Goal: Task Accomplishment & Management: Complete application form

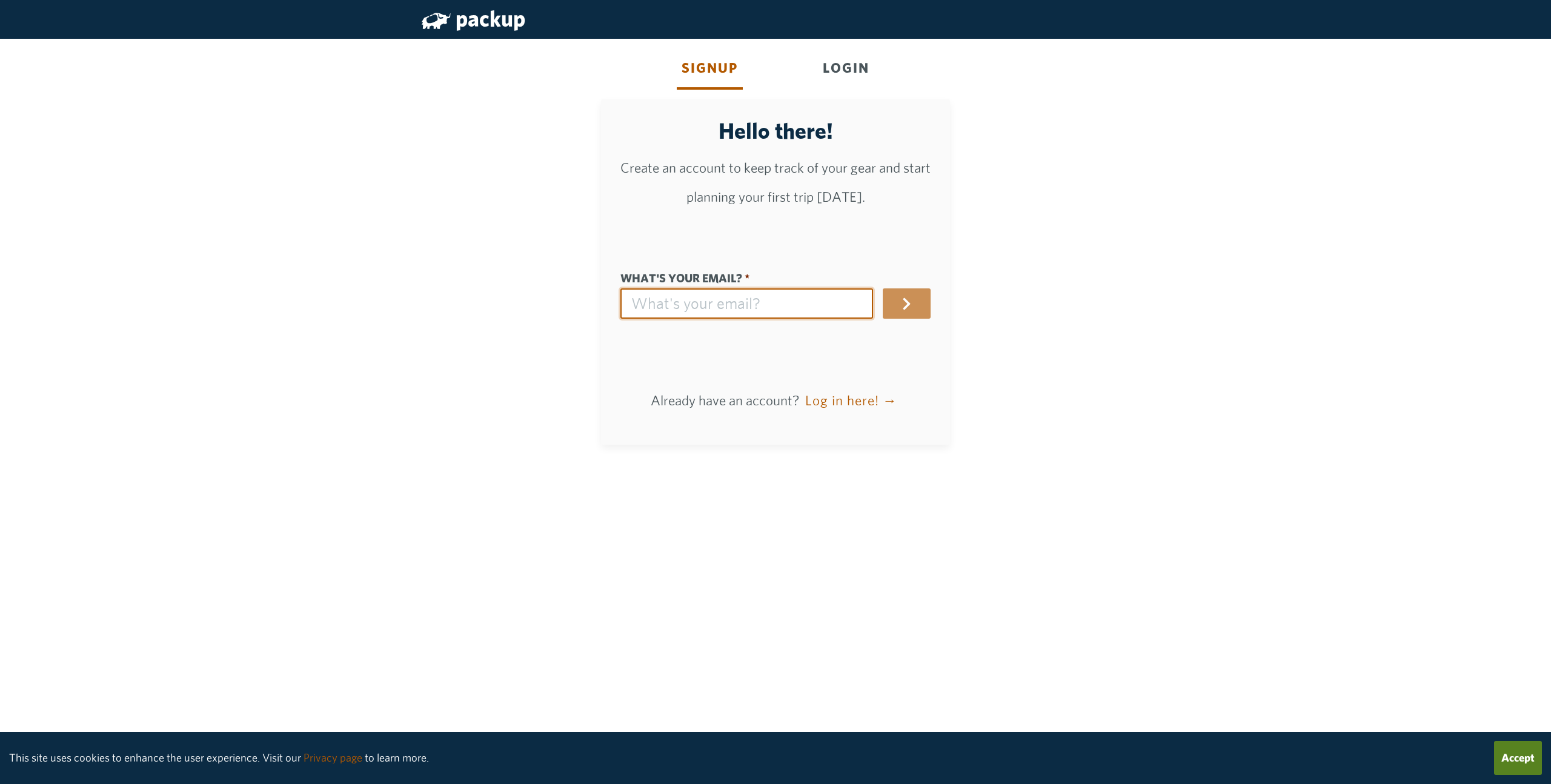
click at [768, 292] on input "What's your email?" at bounding box center [746, 304] width 252 height 30
type input "[EMAIL_ADDRESS][DOMAIN_NAME]"
click at [898, 304] on button "button" at bounding box center [906, 304] width 48 height 30
drag, startPoint x: 748, startPoint y: 307, endPoint x: 600, endPoint y: 301, distance: 148.1
click at [601, 301] on div "Hello there! Create an account to keep track of your gear and start planning yo…" at bounding box center [776, 272] width 349 height 345
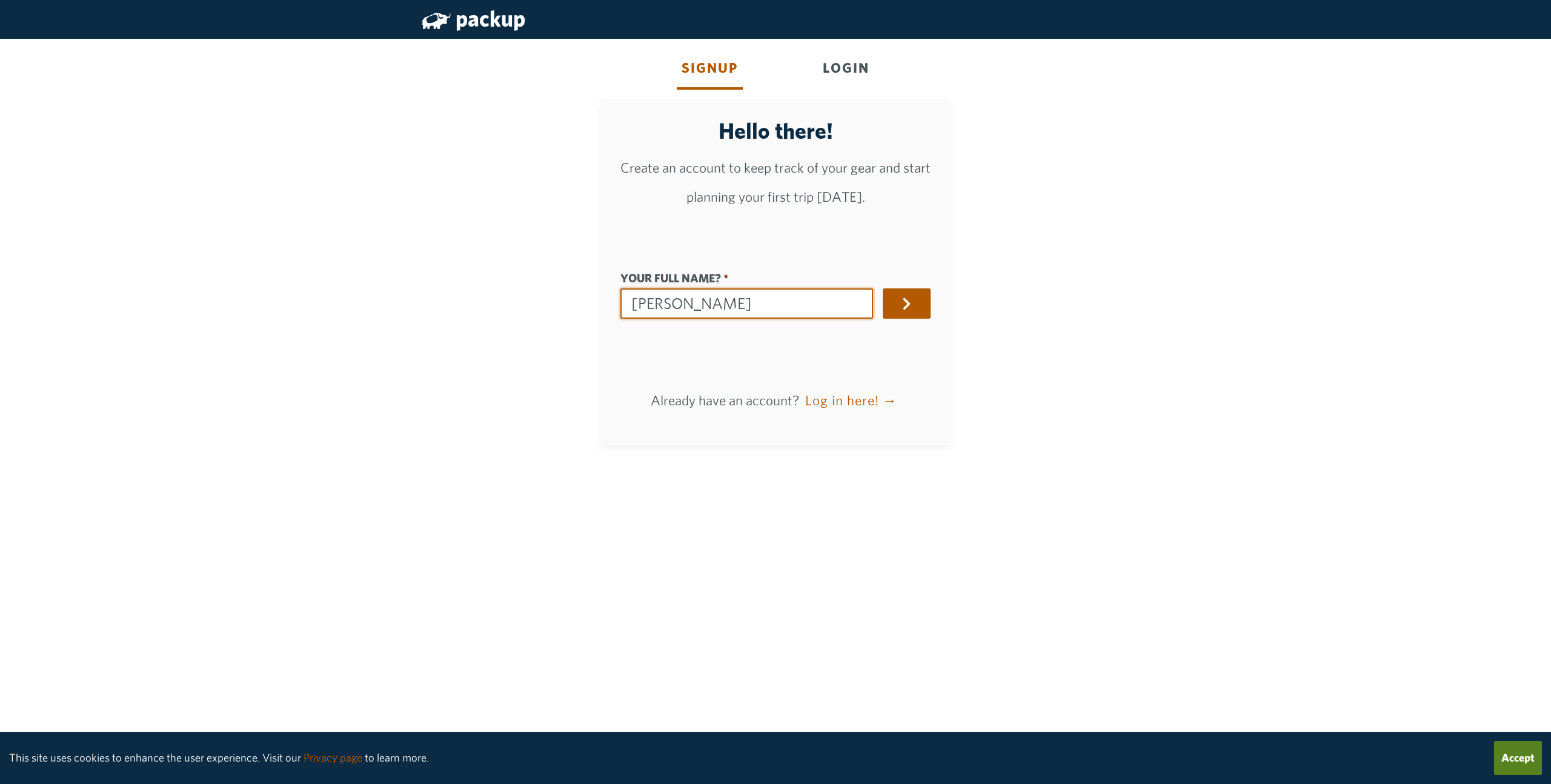
type input "J"
type input "josephglimaj"
type input "Jo"
type input "jo"
type input "[PERSON_NAME]"
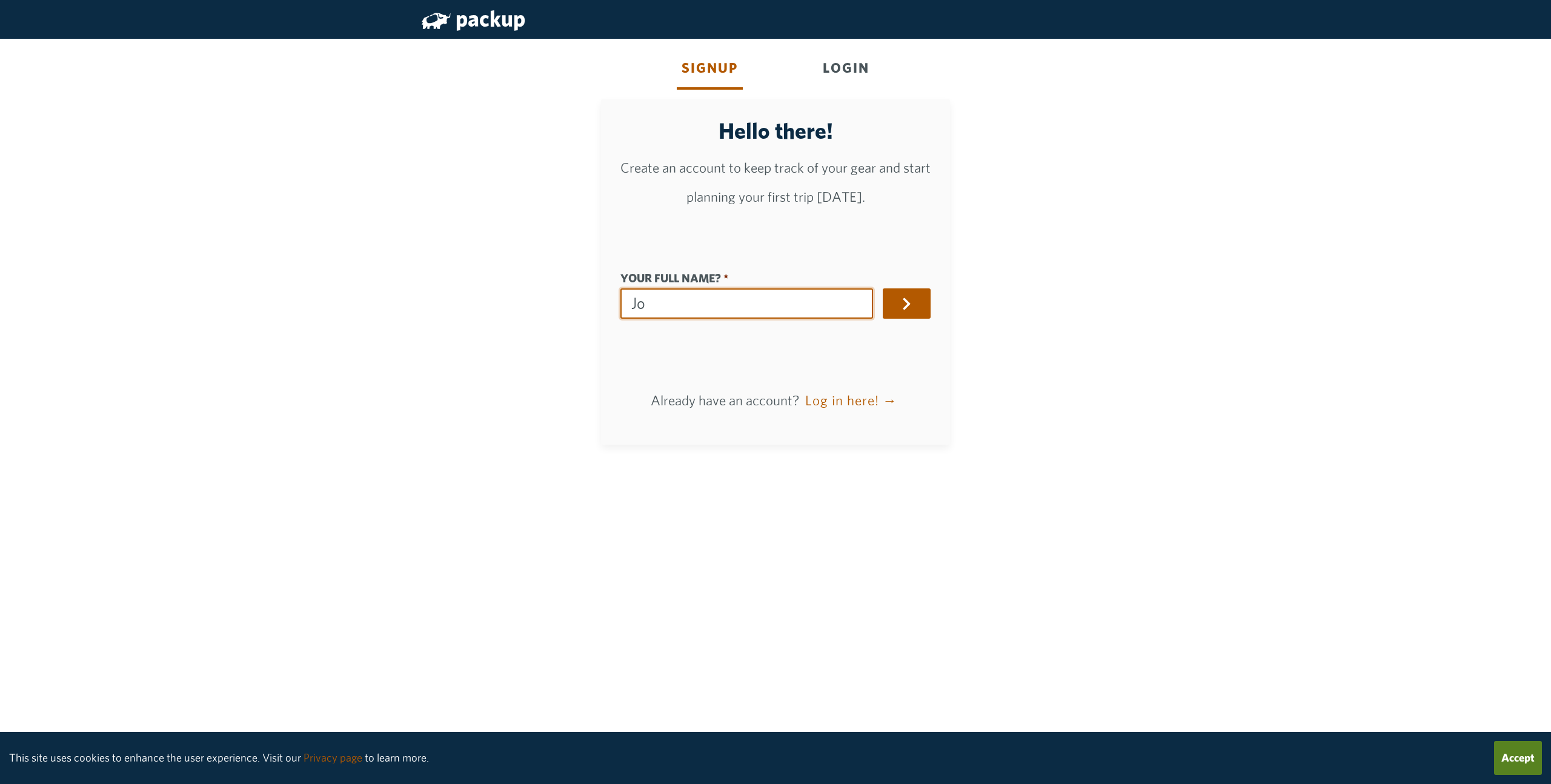
type input "[PERSON_NAME]"
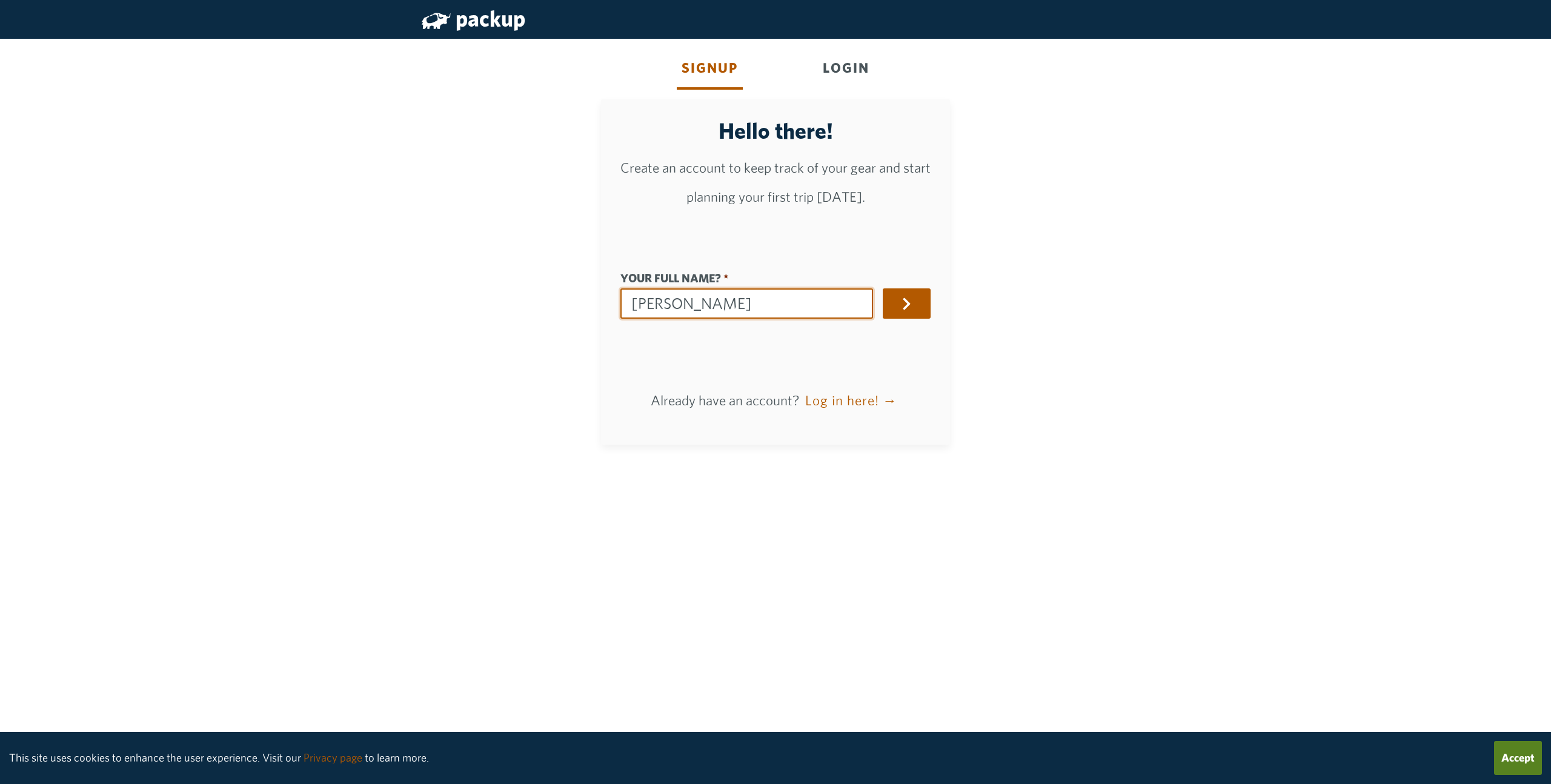
type input "[PERSON_NAME]"
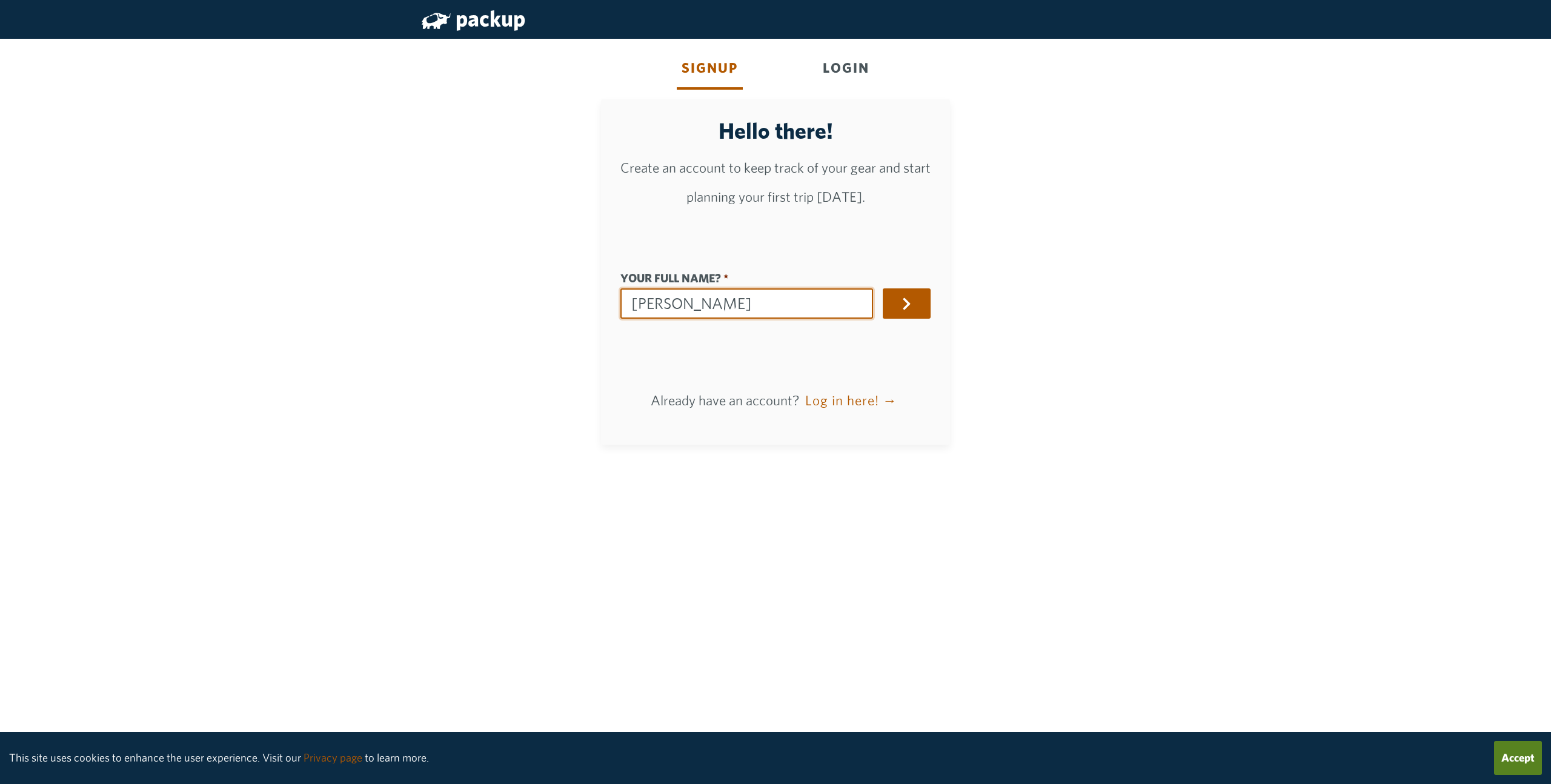
type input "[PERSON_NAME]"
click at [508, 220] on div "Signup Login Hello there! Create an account to keep track of your gear and star…" at bounding box center [776, 241] width 717 height 425
click at [917, 313] on button "button" at bounding box center [906, 304] width 48 height 30
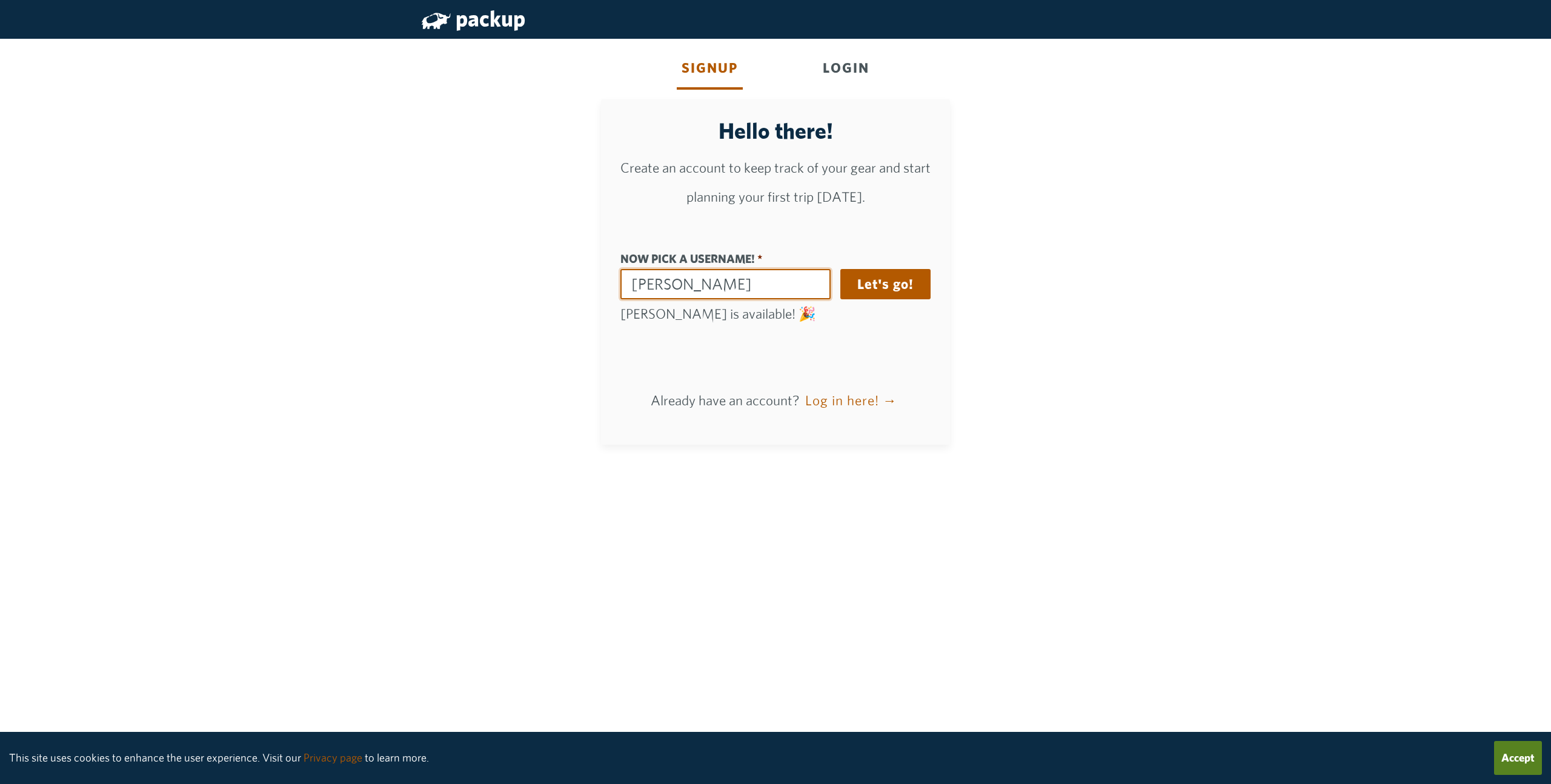
drag, startPoint x: 637, startPoint y: 283, endPoint x: 595, endPoint y: 283, distance: 42.0
click at [595, 283] on div "Signup Login Hello there! Create an account to keep track of your gear and star…" at bounding box center [776, 241] width 717 height 425
type input "echofivelima"
click at [882, 275] on button "Let's go!" at bounding box center [886, 284] width 90 height 30
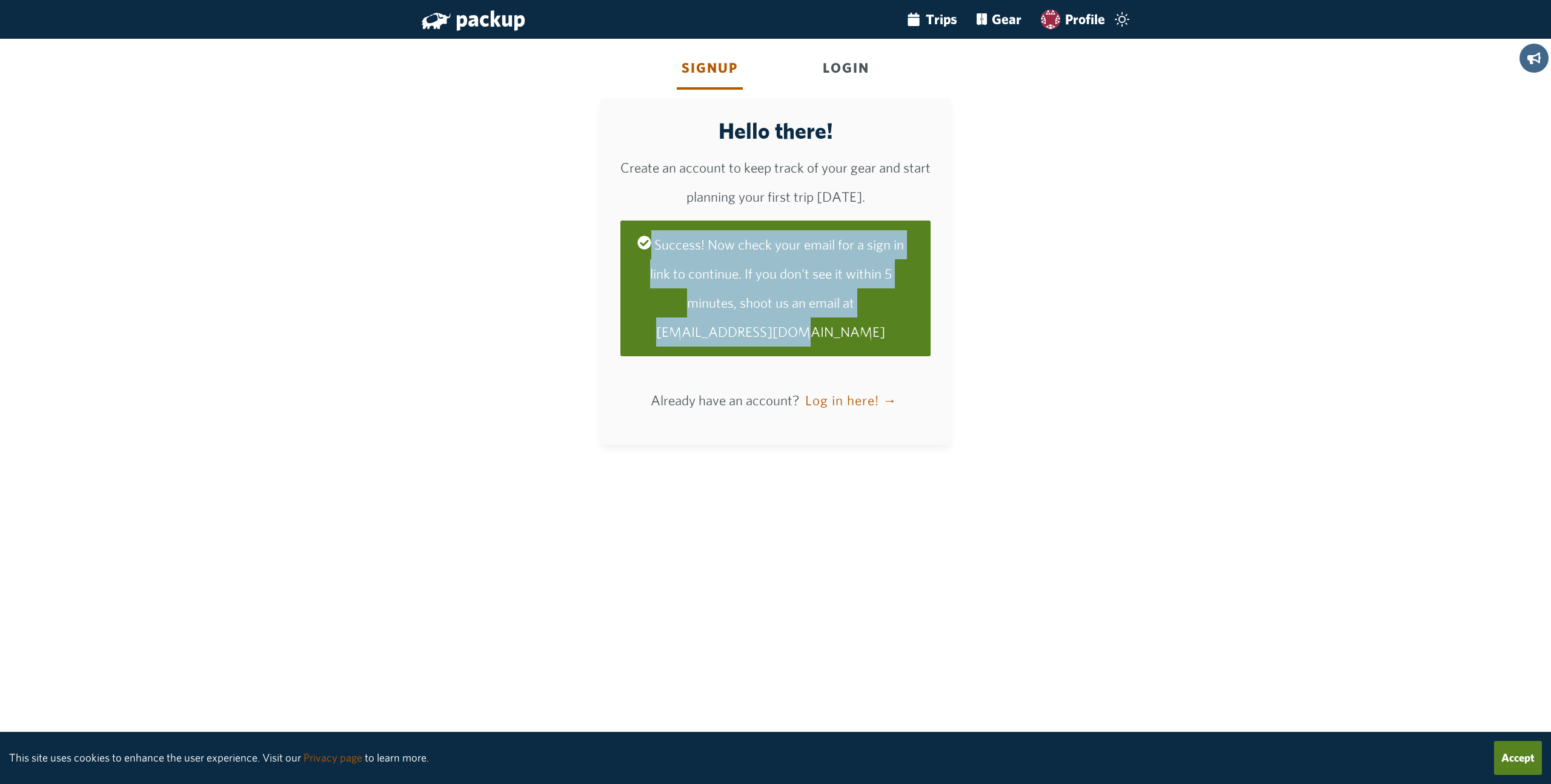
drag, startPoint x: 722, startPoint y: 224, endPoint x: 858, endPoint y: 323, distance: 168.2
click at [858, 323] on div "Success! Now check your email for a sign in link to continue. If you don't see …" at bounding box center [775, 288] width 310 height 136
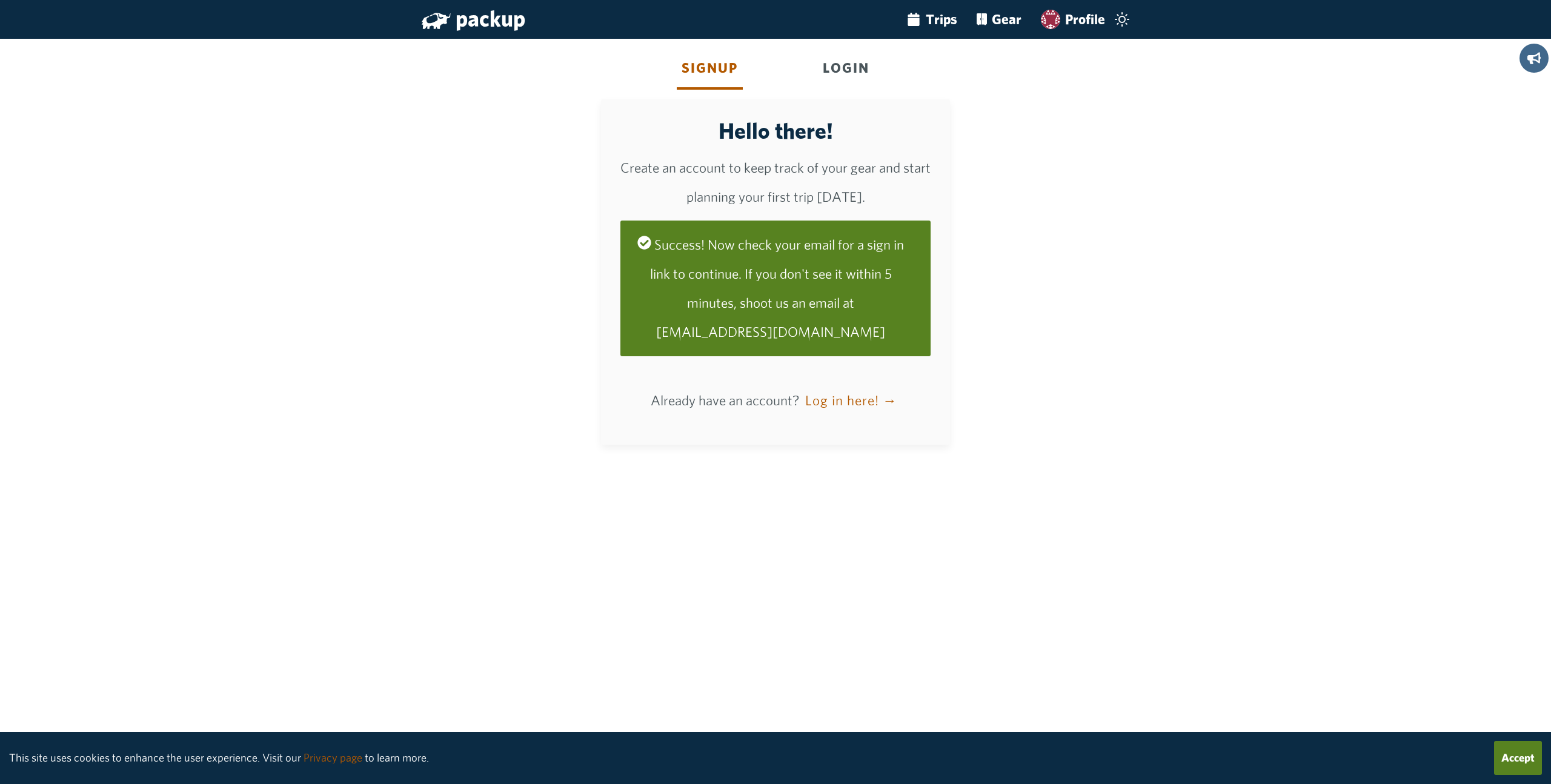
click at [858, 323] on div "Success! Now check your email for a sign in link to continue. If you don't see …" at bounding box center [775, 288] width 310 height 136
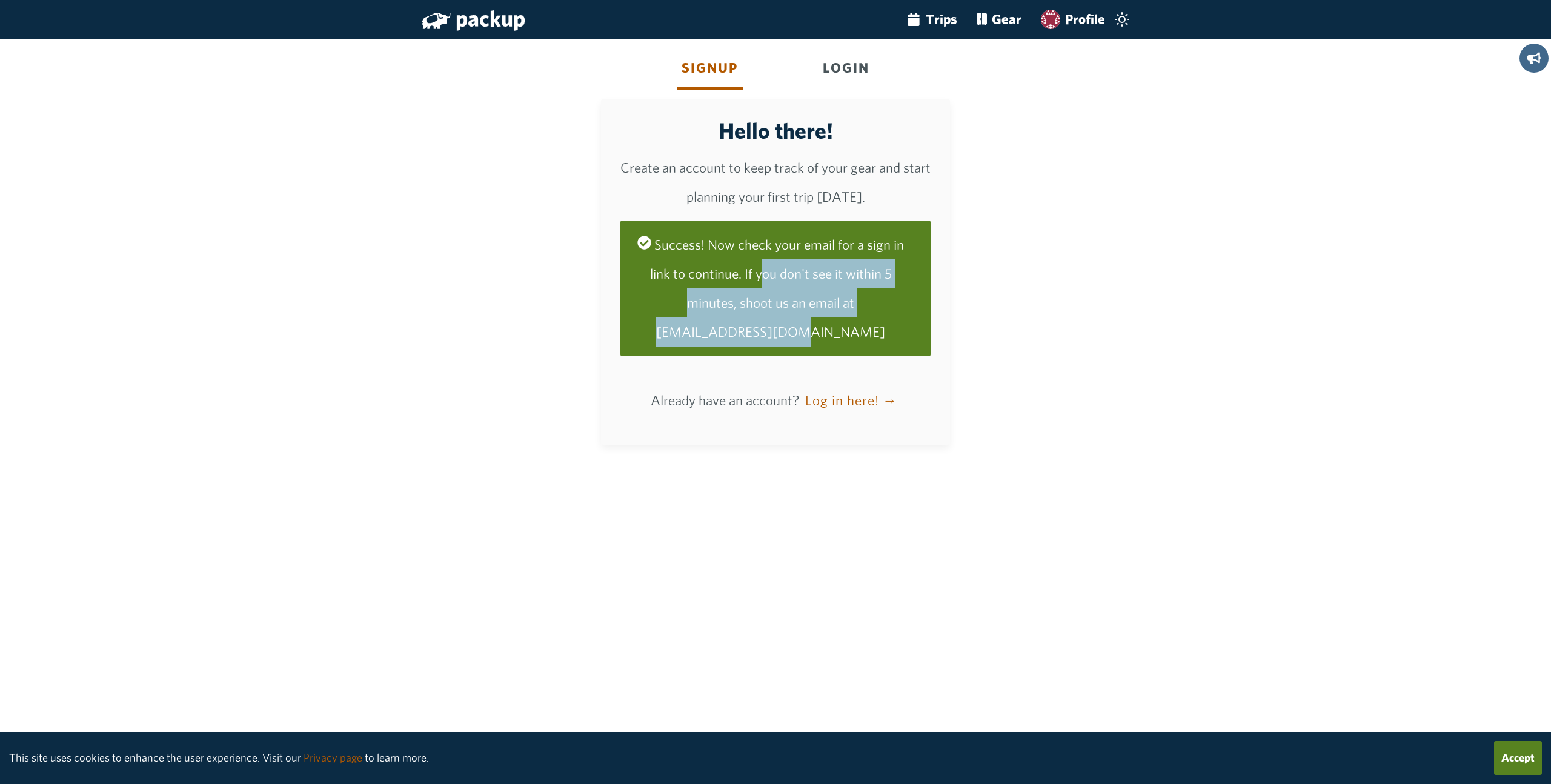
drag, startPoint x: 847, startPoint y: 324, endPoint x: 855, endPoint y: 327, distance: 8.5
click at [855, 327] on div "Success! Now check your email for a sign in link to continue. If you don't see …" at bounding box center [775, 288] width 310 height 136
click at [852, 324] on div "Success! Now check your email for a sign in link to continue. If you don't see …" at bounding box center [775, 288] width 310 height 136
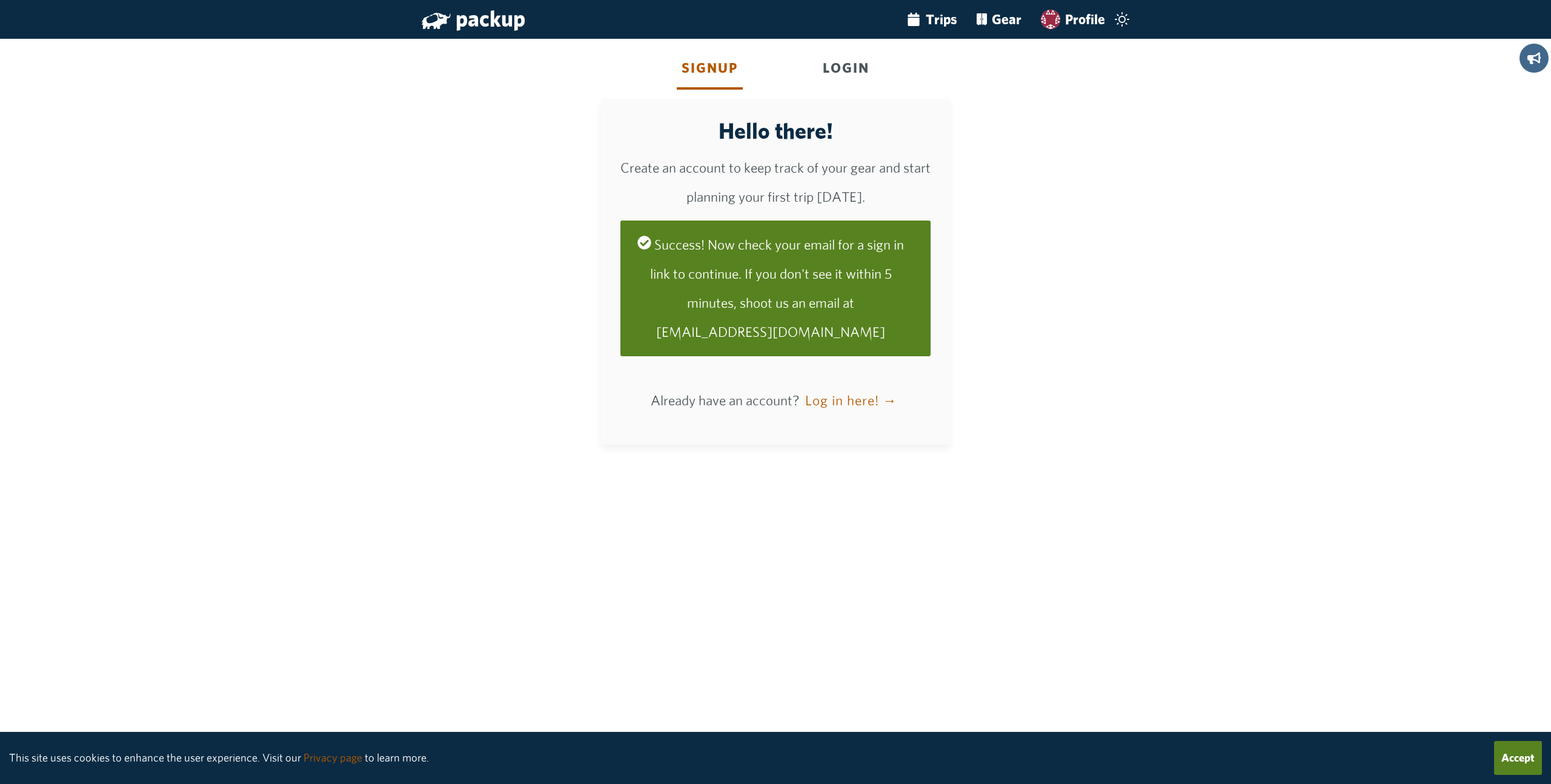
click at [781, 301] on div "Success! Now check your email for a sign in link to continue. If you don't see …" at bounding box center [775, 288] width 310 height 136
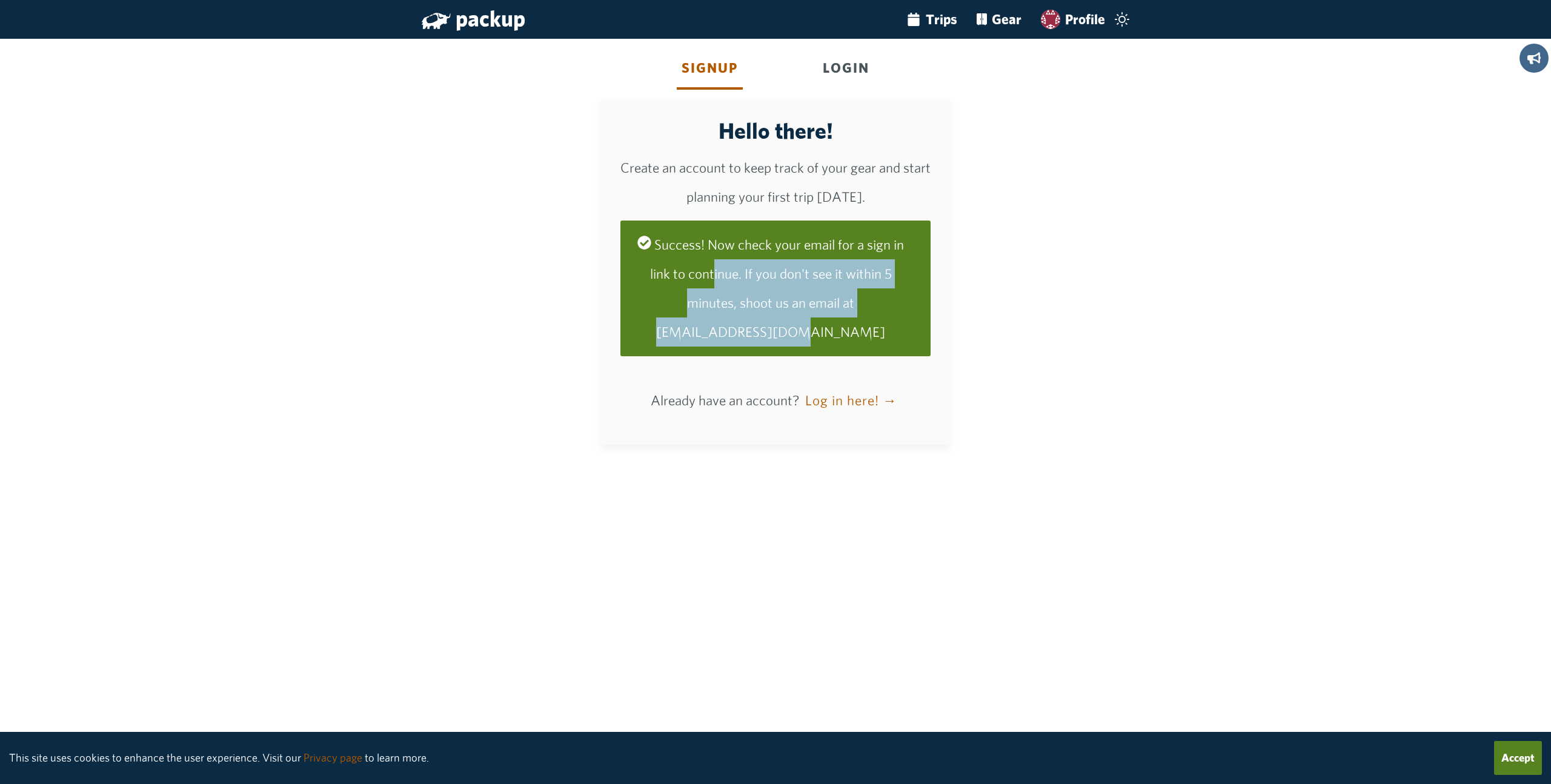
drag, startPoint x: 833, startPoint y: 297, endPoint x: 884, endPoint y: 330, distance: 60.7
click at [884, 330] on div "Success! Now check your email for a sign in link to continue. If you don't see …" at bounding box center [775, 288] width 310 height 136
drag, startPoint x: 791, startPoint y: 329, endPoint x: 703, endPoint y: 289, distance: 96.7
click at [704, 288] on div "Success! Now check your email for a sign in link to continue. If you don't see …" at bounding box center [775, 288] width 310 height 136
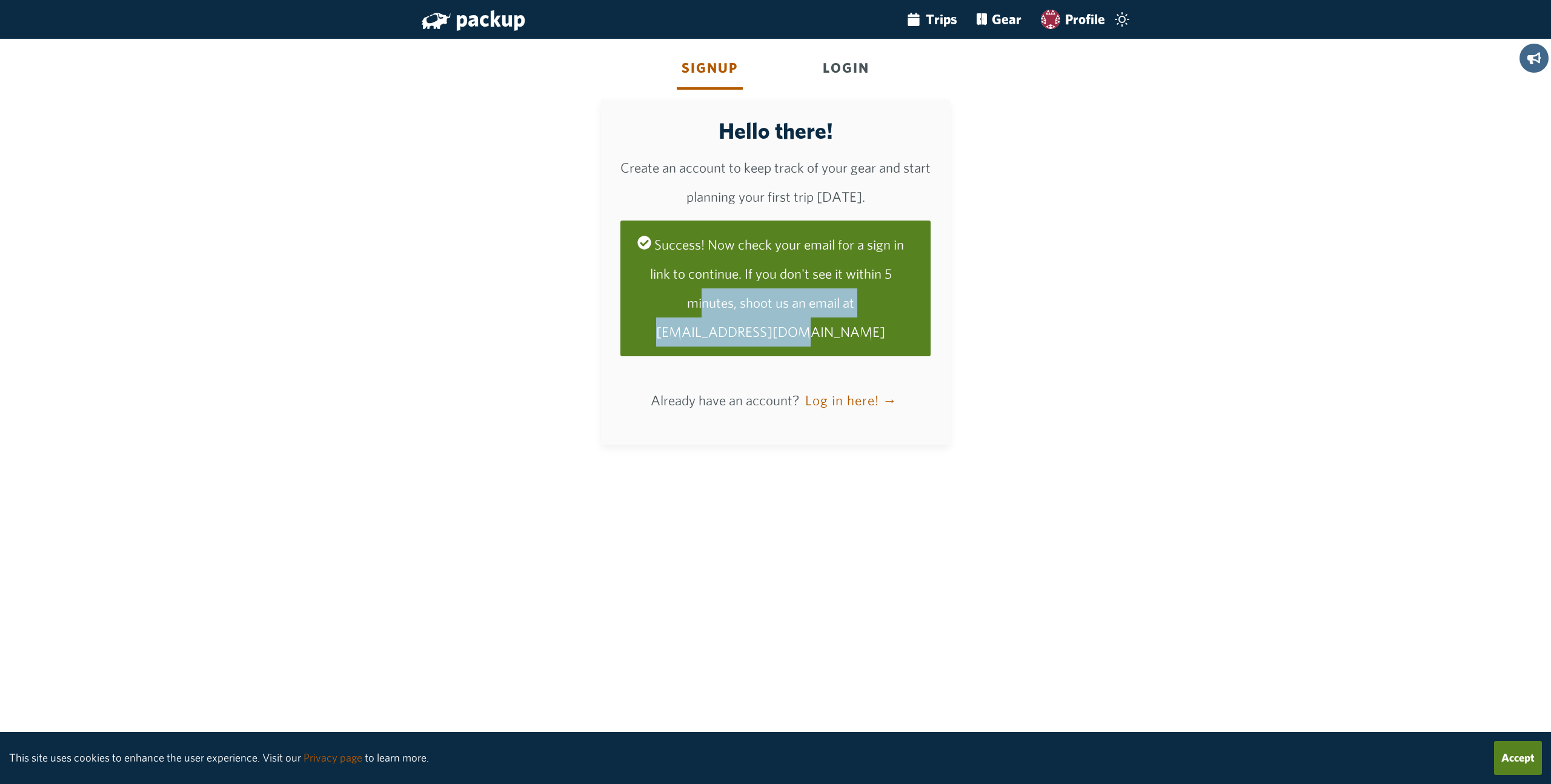
click at [703, 289] on div "Success! Now check your email for a sign in link to continue. If you don't see …" at bounding box center [775, 288] width 310 height 136
click at [721, 271] on div "Success! Now check your email for a sign in link to continue. If you don't see …" at bounding box center [775, 288] width 310 height 136
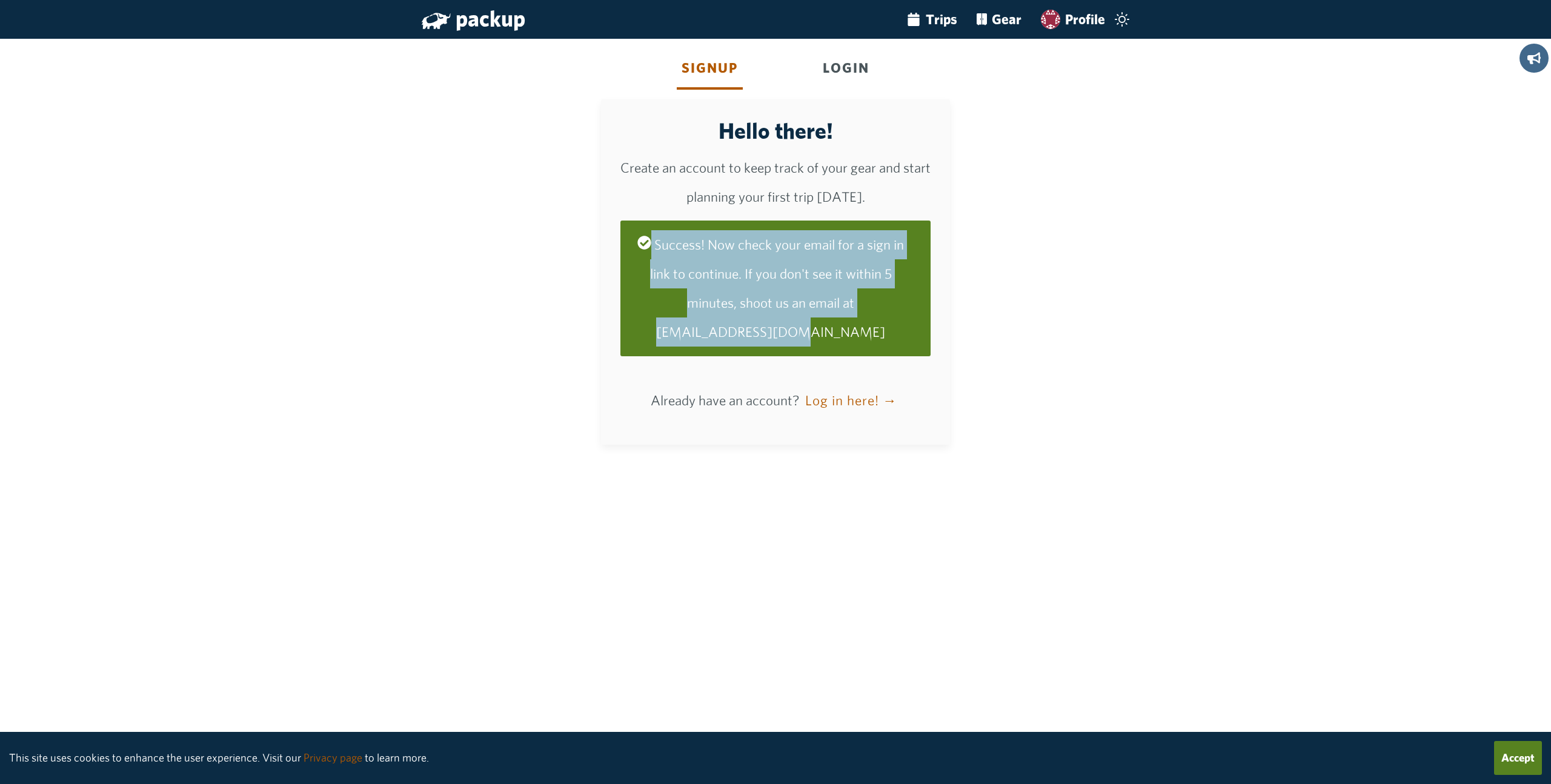
drag, startPoint x: 665, startPoint y: 245, endPoint x: 867, endPoint y: 324, distance: 216.9
click at [866, 323] on div "Success! Now check your email for a sign in link to continue. If you don't see …" at bounding box center [775, 288] width 310 height 136
click at [867, 324] on div "Success! Now check your email for a sign in link to continue. If you don't see …" at bounding box center [775, 288] width 310 height 136
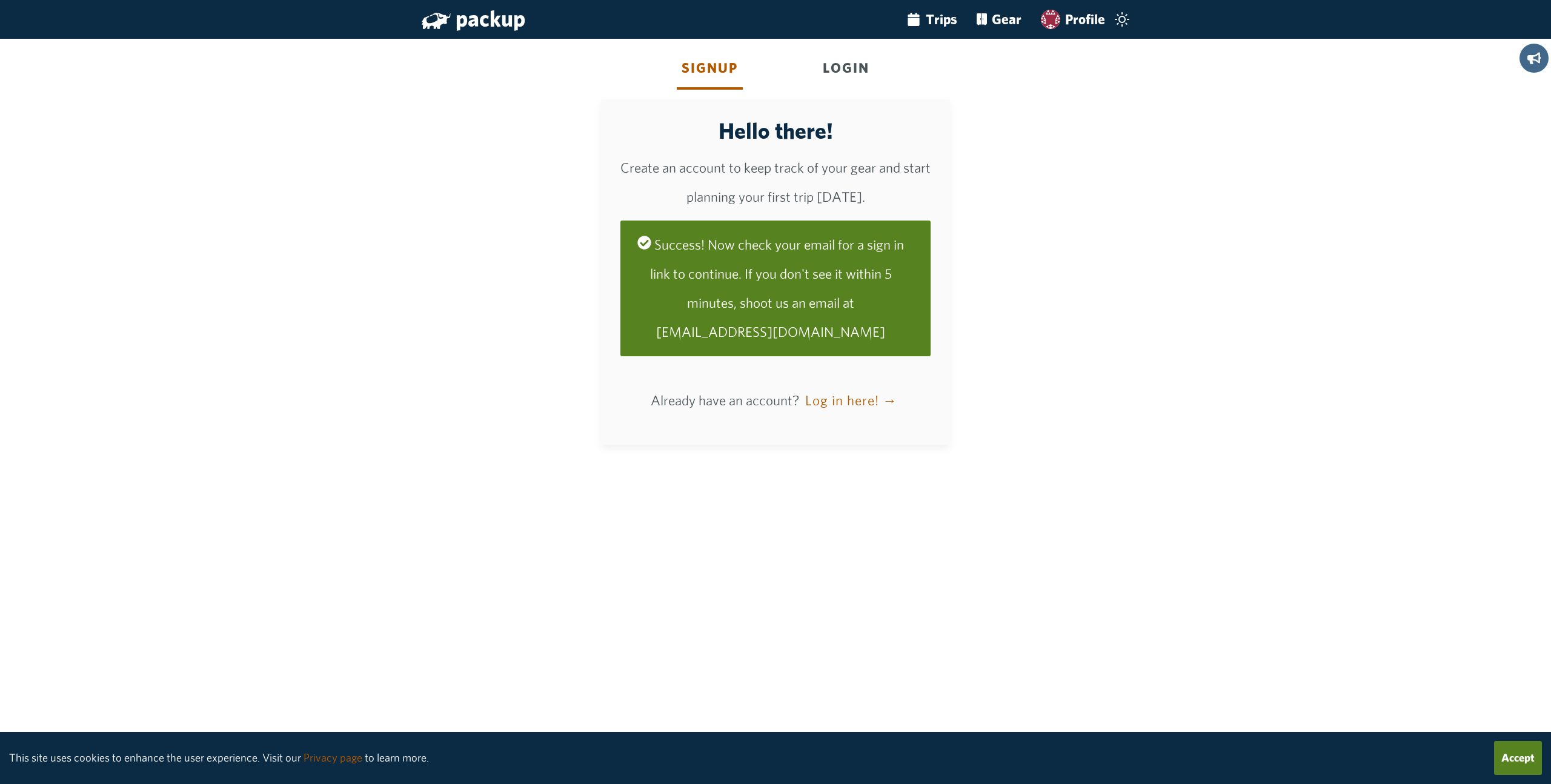
click at [499, 433] on div "Signup Login Hello there! Create an account to keep track of your gear and star…" at bounding box center [776, 241] width 717 height 425
click at [1115, 303] on div "Signup Login Hello there! Create an account to keep track of your gear and star…" at bounding box center [776, 241] width 717 height 425
click at [873, 321] on div "Success! Now check your email for a sign in link to continue. If you don't see …" at bounding box center [775, 288] width 310 height 136
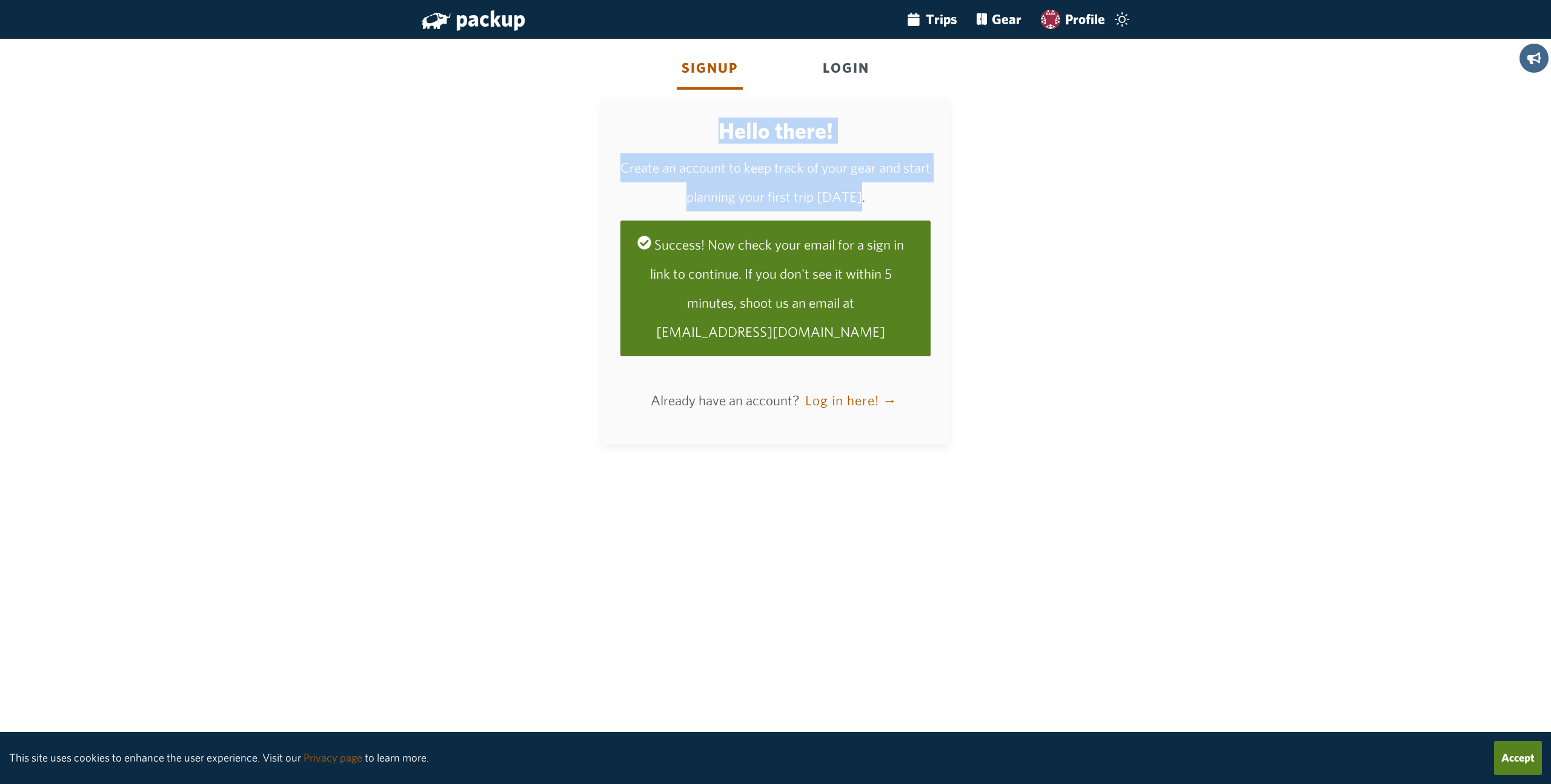
drag, startPoint x: 678, startPoint y: 141, endPoint x: 884, endPoint y: 193, distance: 212.5
click at [884, 191] on div "Hello there! Create an account to keep track of your gear and start planning yo…" at bounding box center [775, 272] width 310 height 307
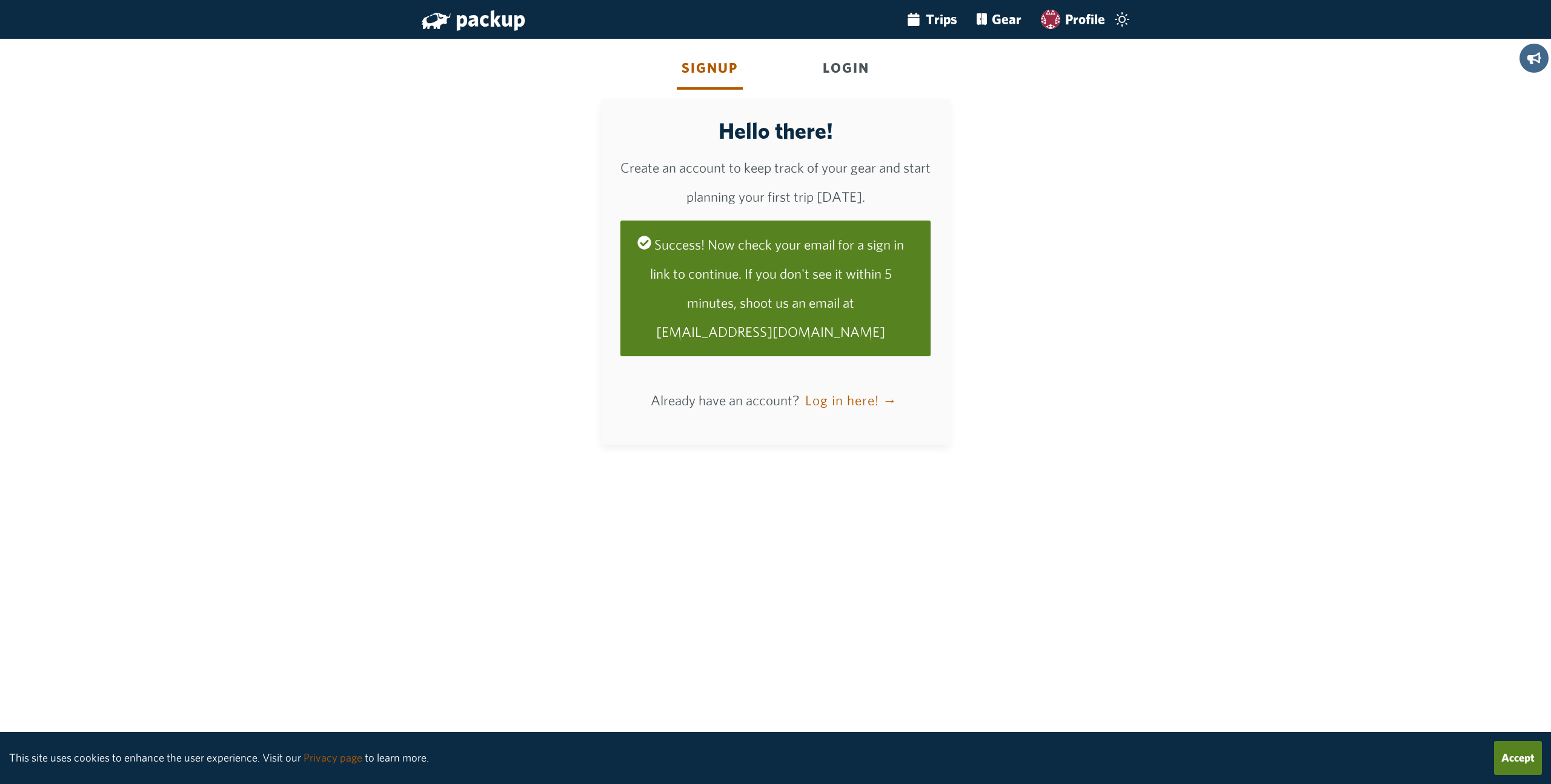
drag, startPoint x: 884, startPoint y: 193, endPoint x: 866, endPoint y: 190, distance: 18.2
click at [883, 193] on p "Create an account to keep track of your gear and start planning your first trip…" at bounding box center [775, 182] width 310 height 58
click at [849, 400] on button "Log in here! →" at bounding box center [851, 401] width 98 height 30
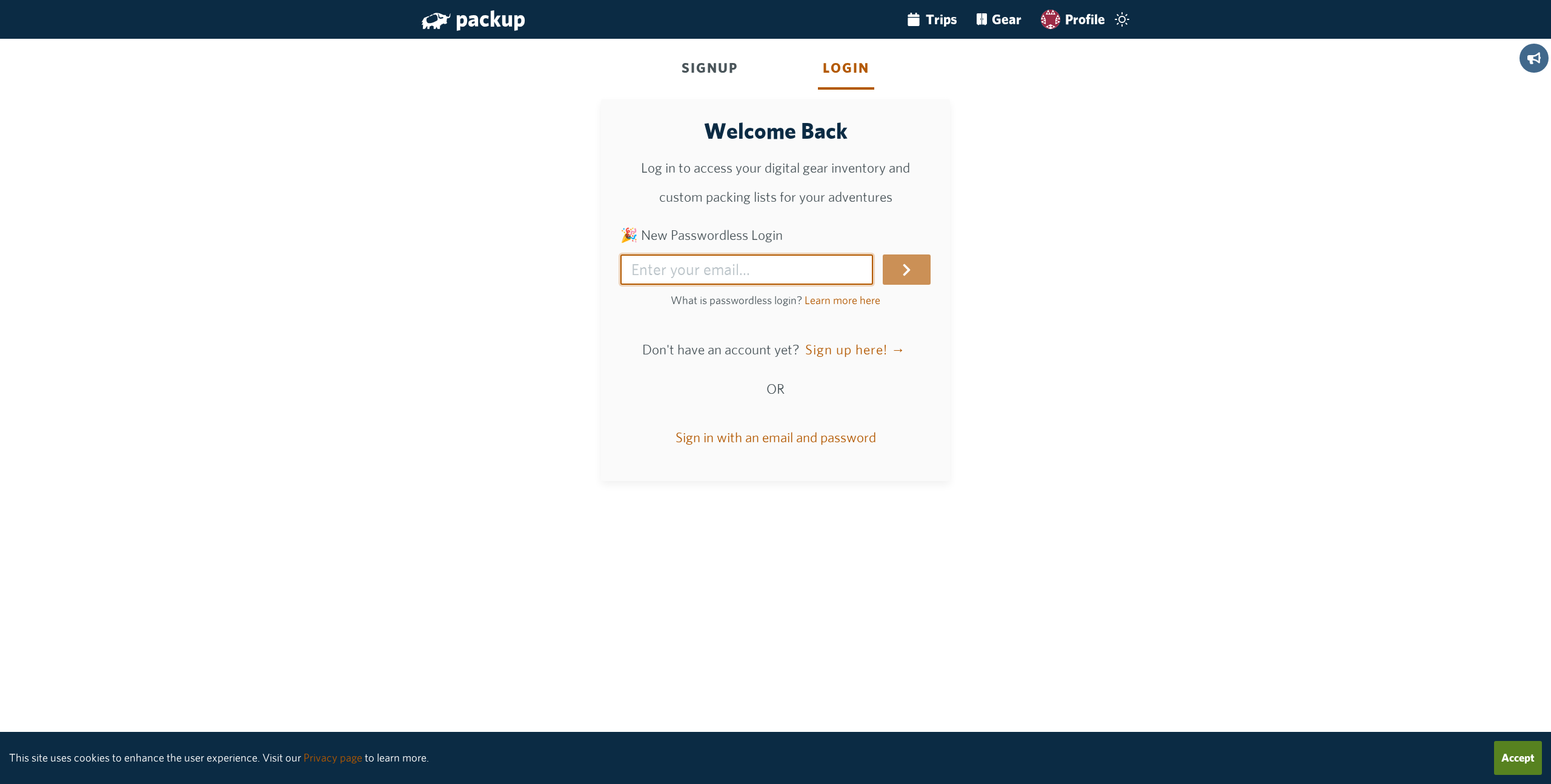
click at [739, 254] on input "🎉 New Passwordless Login" at bounding box center [746, 269] width 252 height 30
type input "[EMAIL_ADDRESS][DOMAIN_NAME]"
click at [897, 261] on button "submit" at bounding box center [906, 269] width 48 height 30
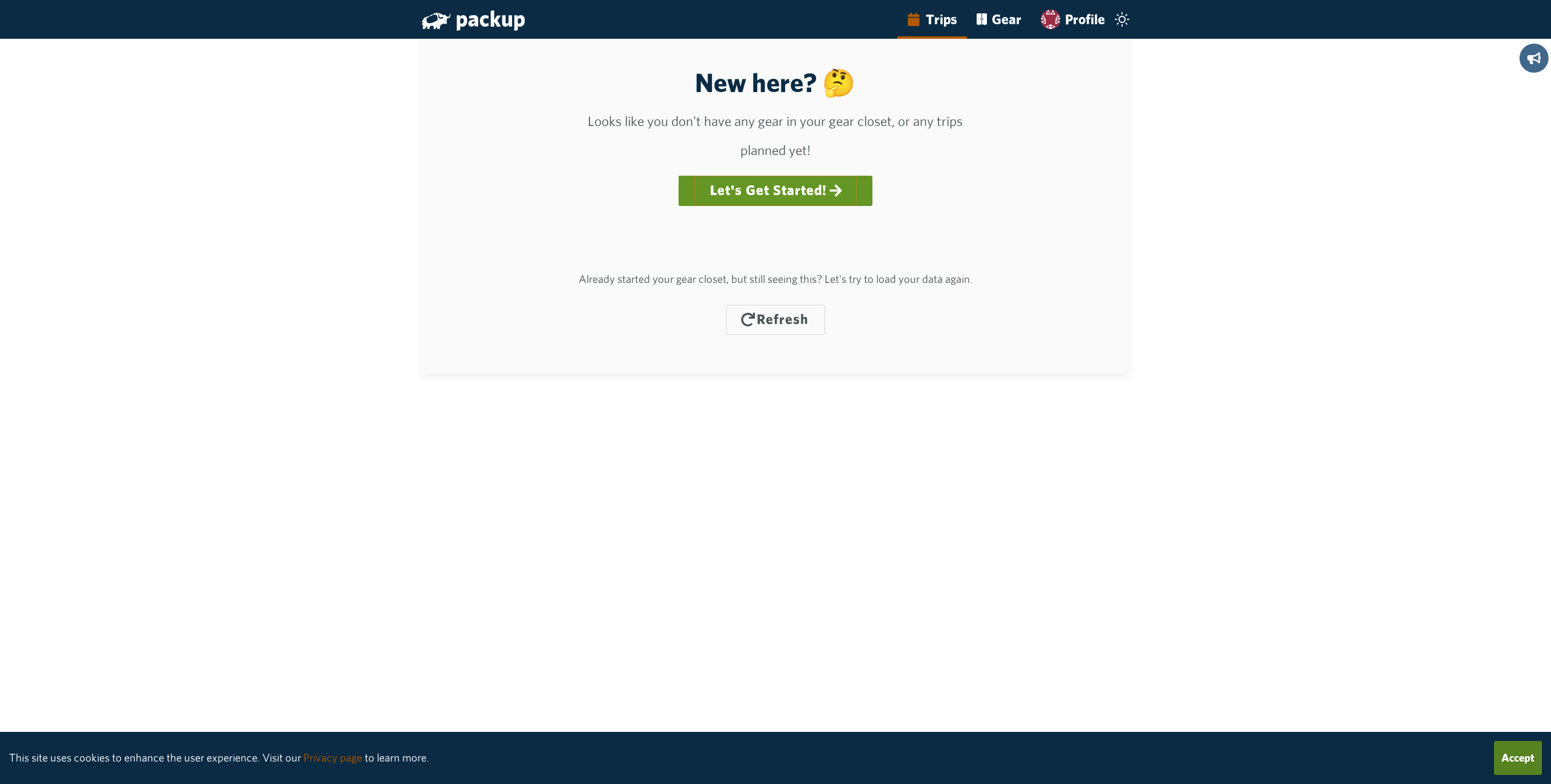
click at [774, 199] on link "Let's Get Started!" at bounding box center [776, 190] width 164 height 30
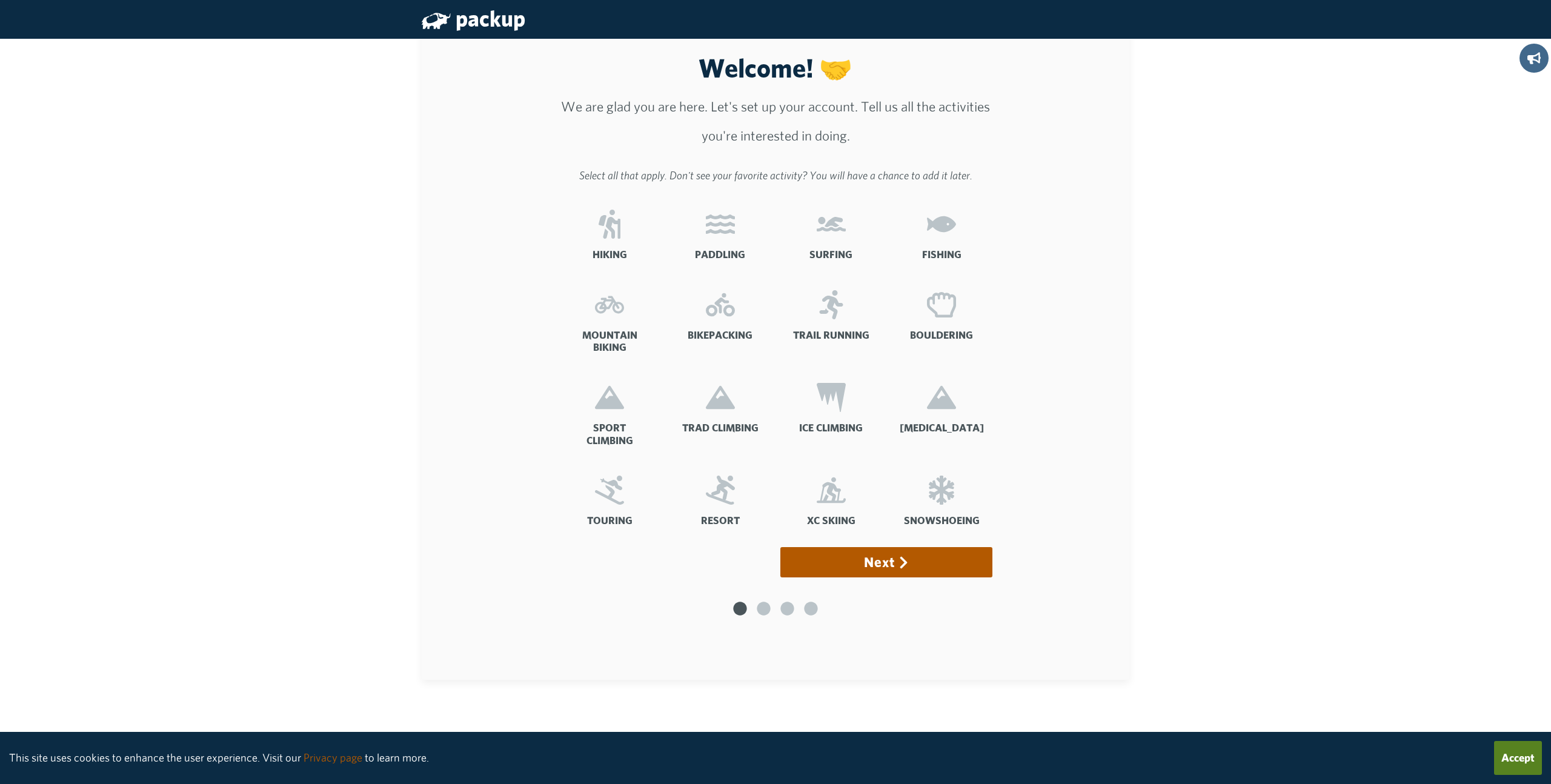
click at [261, 311] on div "Welcome! 🤝 We are glad you are here. Let's set up your account. Tell us all the…" at bounding box center [776, 421] width 1551 height 784
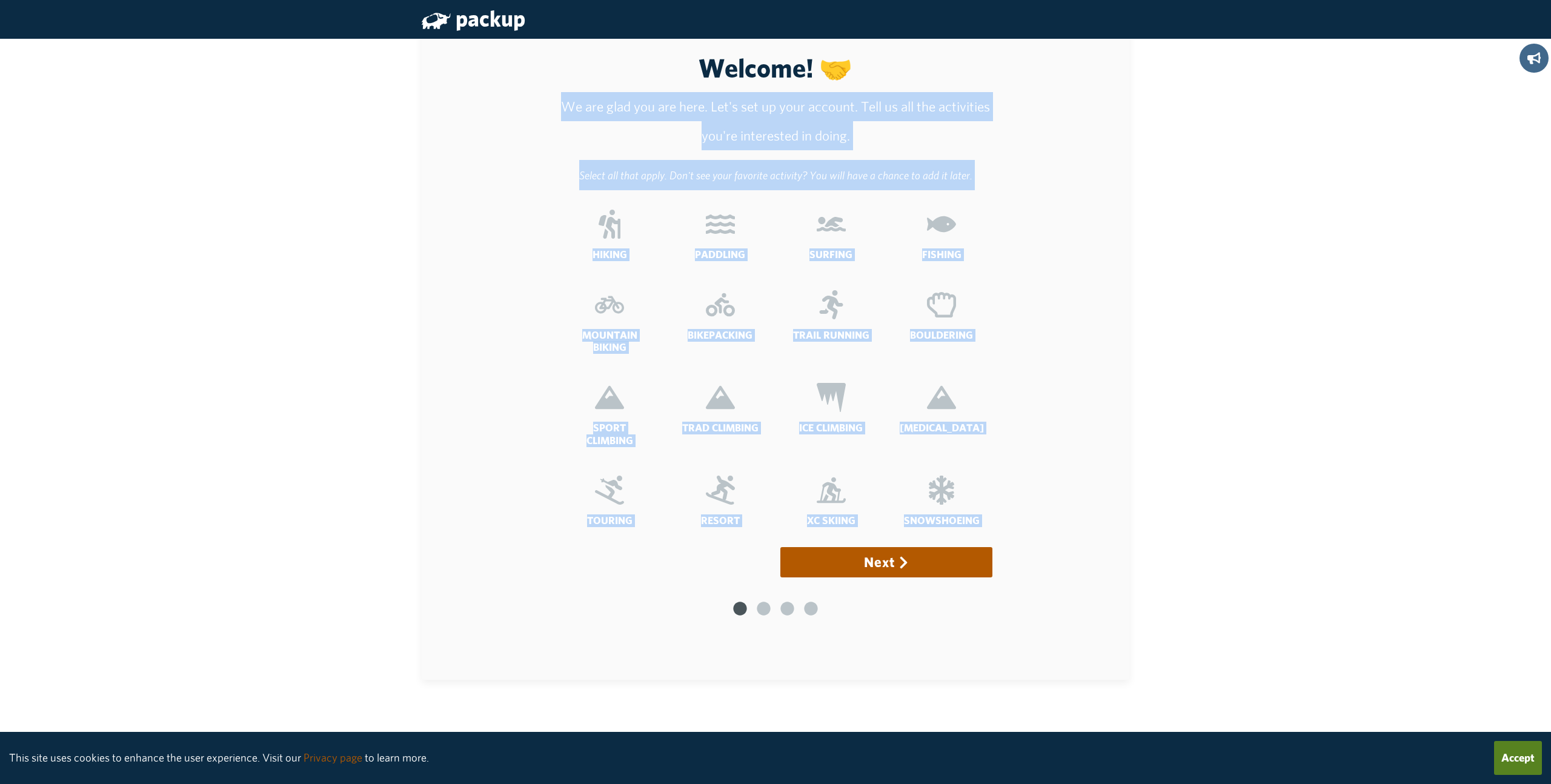
drag, startPoint x: 616, startPoint y: 119, endPoint x: 1015, endPoint y: 138, distance: 399.5
click at [1015, 137] on div "Welcome! 🤝 We are glad you are here. Let's set up your account. Tell us all the…" at bounding box center [775, 354] width 678 height 612
click at [975, 126] on p "We are glad you are here. Let's set up your account. Tell us all the activities…" at bounding box center [776, 121] width 433 height 58
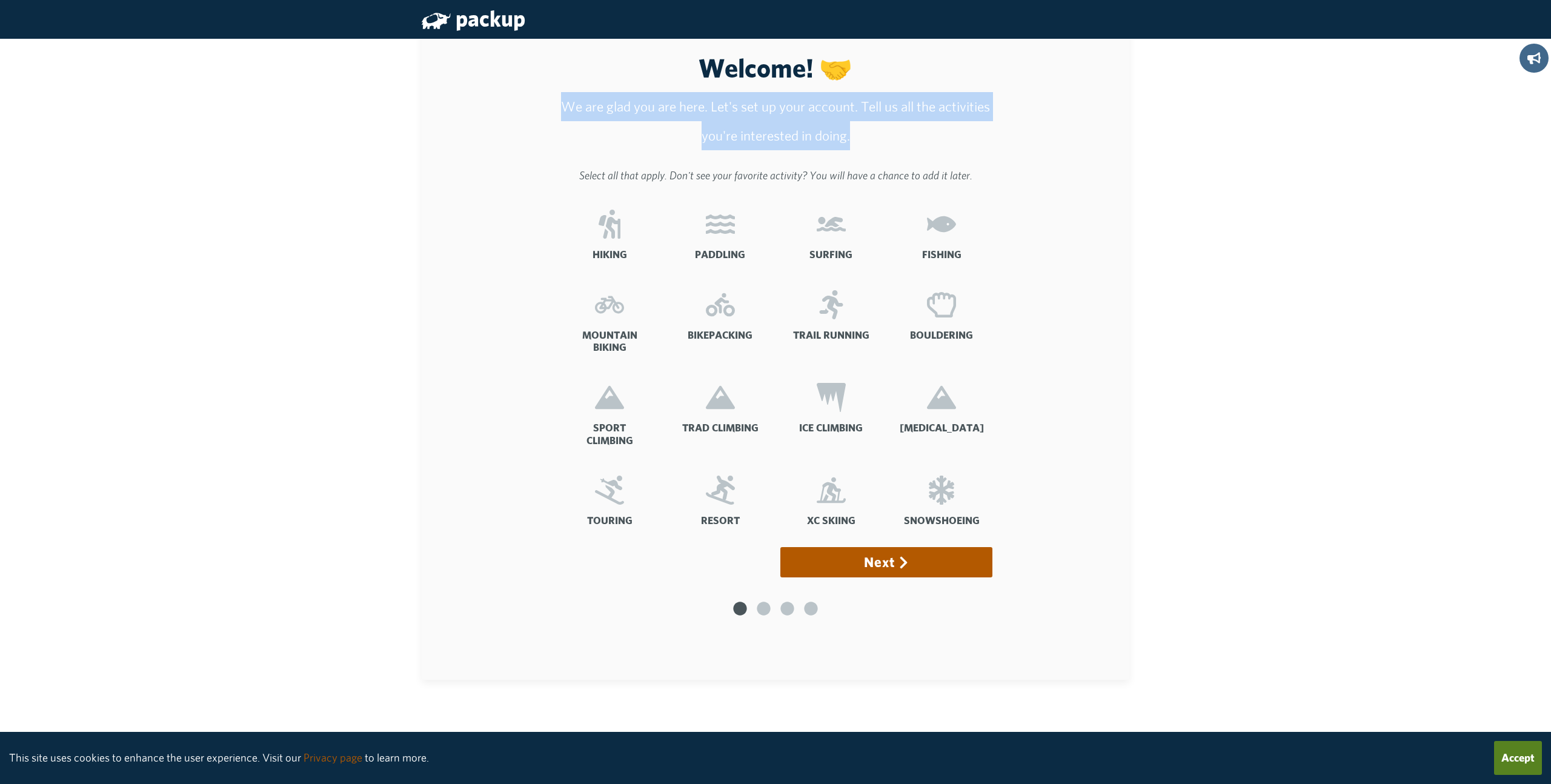
drag, startPoint x: 928, startPoint y: 135, endPoint x: 541, endPoint y: 113, distance: 387.6
click at [541, 113] on div "Welcome! 🤝 We are glad you are here. Let's set up your account. Tell us all the…" at bounding box center [775, 354] width 678 height 612
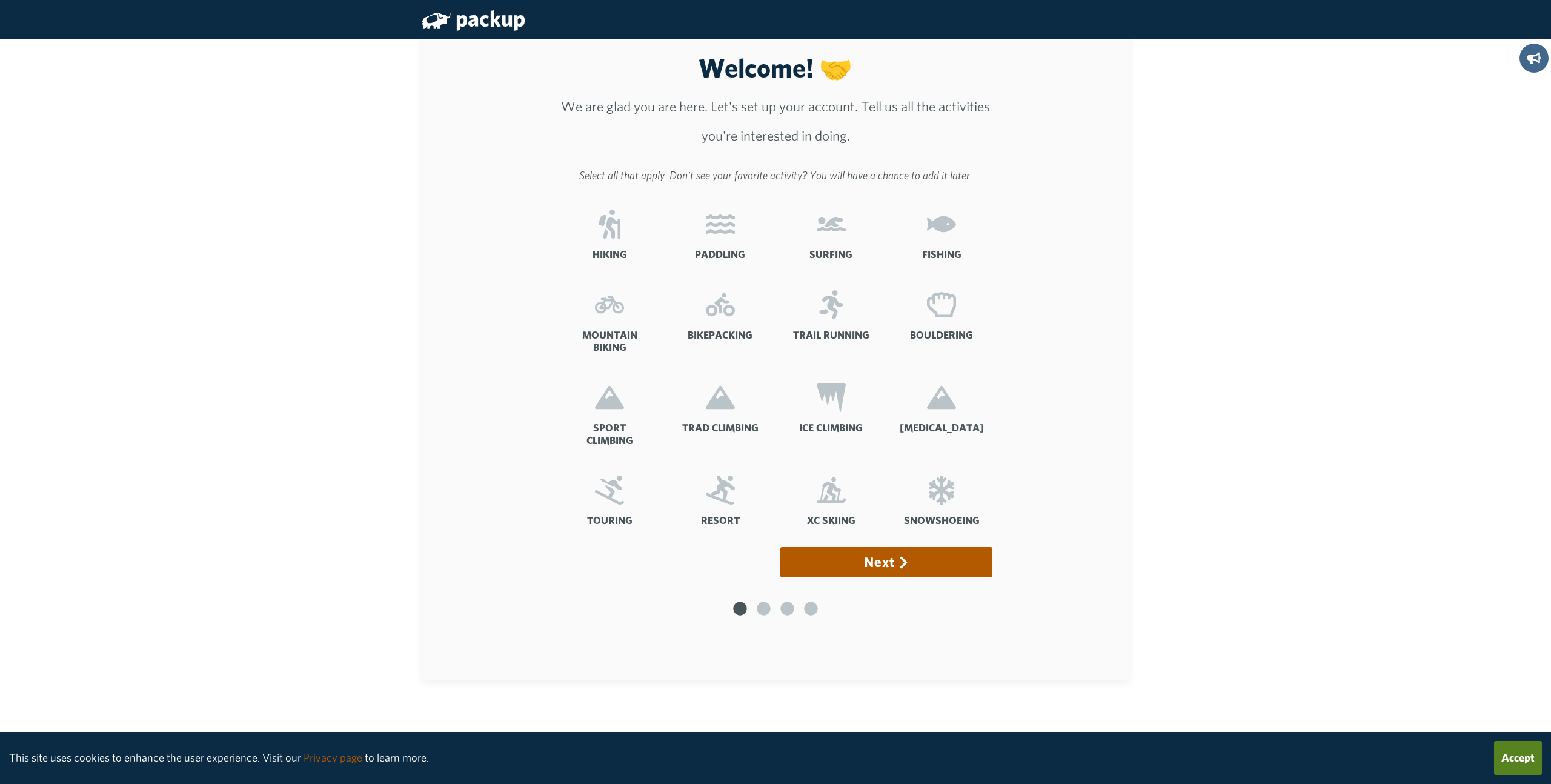
click at [610, 232] on icon at bounding box center [609, 224] width 29 height 29
click at [0, 0] on input "Hiking" at bounding box center [0, 0] width 0 height 0
click at [942, 237] on icon at bounding box center [941, 224] width 29 height 29
click at [0, 0] on input "Fishing" at bounding box center [0, 0] width 0 height 0
click at [821, 318] on icon at bounding box center [831, 305] width 29 height 29
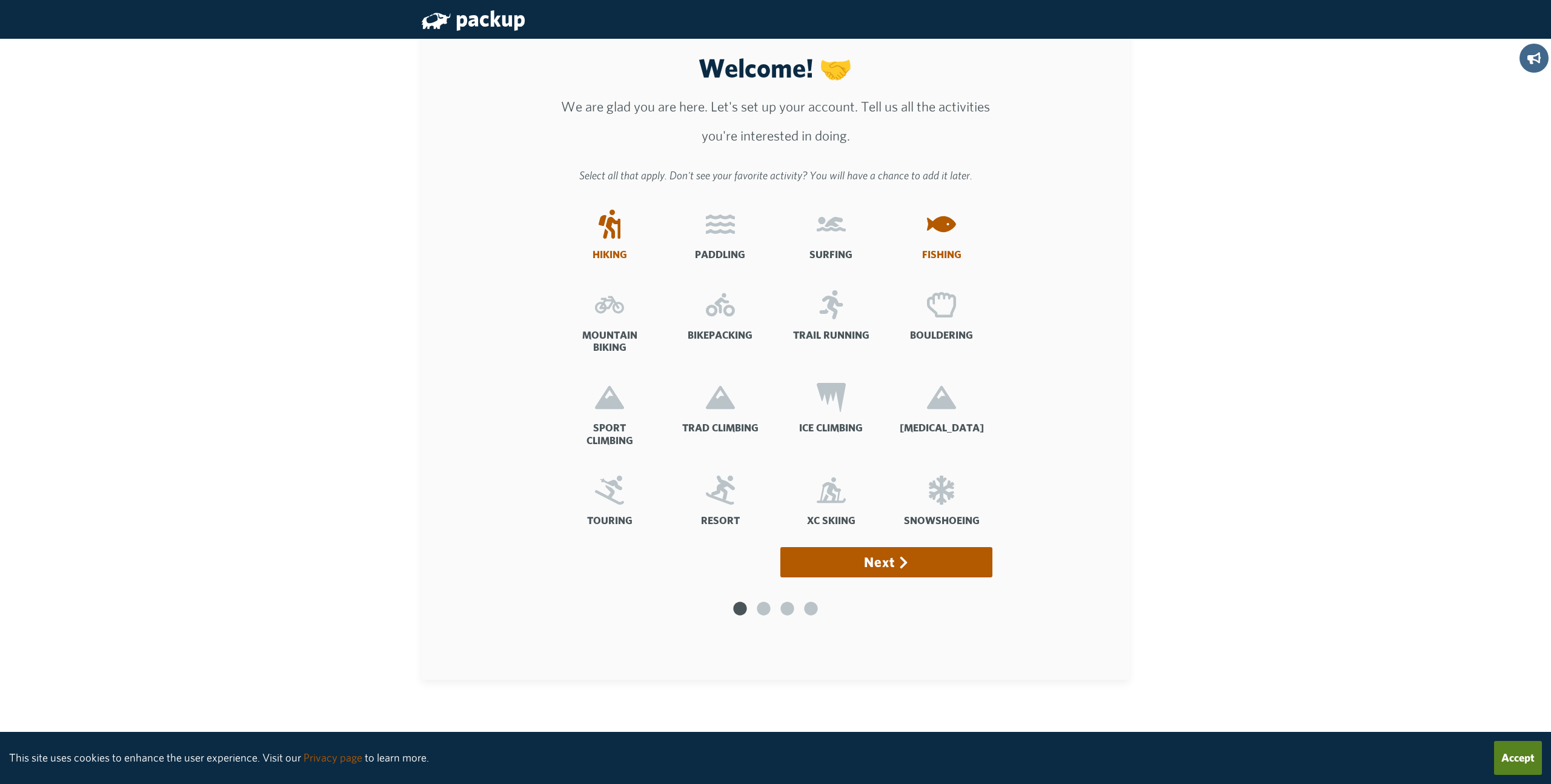
click at [0, 0] on input "Trail Running" at bounding box center [0, 0] width 0 height 0
click at [947, 312] on icon at bounding box center [941, 305] width 29 height 29
click at [0, 0] on input "Bouldering" at bounding box center [0, 0] width 0 height 0
click at [590, 401] on label "Sport Climbing" at bounding box center [610, 419] width 101 height 92
click at [0, 0] on input "Sport Climbing" at bounding box center [0, 0] width 0 height 0
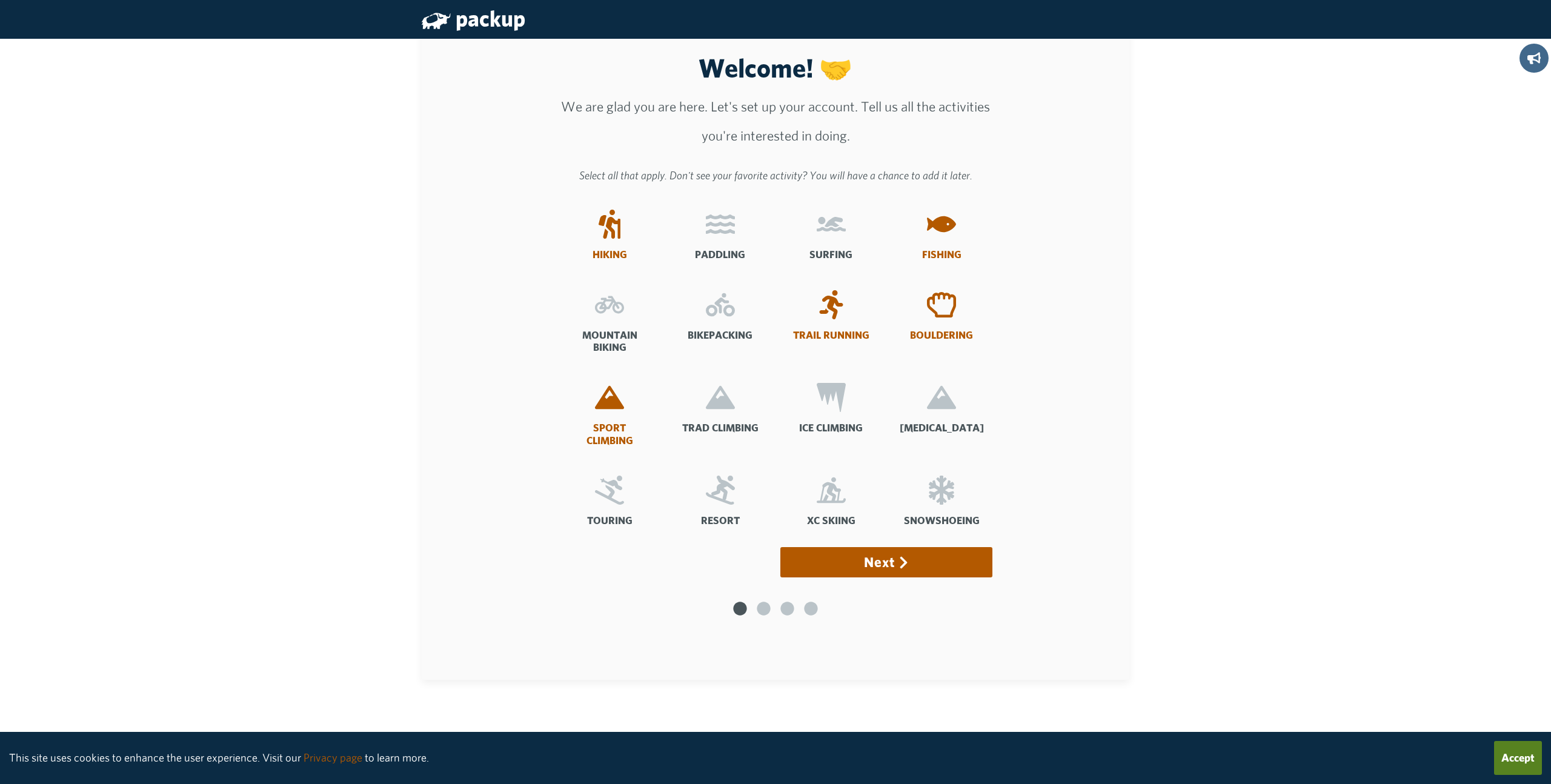
click at [720, 394] on icon at bounding box center [720, 397] width 29 height 29
click at [0, 0] on input "Trad Climbing" at bounding box center [0, 0] width 0 height 0
click at [820, 393] on icon at bounding box center [831, 397] width 29 height 29
click at [0, 0] on input "Ice Climbing" at bounding box center [0, 0] width 0 height 0
drag, startPoint x: 947, startPoint y: 406, endPoint x: 930, endPoint y: 419, distance: 21.4
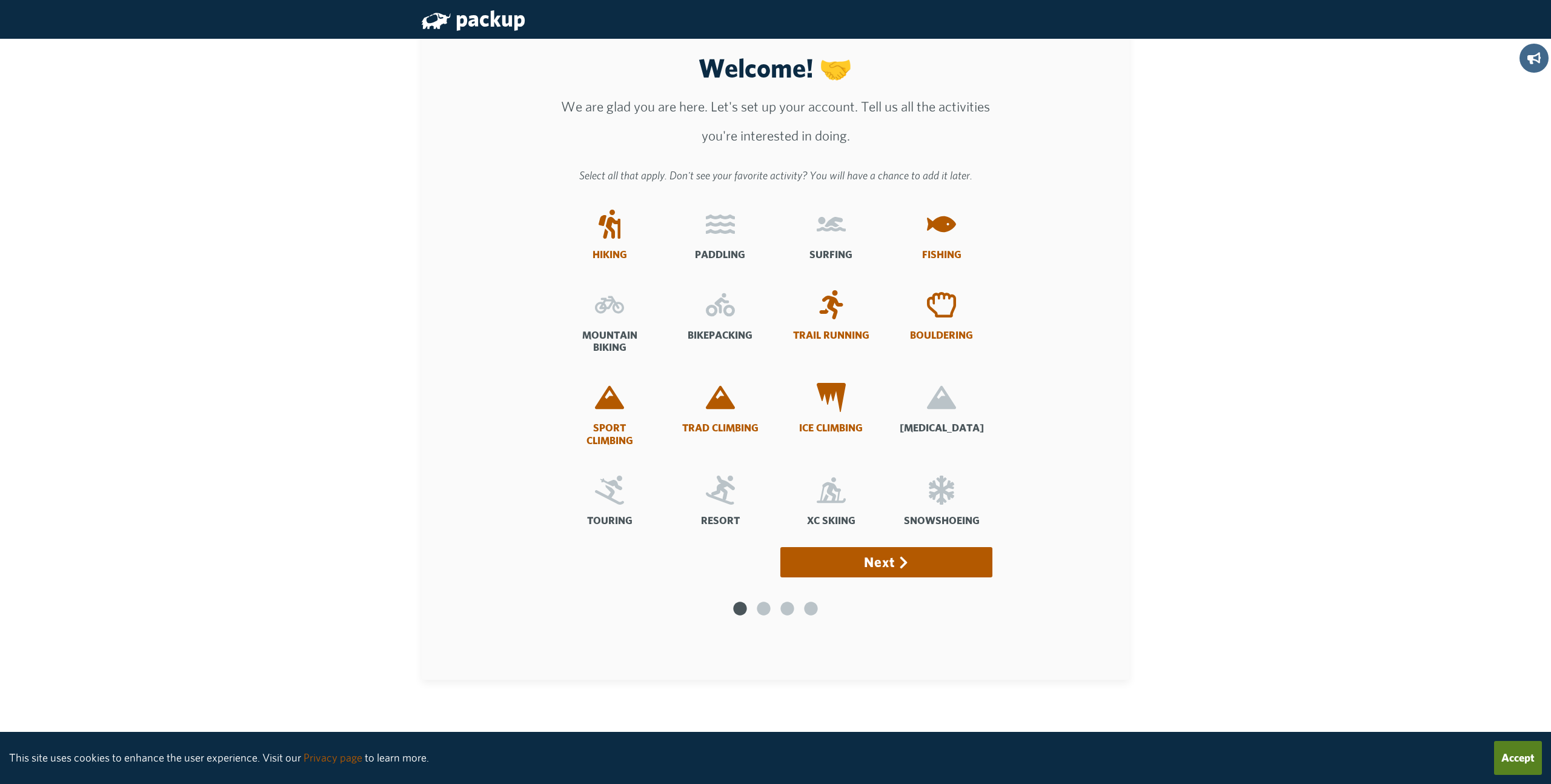
click at [947, 406] on icon at bounding box center [941, 397] width 29 height 23
click at [0, 0] on input "Mountaineering" at bounding box center [0, 0] width 0 height 0
click at [602, 487] on icon at bounding box center [609, 490] width 29 height 29
click at [0, 0] on input "Touring" at bounding box center [0, 0] width 0 height 0
drag, startPoint x: 724, startPoint y: 487, endPoint x: 749, endPoint y: 488, distance: 25.0
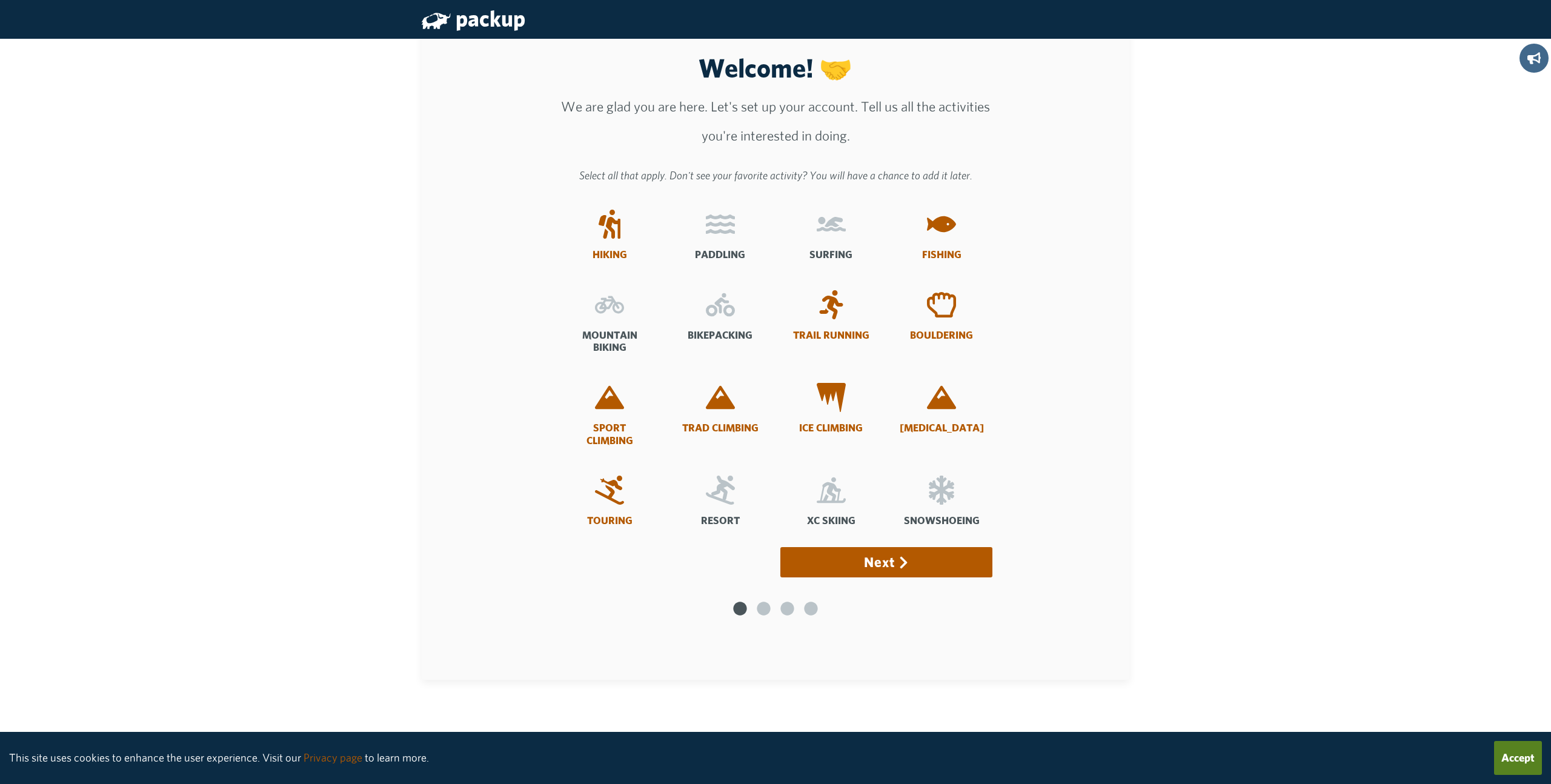
click at [724, 487] on icon at bounding box center [720, 490] width 29 height 29
click at [0, 0] on input "Resort" at bounding box center [0, 0] width 0 height 0
click at [836, 495] on icon at bounding box center [831, 490] width 29 height 29
click at [0, 0] on input "XC Skiing" at bounding box center [0, 0] width 0 height 0
click at [887, 565] on button "Next" at bounding box center [886, 562] width 212 height 30
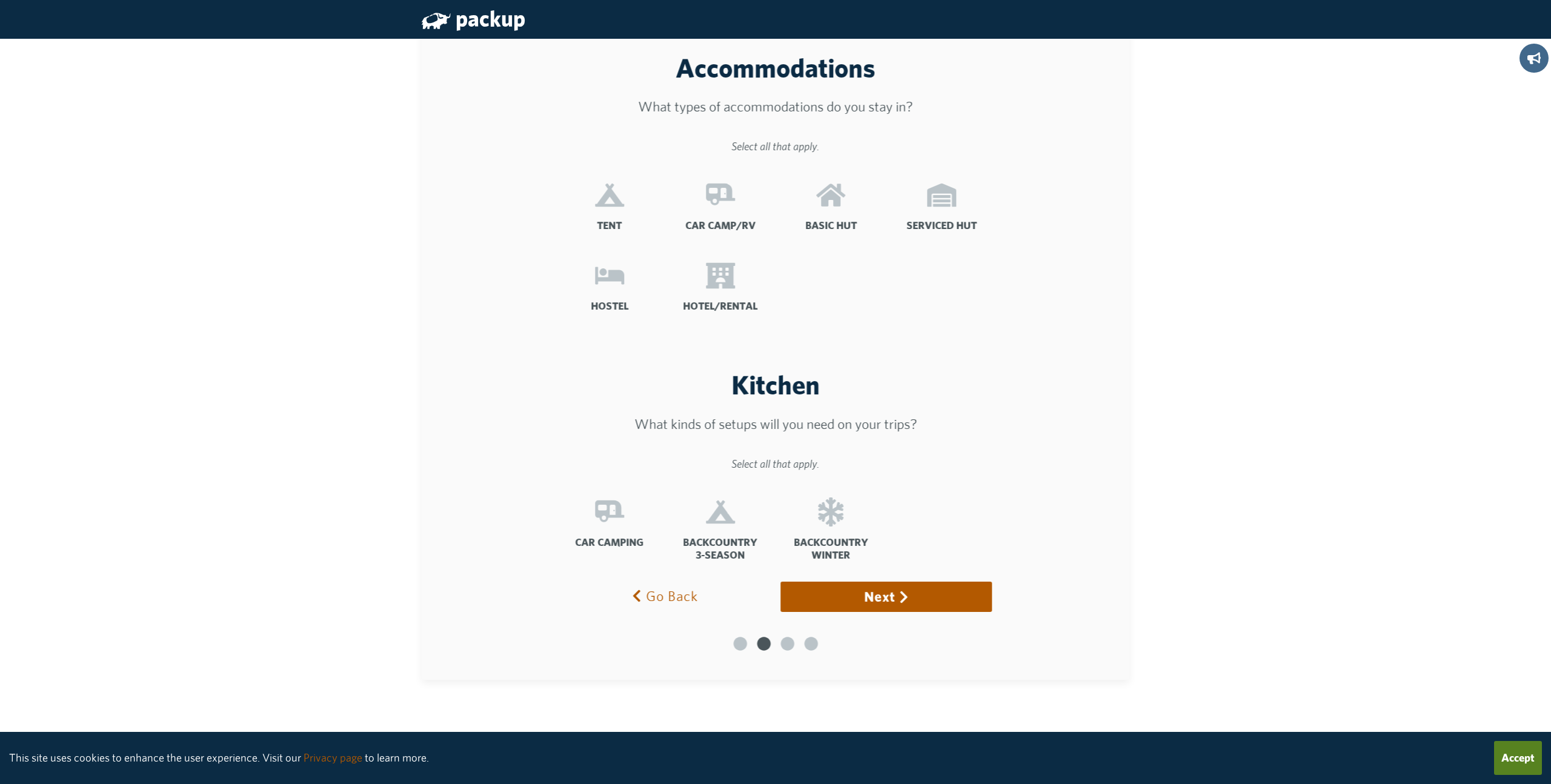
click at [610, 205] on icon at bounding box center [609, 195] width 29 height 23
click at [0, 0] on input "Tent" at bounding box center [0, 0] width 0 height 0
click at [714, 199] on icon at bounding box center [720, 195] width 29 height 29
click at [0, 0] on input "Car Camp/RV" at bounding box center [0, 0] width 0 height 0
click at [823, 204] on icon at bounding box center [831, 195] width 29 height 22
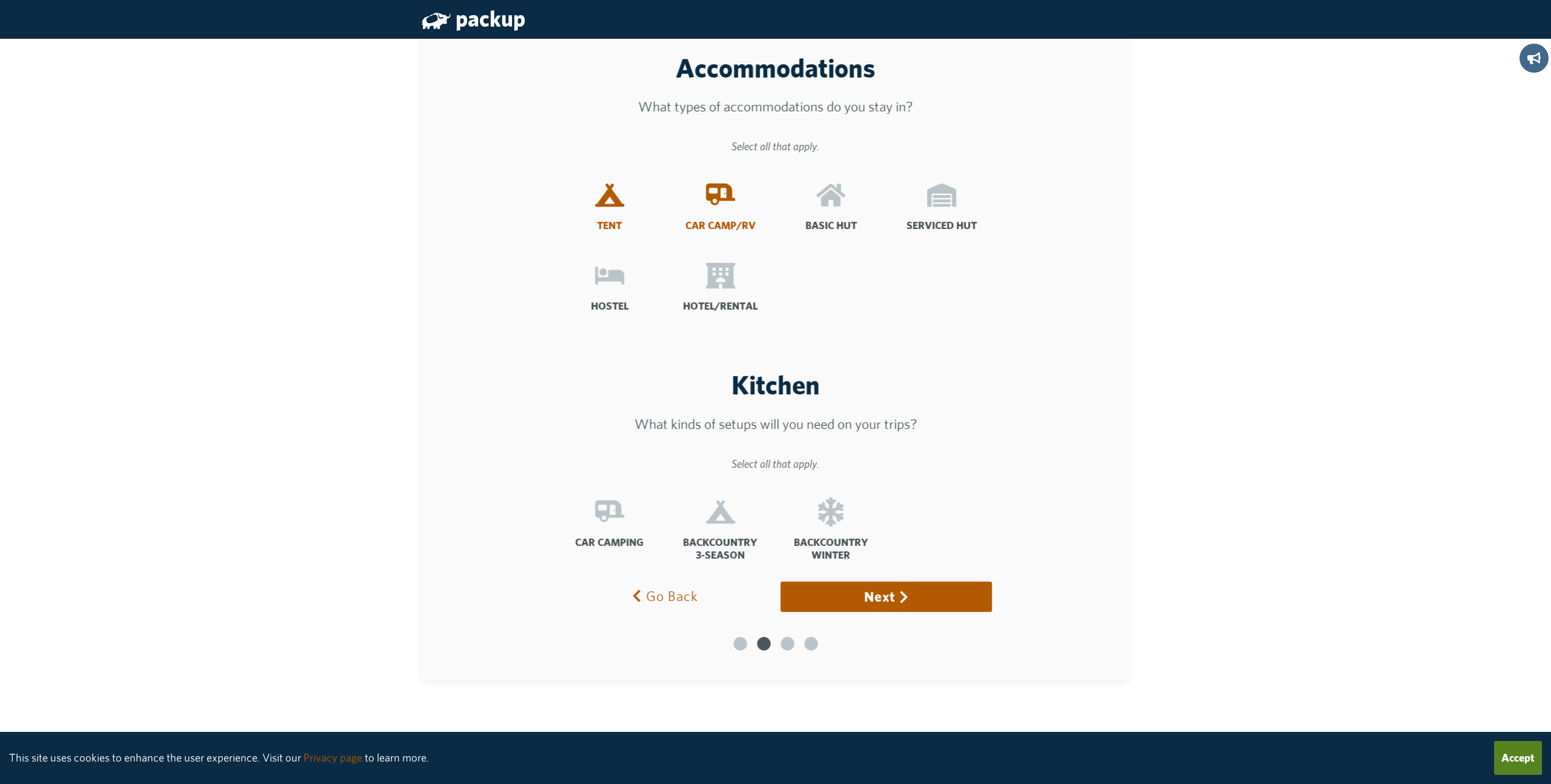
click at [0, 0] on input "Basic Hut" at bounding box center [0, 0] width 0 height 0
click at [949, 201] on icon at bounding box center [941, 195] width 29 height 29
click at [0, 0] on input "Serviced Hut" at bounding box center [0, 0] width 0 height 0
click at [935, 193] on icon at bounding box center [941, 195] width 29 height 23
click at [0, 0] on input "Serviced Hut" at bounding box center [0, 0] width 0 height 0
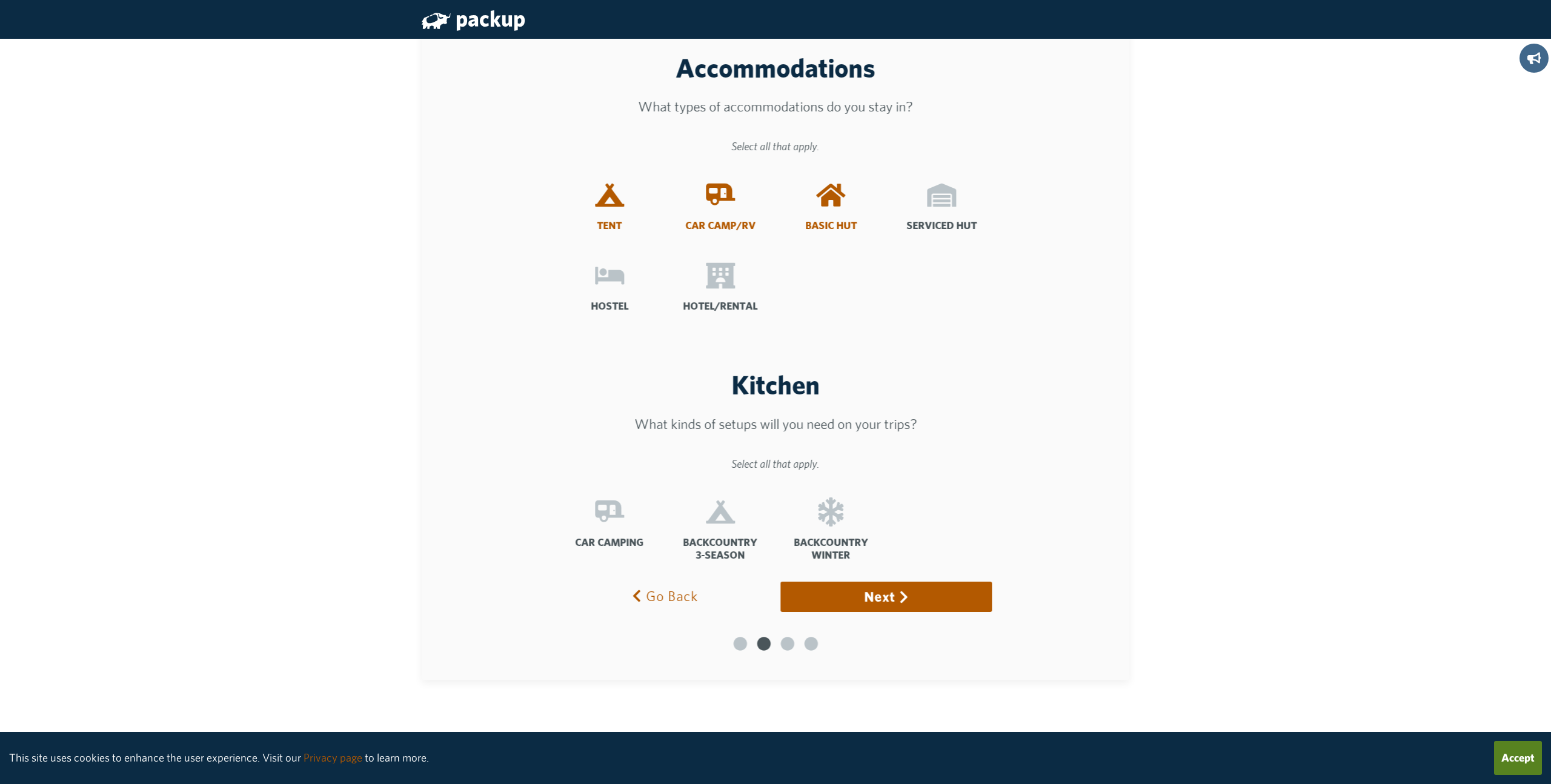
click at [943, 197] on icon at bounding box center [941, 195] width 29 height 23
click at [0, 0] on input "Serviced Hut" at bounding box center [0, 0] width 0 height 0
click at [721, 281] on icon at bounding box center [720, 275] width 29 height 29
click at [0, 0] on input "Hotel/Rental" at bounding box center [0, 0] width 0 height 0
click at [722, 520] on icon at bounding box center [720, 512] width 29 height 29
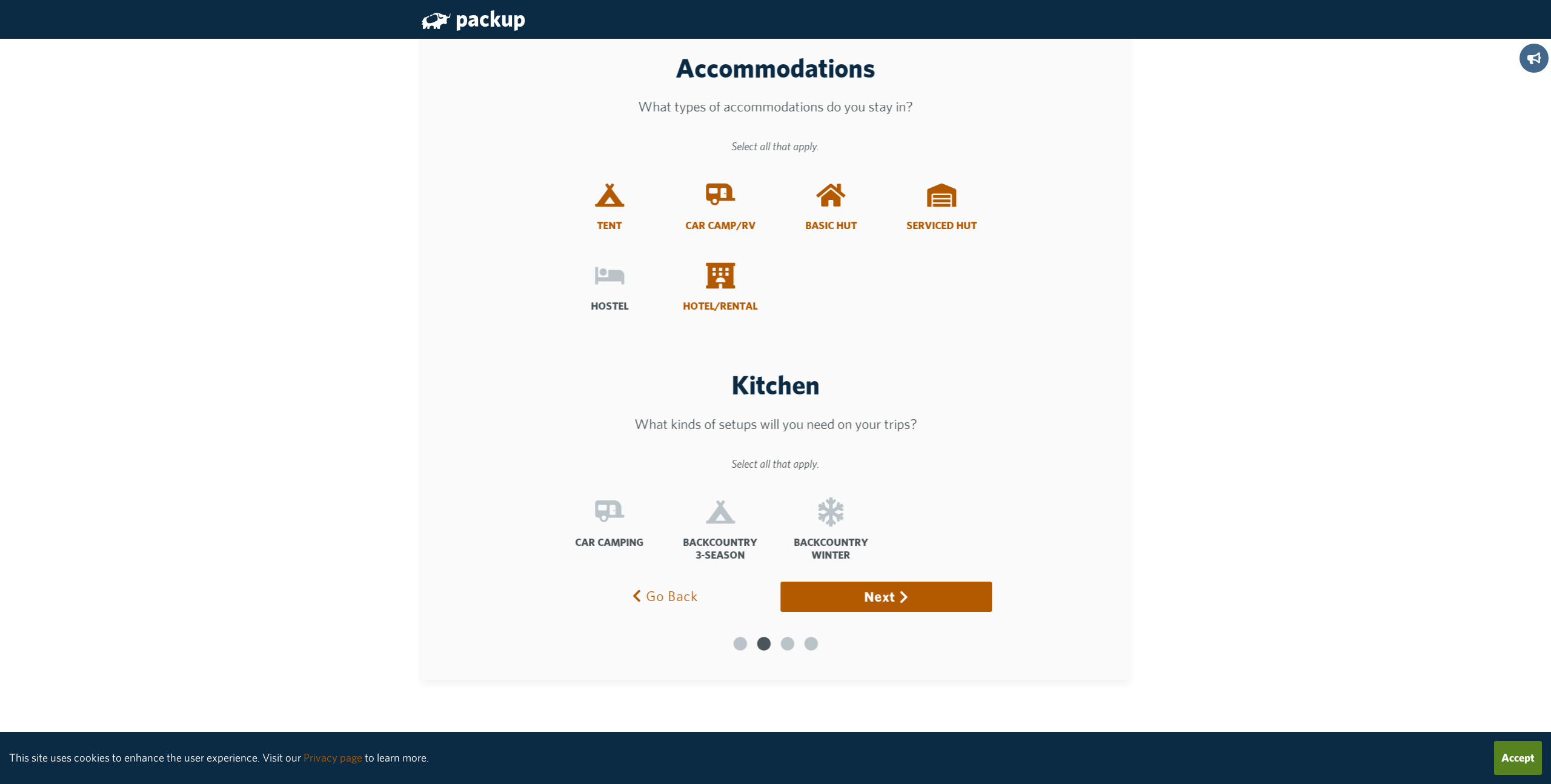
click at [0, 0] on input "Backcountry 3-Season" at bounding box center [0, 0] width 0 height 0
click at [823, 521] on icon at bounding box center [831, 512] width 26 height 29
click at [0, 0] on input "Backcountry Winter" at bounding box center [0, 0] width 0 height 0
click at [608, 511] on icon at bounding box center [609, 511] width 29 height 22
click at [0, 0] on input "Car Camping" at bounding box center [0, 0] width 0 height 0
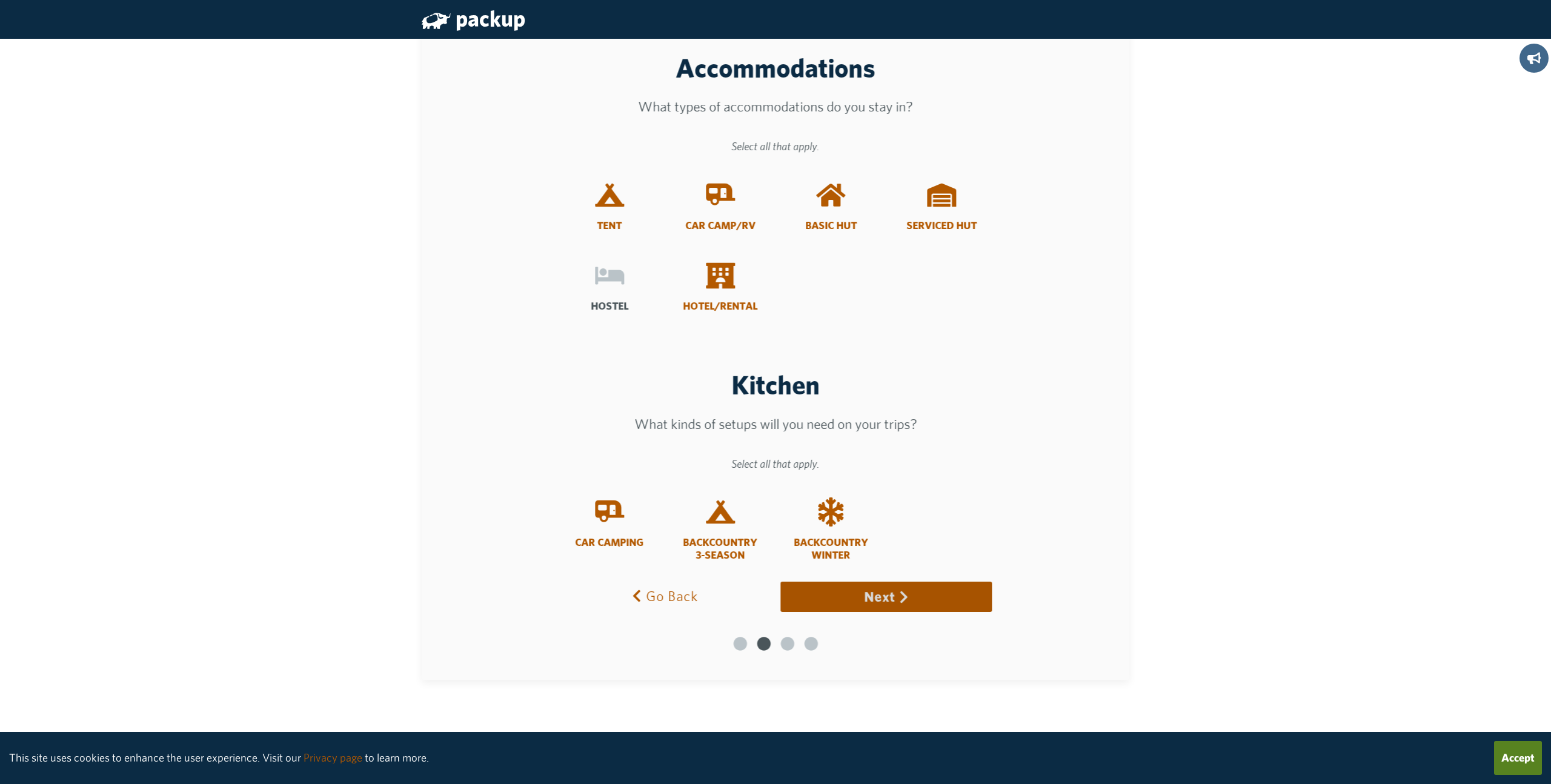
click at [858, 598] on button "Next" at bounding box center [886, 597] width 212 height 30
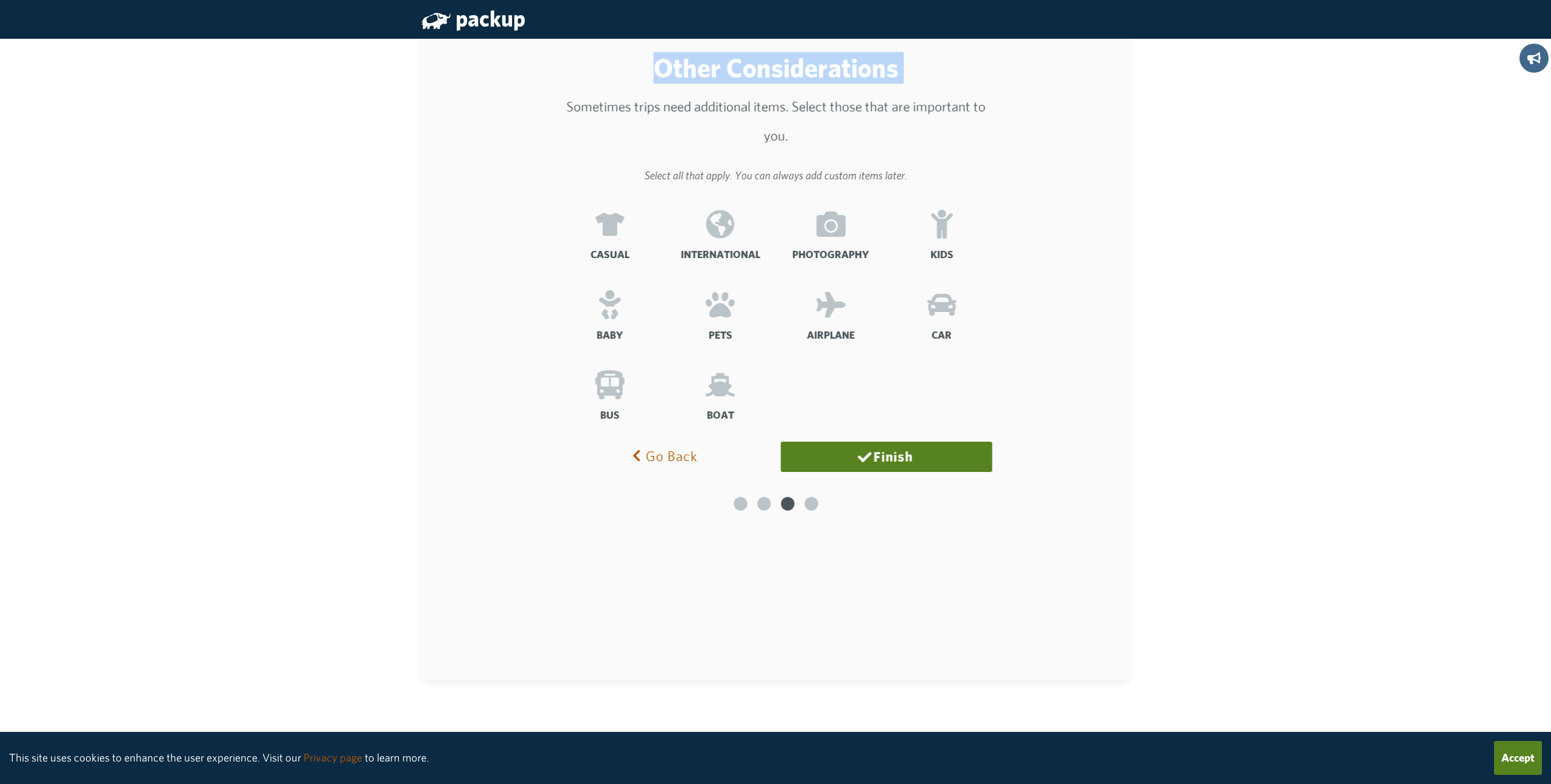
drag, startPoint x: 559, startPoint y: 95, endPoint x: 1013, endPoint y: 134, distance: 455.7
click at [1013, 133] on div "Welcome! 🤝 We are glad you are here. Let's set up your account. Tell us all the…" at bounding box center [775, 354] width 678 height 612
click at [1011, 135] on div "Welcome! 🤝 We are glad you are here. Let's set up your account. Tell us all the…" at bounding box center [775, 354] width 678 height 612
click at [827, 234] on icon at bounding box center [831, 224] width 29 height 26
click at [0, 0] on input "Photography" at bounding box center [0, 0] width 0 height 0
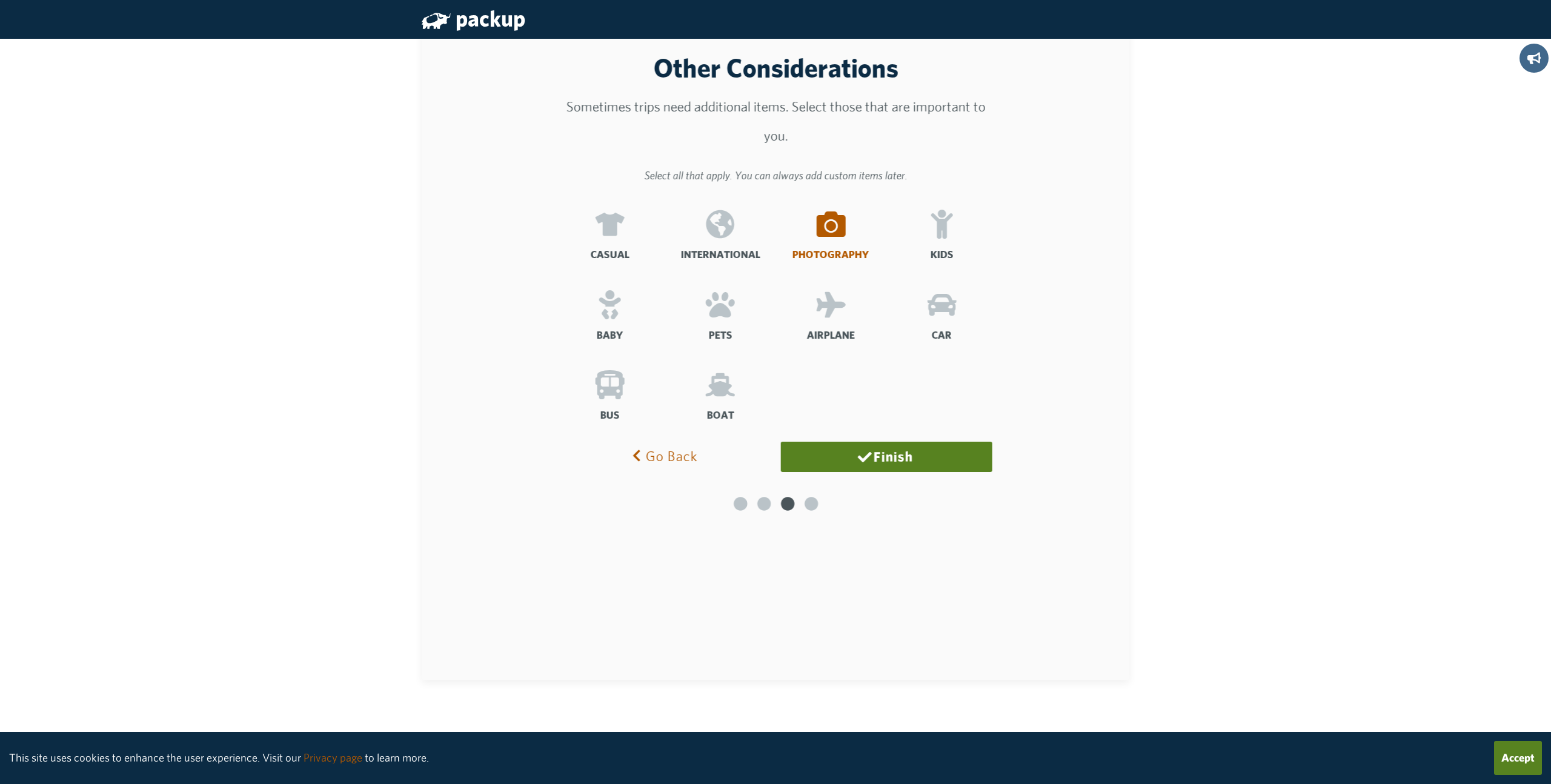
click at [942, 229] on icon at bounding box center [941, 224] width 22 height 29
click at [0, 0] on input "Kids" at bounding box center [0, 0] width 0 height 0
click at [696, 321] on label "Pets" at bounding box center [720, 321] width 101 height 81
click at [0, 0] on input "Pets" at bounding box center [0, 0] width 0 height 0
click at [713, 309] on icon at bounding box center [720, 304] width 29 height 26
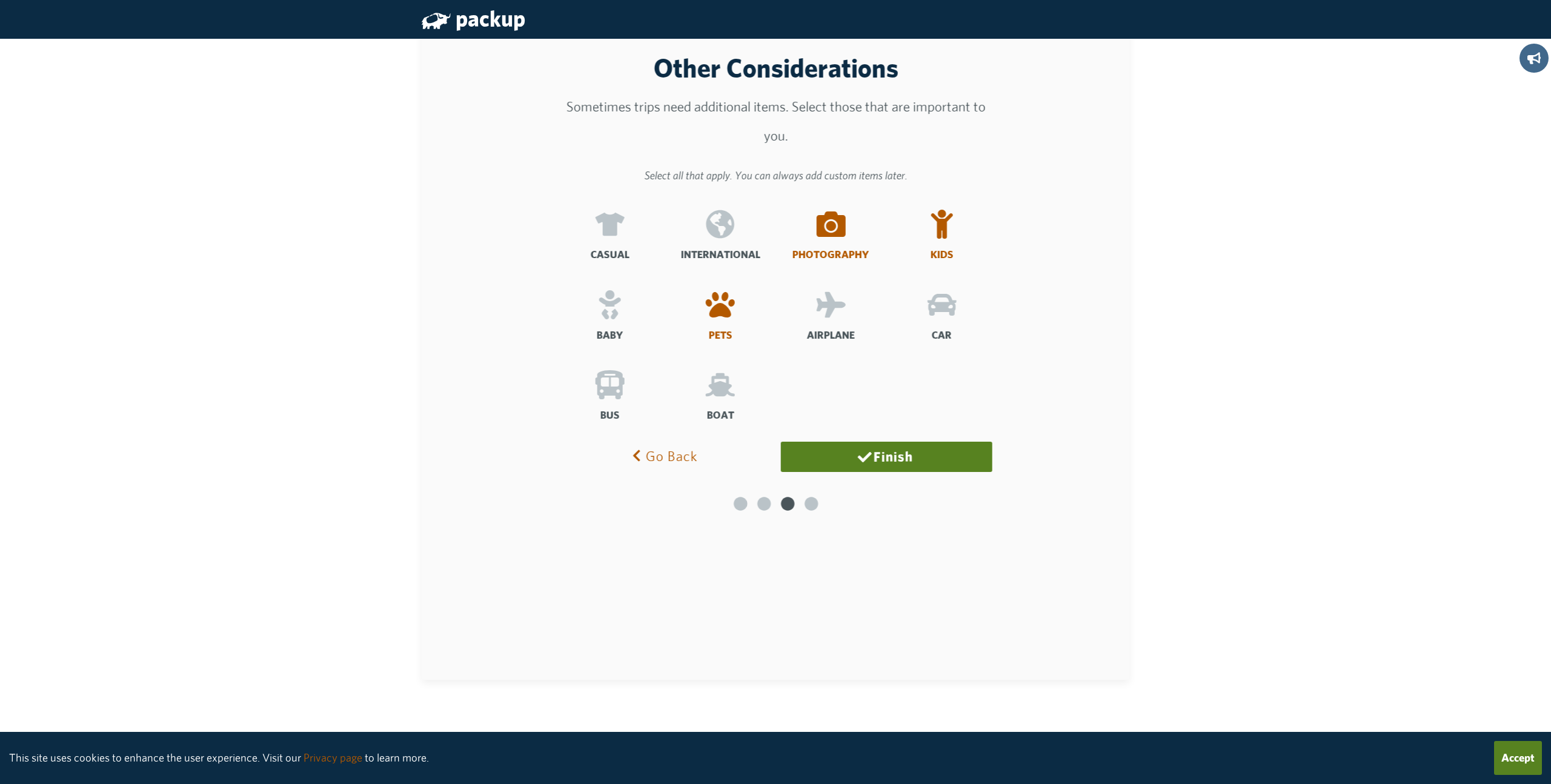
click at [0, 0] on input "Pets" at bounding box center [0, 0] width 0 height 0
drag, startPoint x: 715, startPoint y: 309, endPoint x: 707, endPoint y: 309, distance: 8.0
click at [715, 309] on icon at bounding box center [720, 304] width 29 height 26
click at [0, 0] on input "Pets" at bounding box center [0, 0] width 0 height 0
drag, startPoint x: 940, startPoint y: 315, endPoint x: 908, endPoint y: 315, distance: 32.0
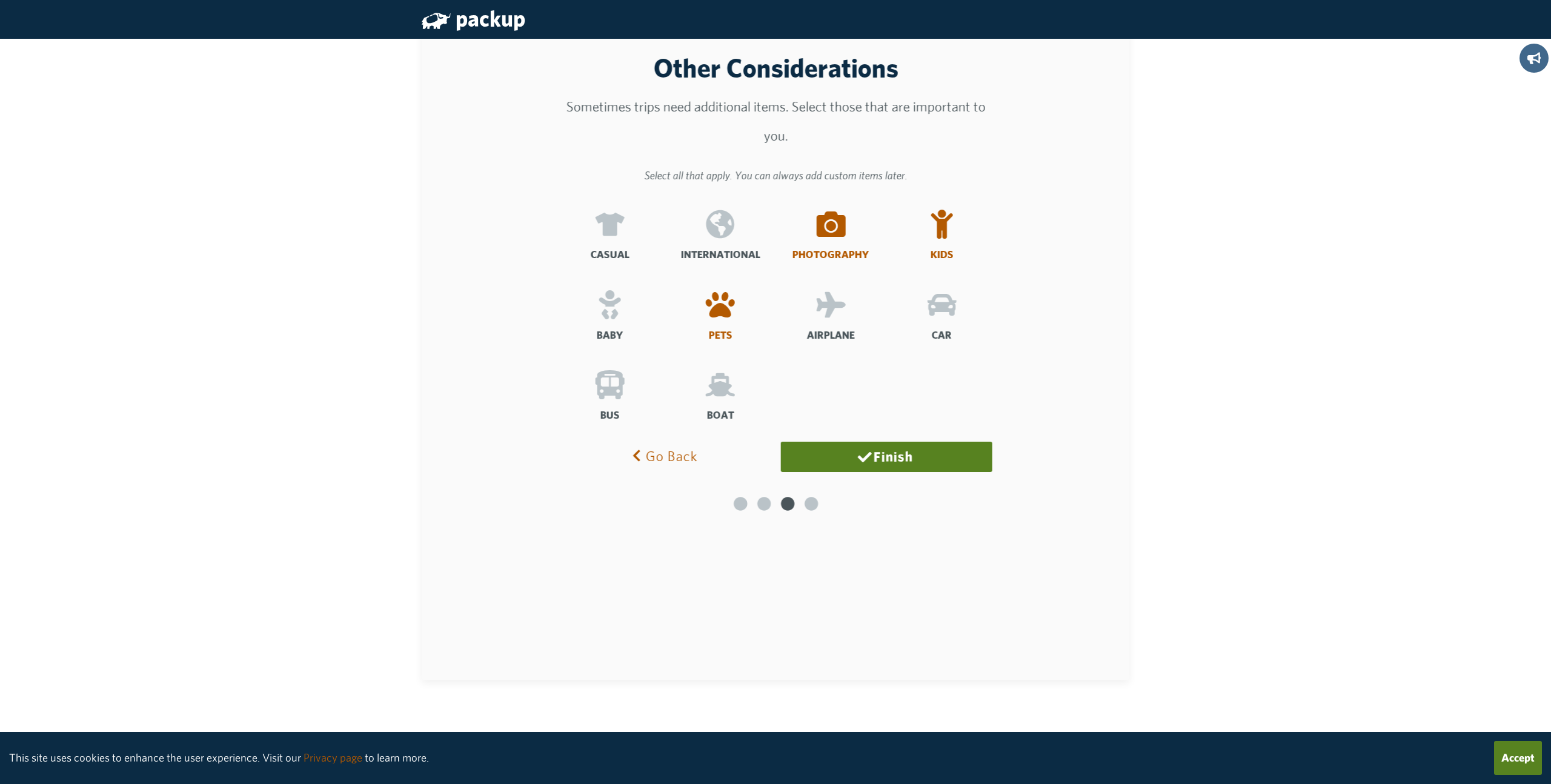
click at [940, 316] on icon at bounding box center [941, 305] width 29 height 29
click at [0, 0] on input "Car" at bounding box center [0, 0] width 0 height 0
click at [895, 460] on button "Finish" at bounding box center [886, 457] width 212 height 30
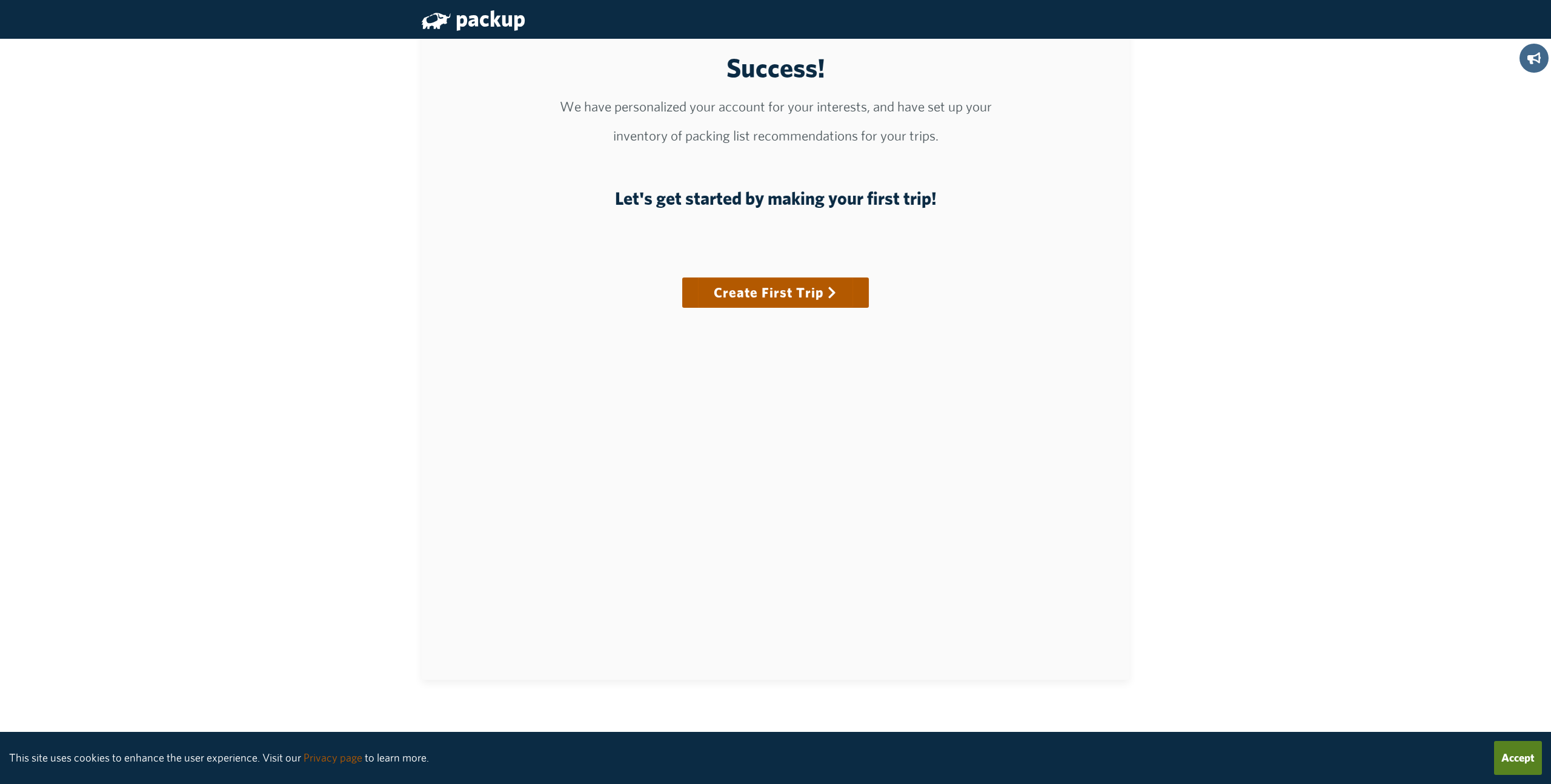
click at [771, 297] on link "Create First Trip" at bounding box center [776, 292] width 156 height 30
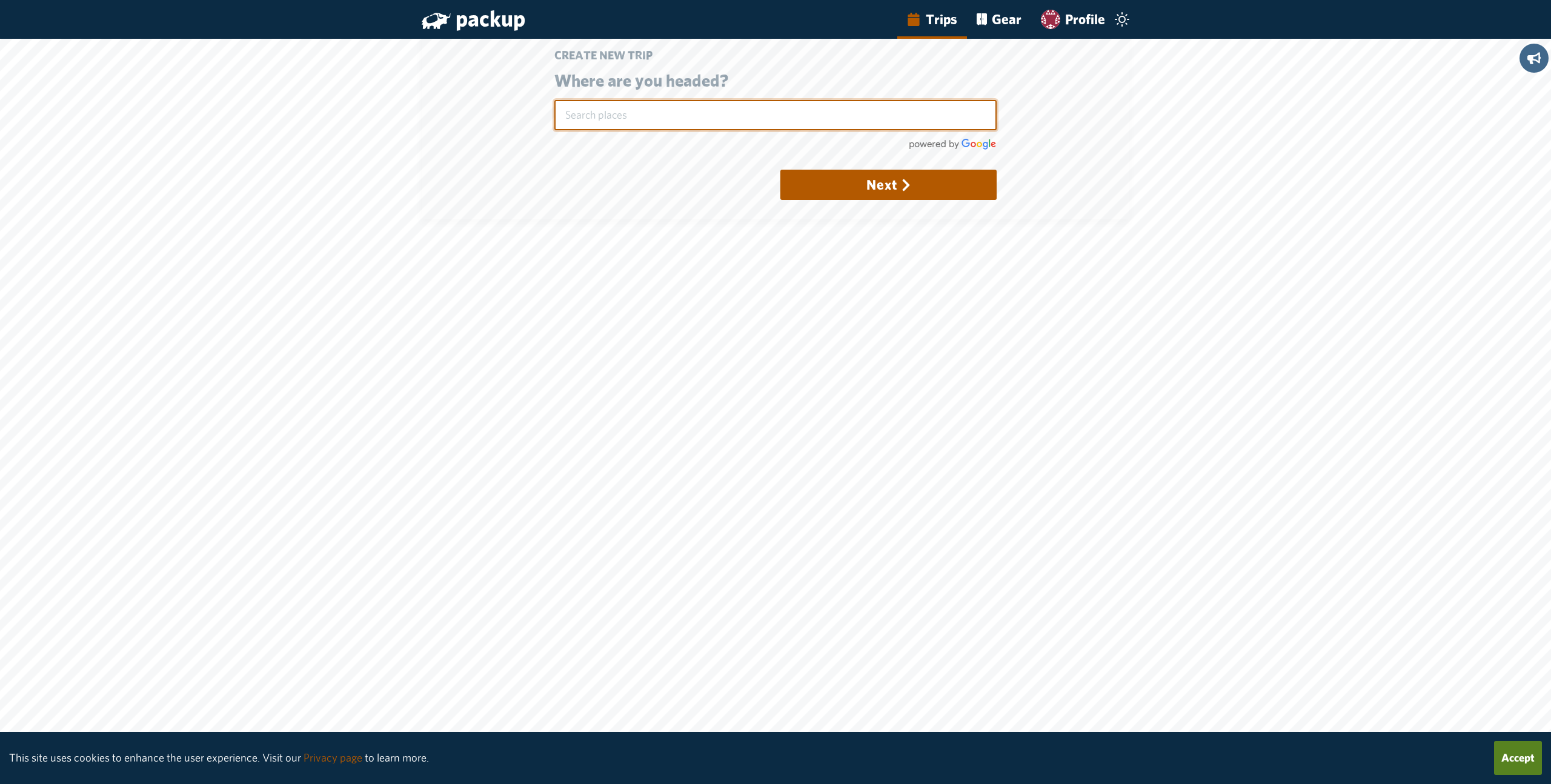
click at [637, 123] on input "text" at bounding box center [776, 115] width 443 height 30
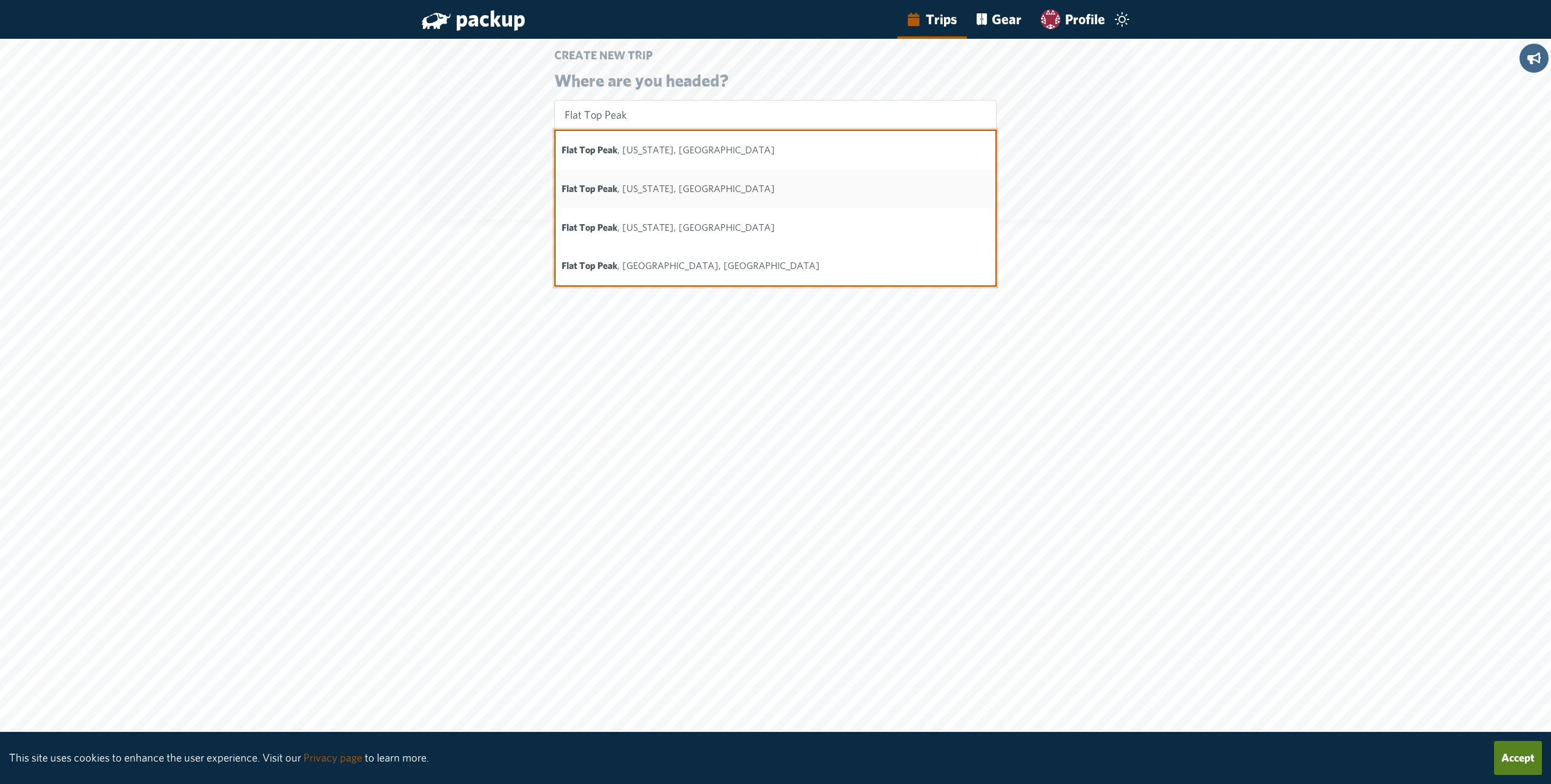
click at [579, 189] on b "Flat Top Peak" at bounding box center [589, 189] width 56 height 12
type input "Flat Top Peak, Alaska, USA"
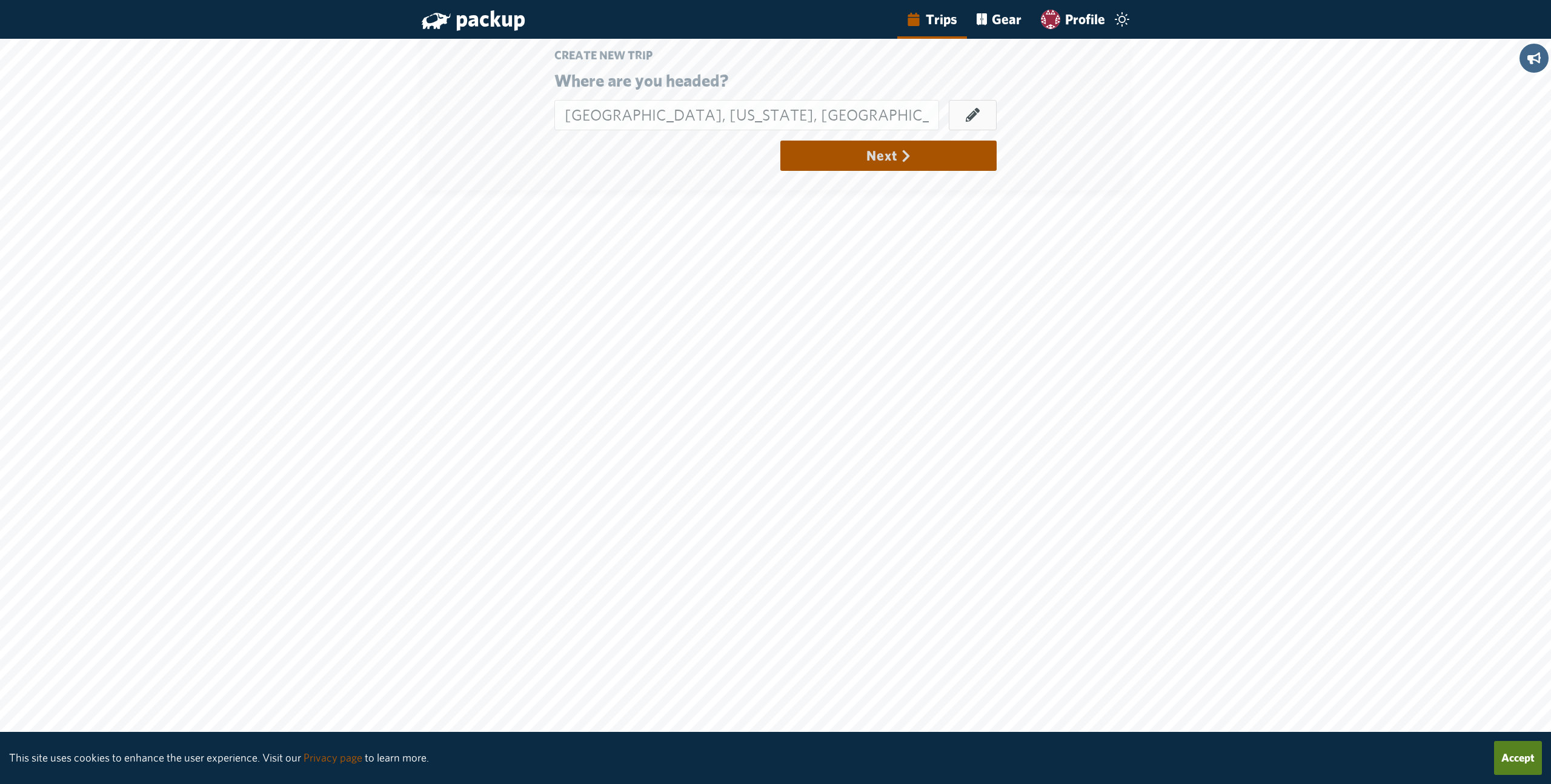
click at [902, 149] on icon "submit" at bounding box center [905, 155] width 14 height 14
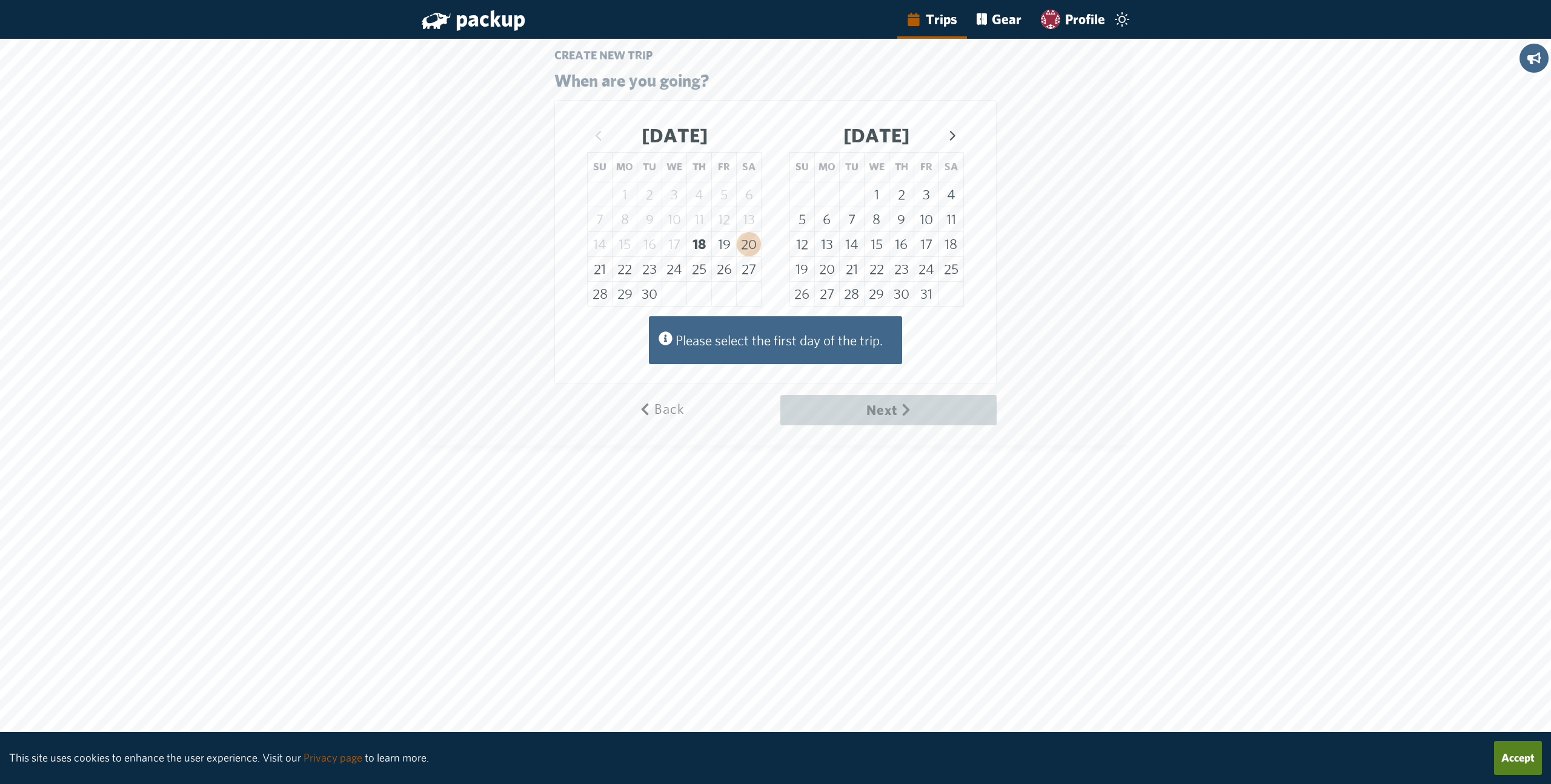
click at [747, 245] on button "20" at bounding box center [749, 244] width 24 height 24
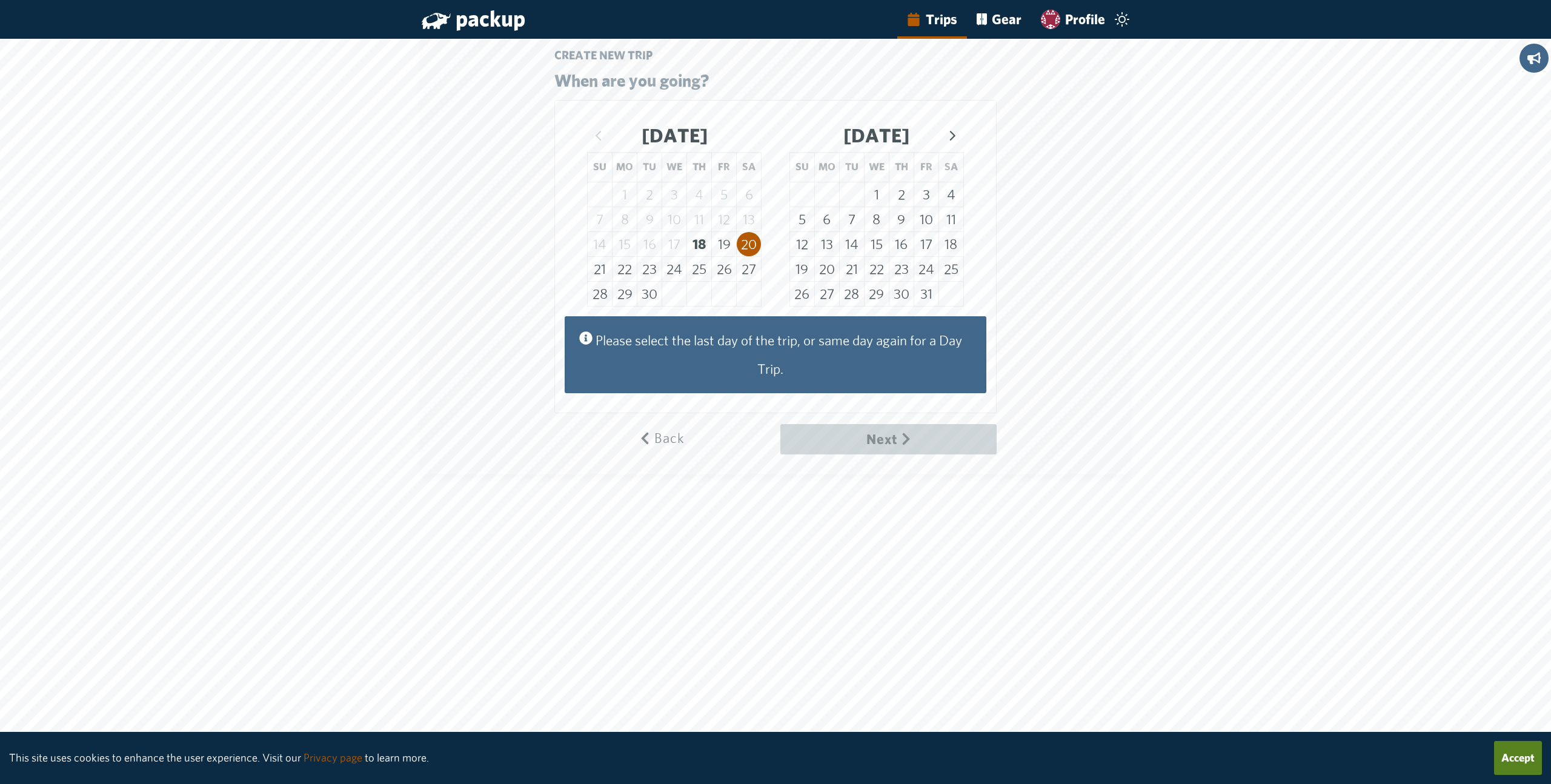
click at [754, 247] on button "20" at bounding box center [749, 244] width 24 height 24
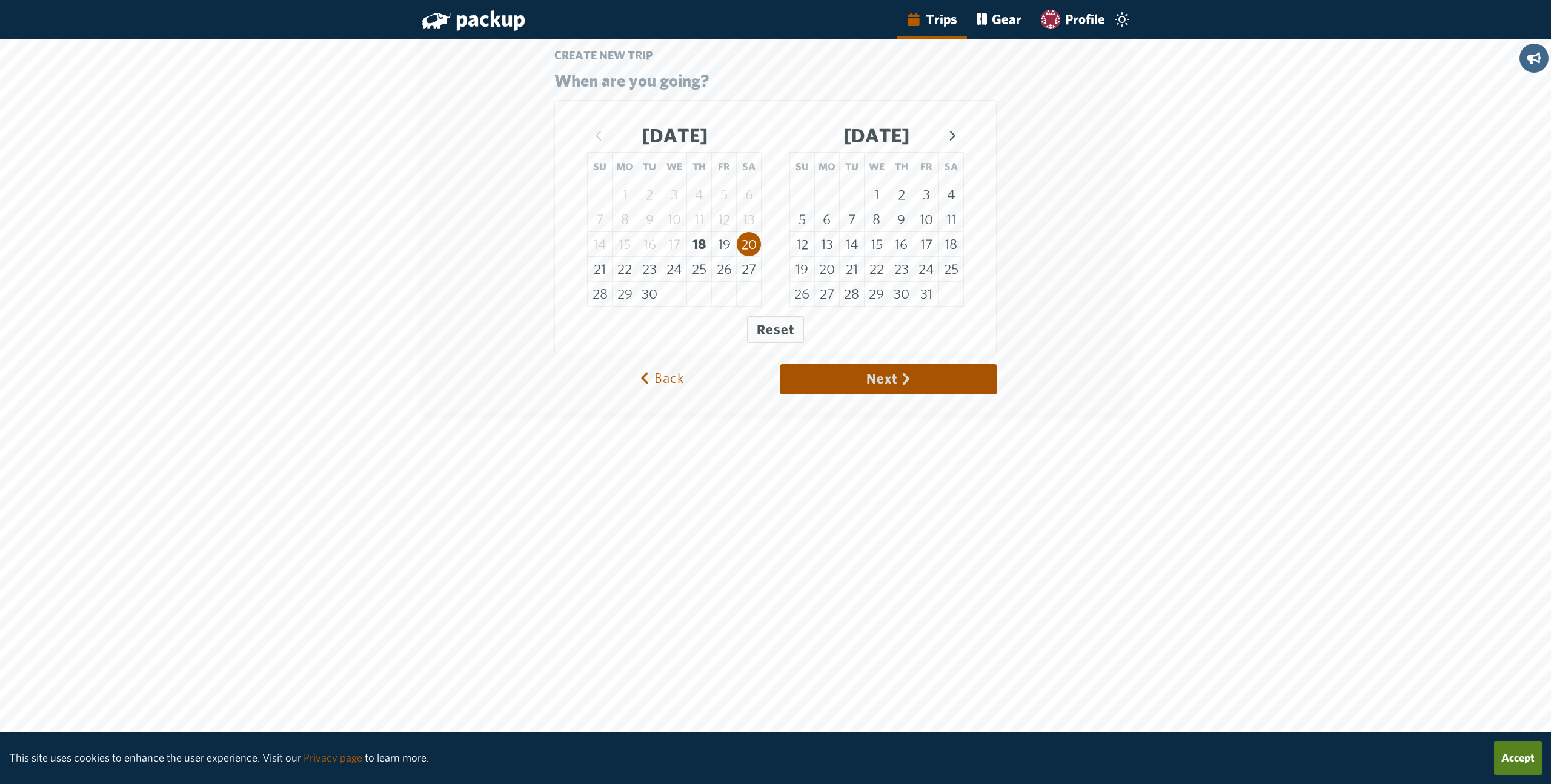
click at [894, 382] on button "Next" at bounding box center [888, 379] width 216 height 30
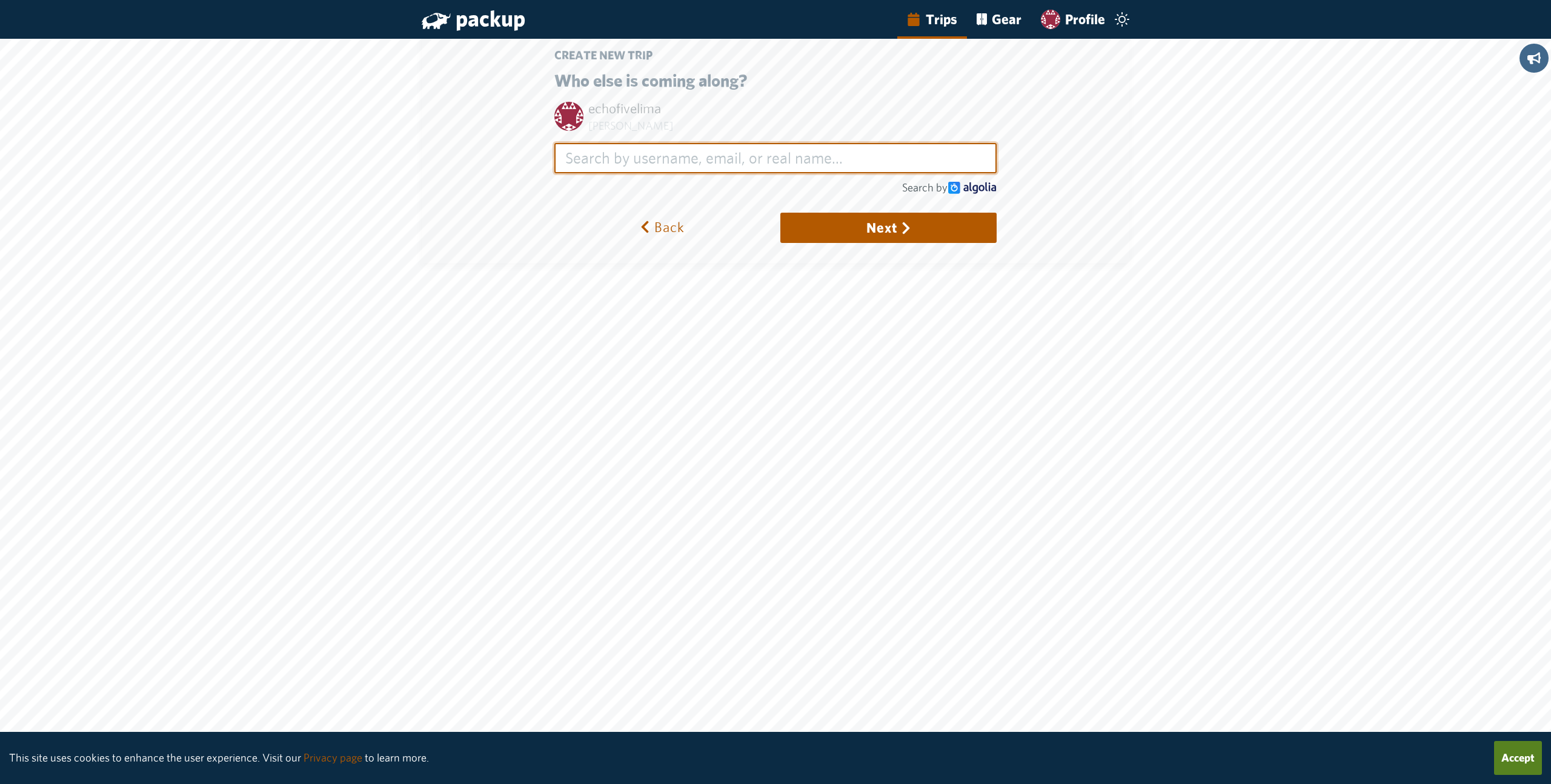
click at [739, 160] on input "search" at bounding box center [776, 158] width 443 height 30
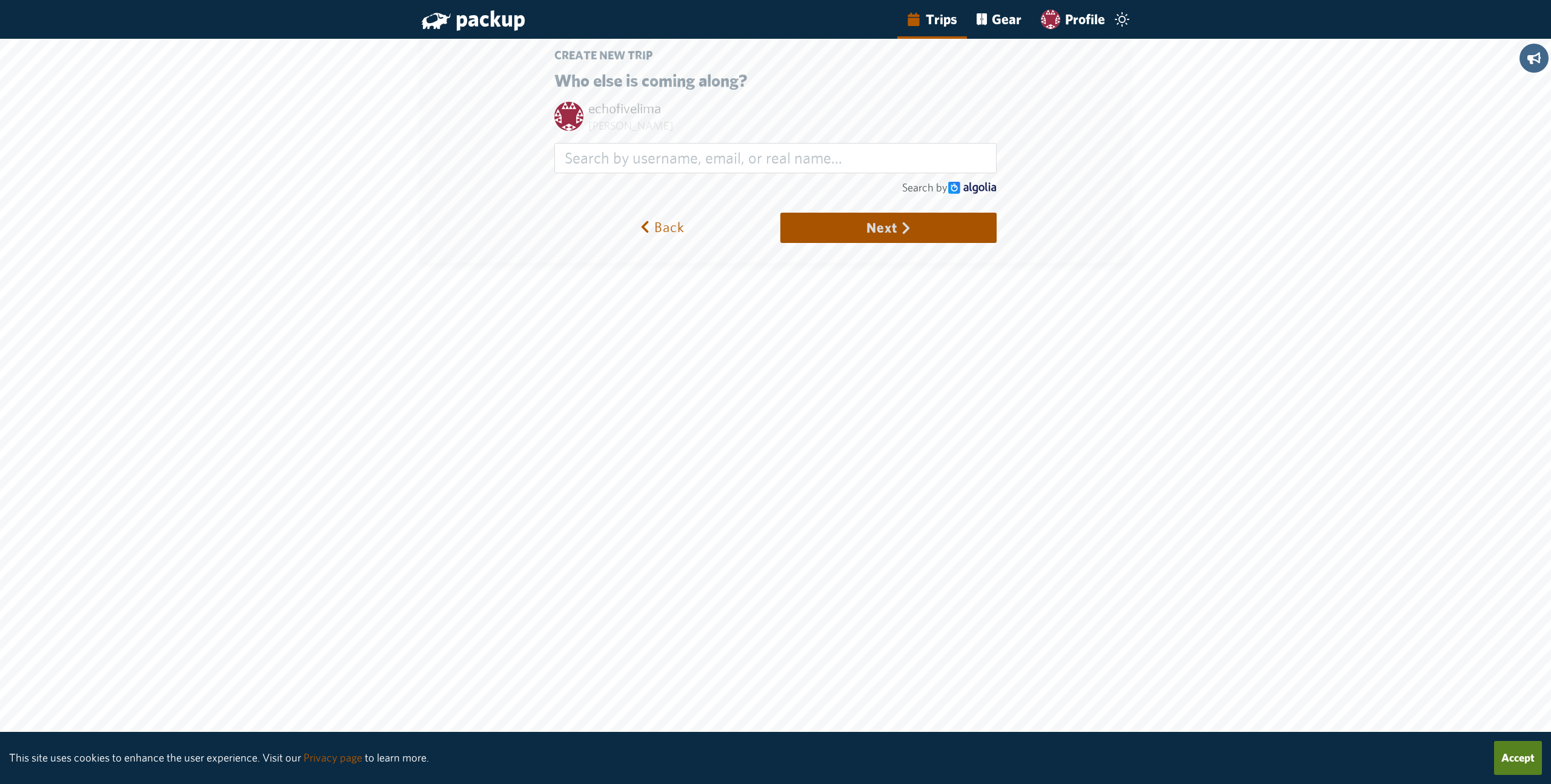
click at [876, 233] on button "Next" at bounding box center [888, 227] width 216 height 30
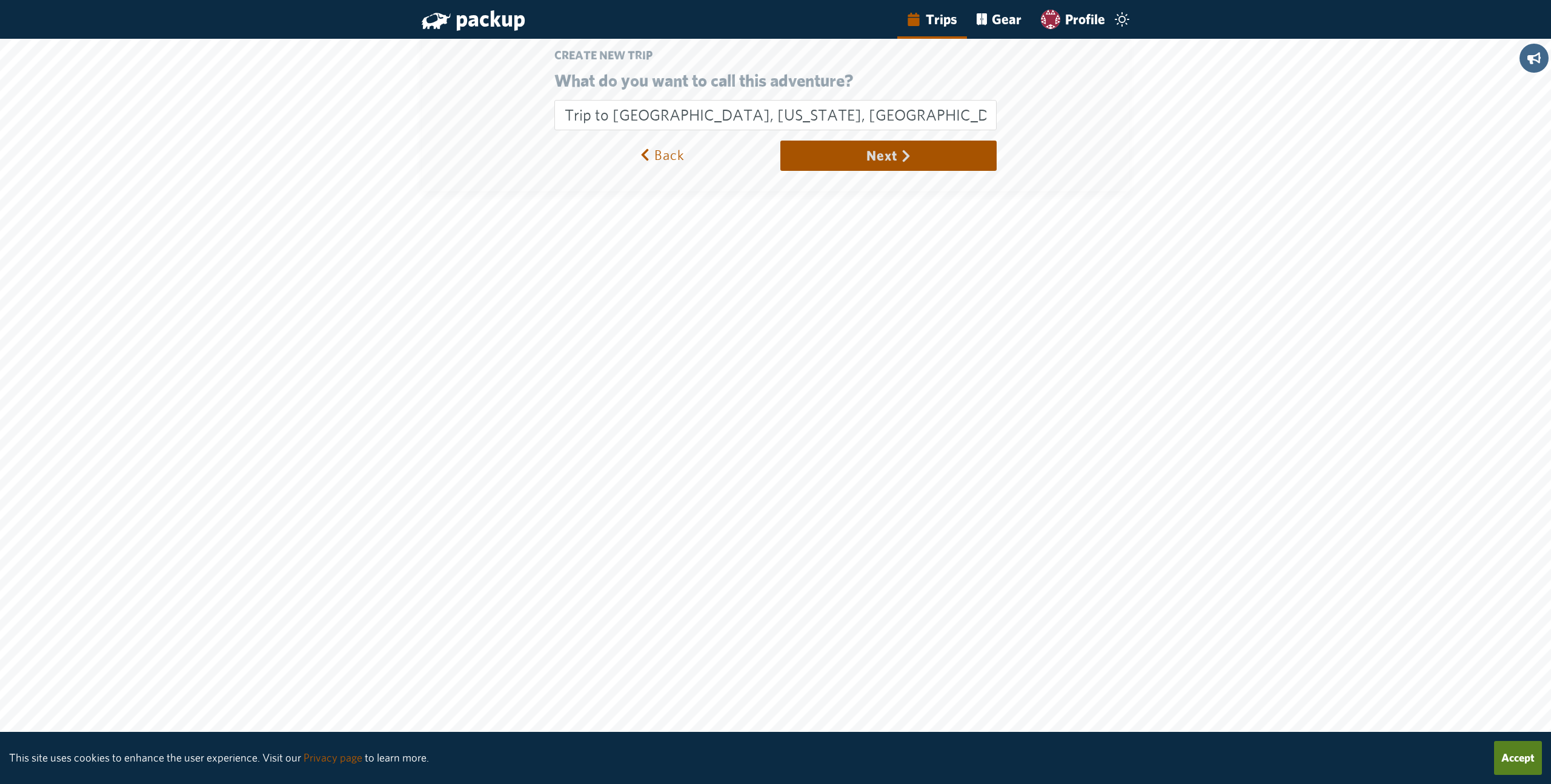
click at [886, 159] on button "Next" at bounding box center [888, 155] width 216 height 30
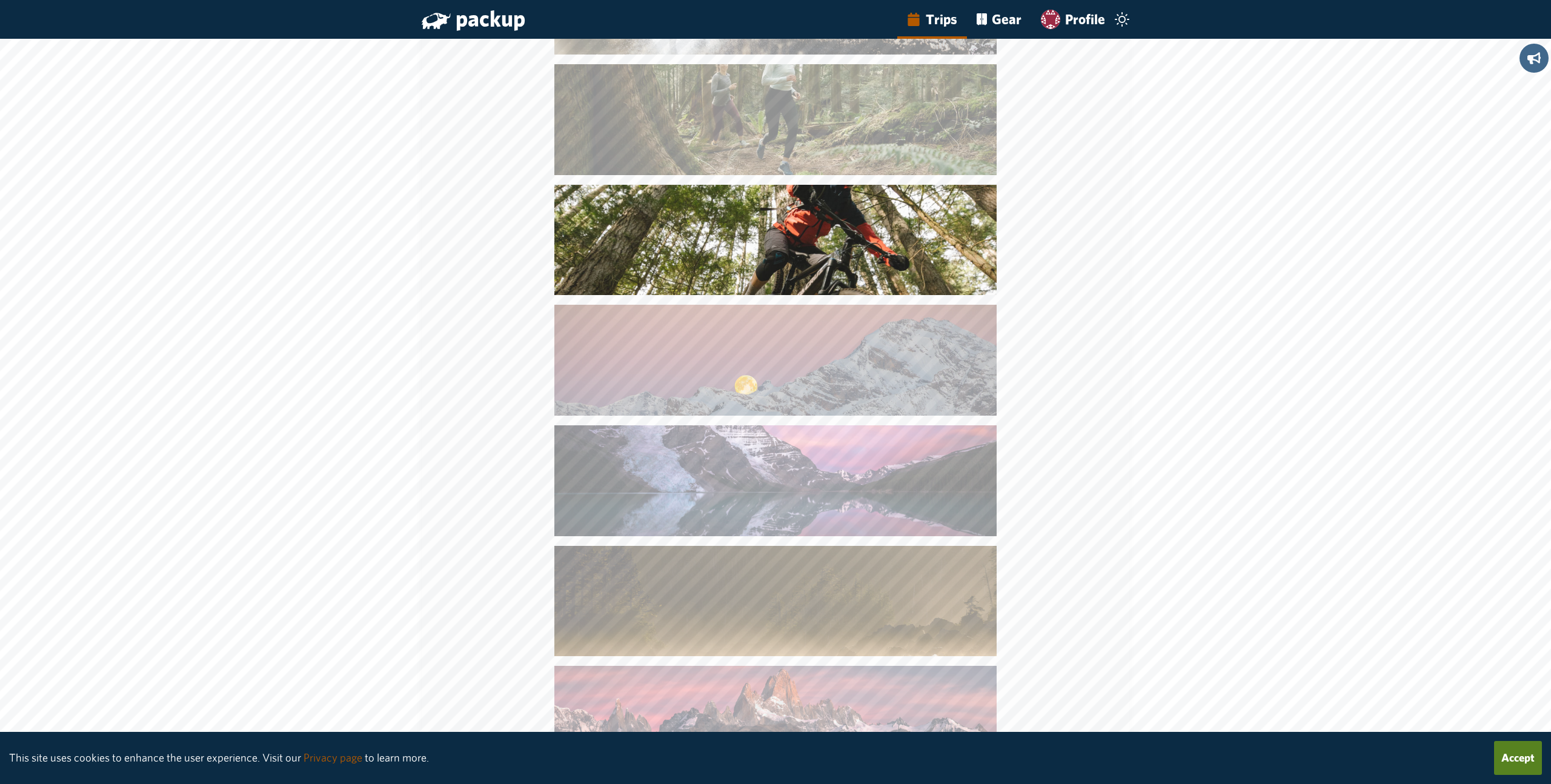
scroll to position [179, 0]
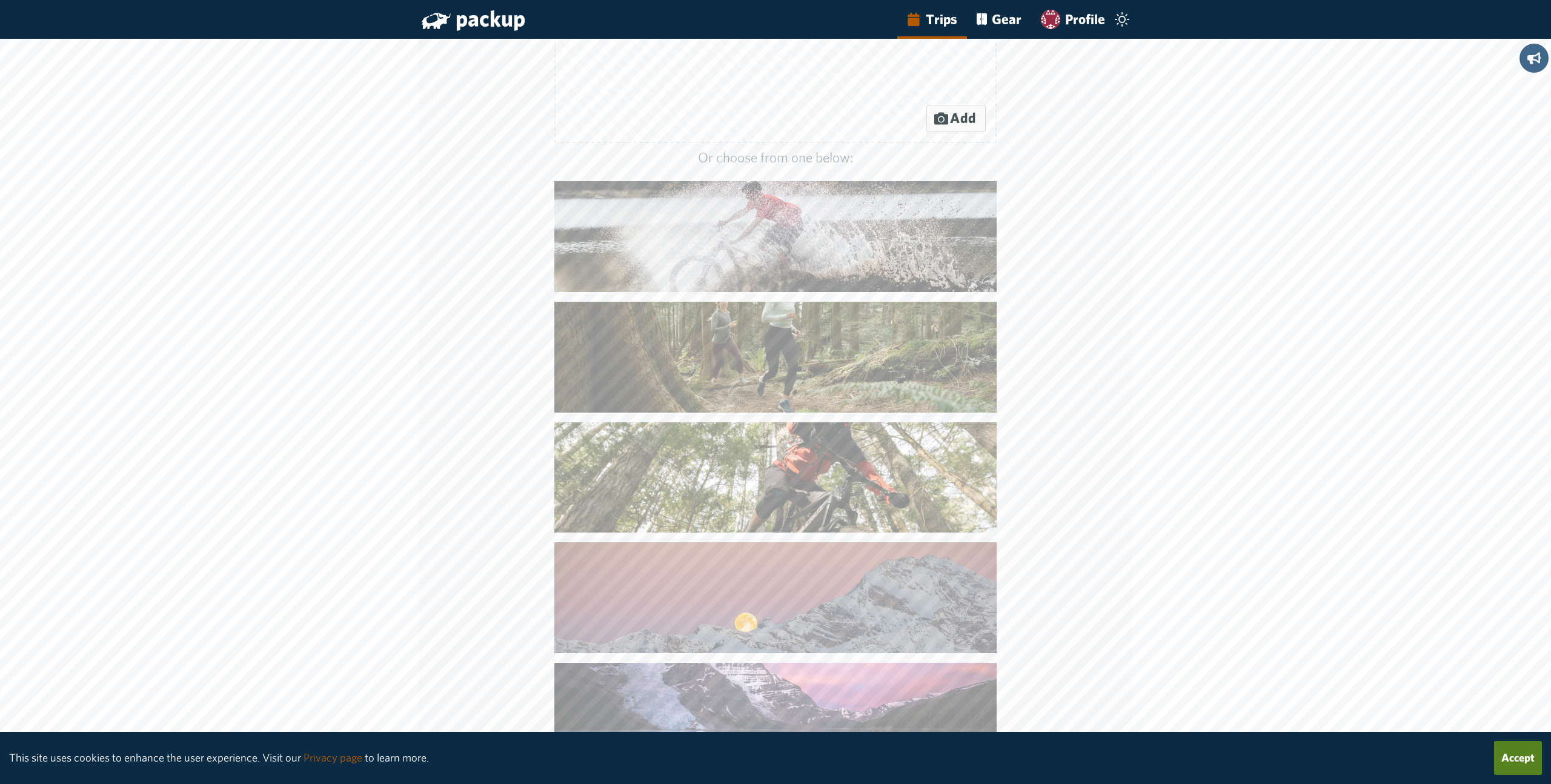
click at [797, 593] on img at bounding box center [776, 597] width 443 height 111
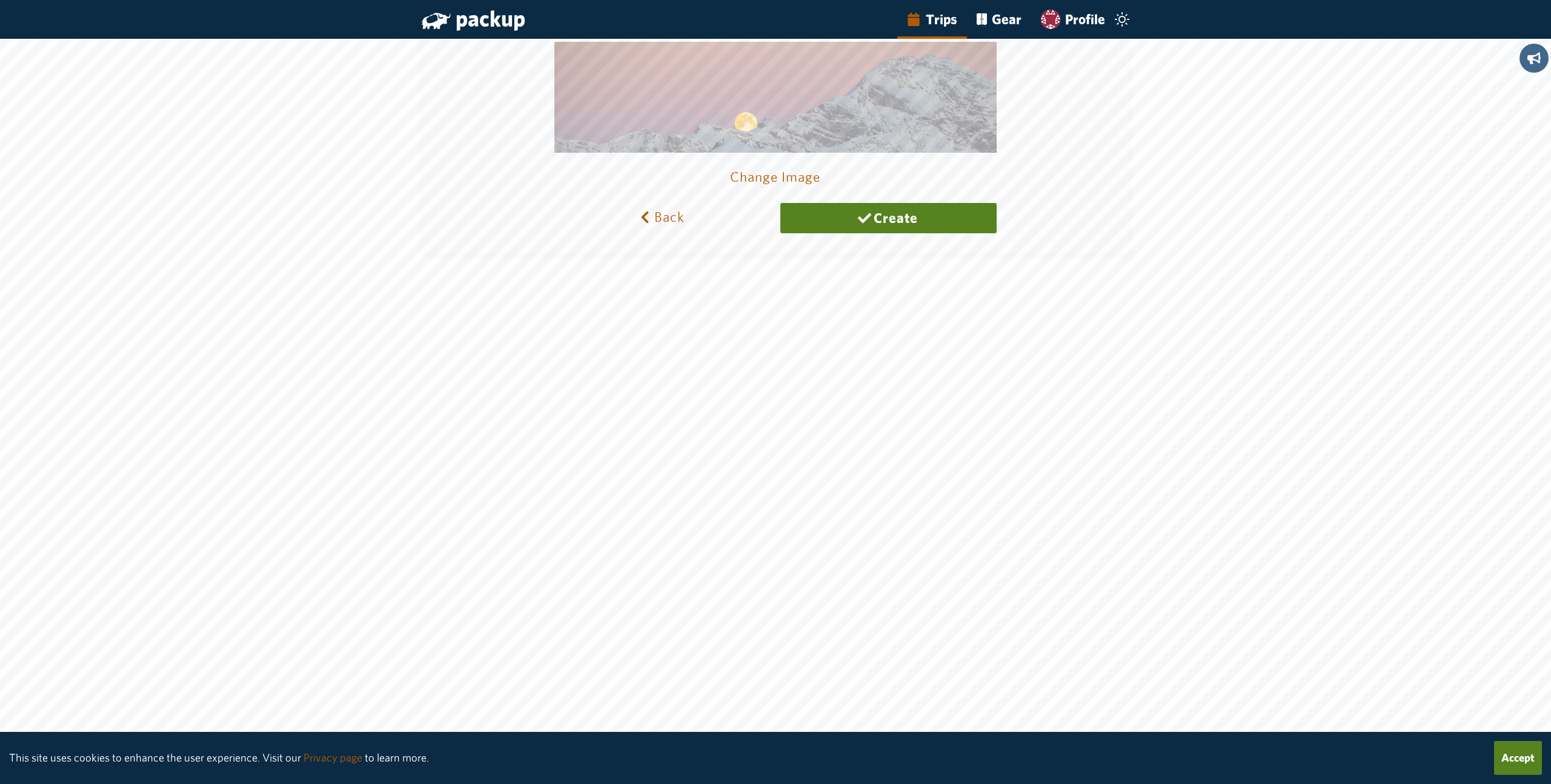
scroll to position [0, 0]
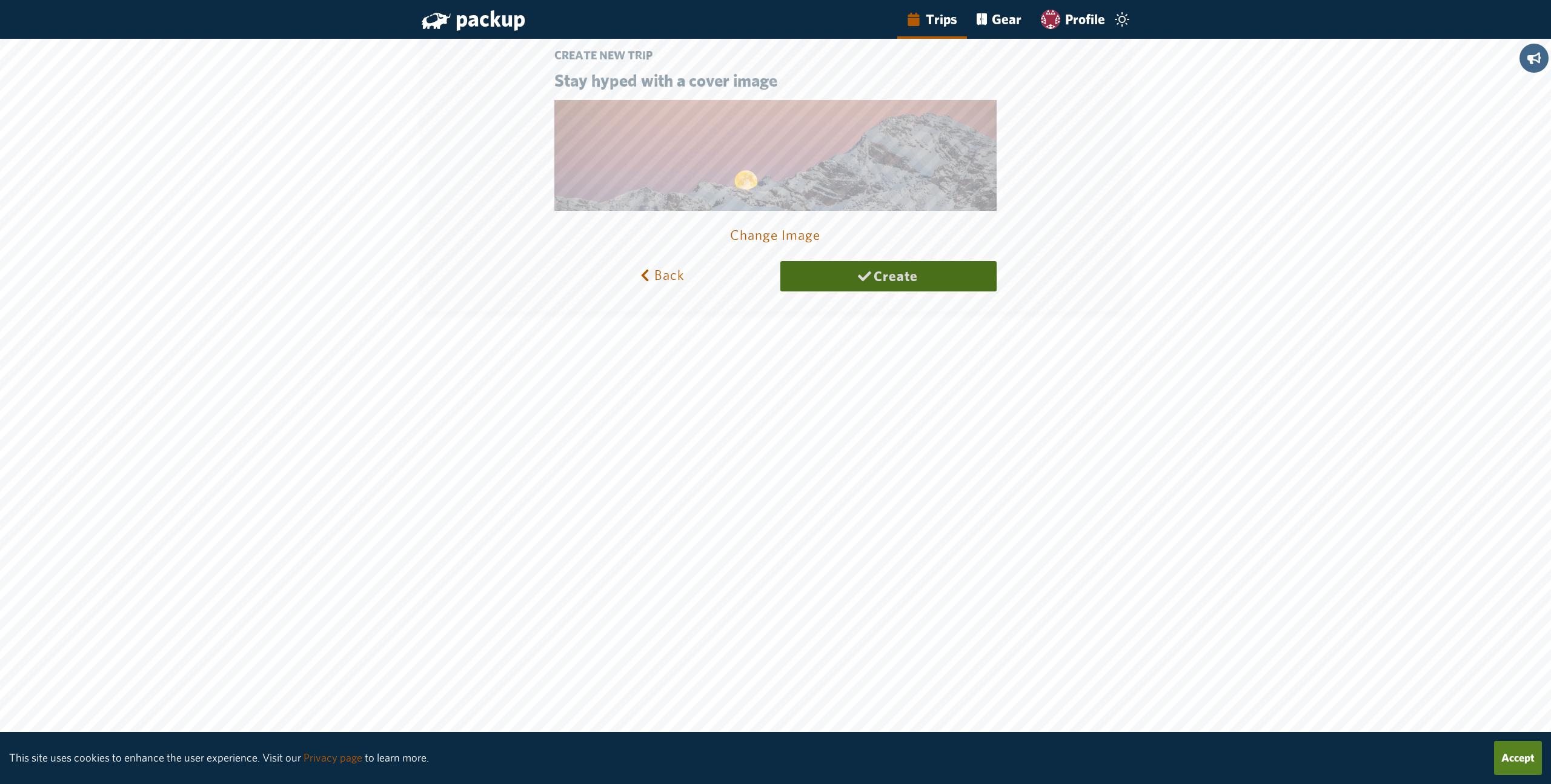
click at [900, 283] on button "Create" at bounding box center [888, 276] width 216 height 30
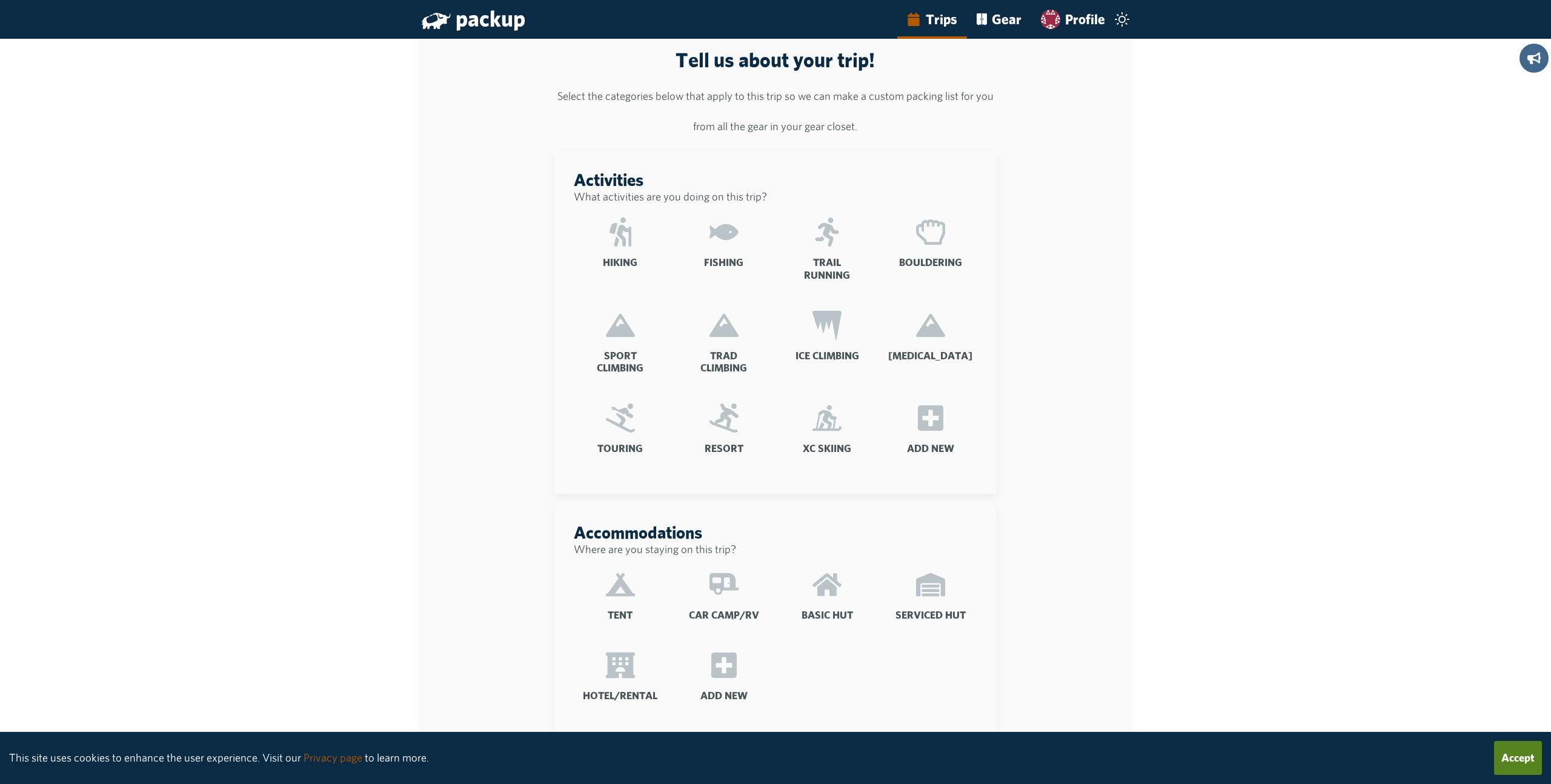
click at [616, 230] on icon at bounding box center [620, 232] width 22 height 29
click at [0, 0] on input "Hiking" at bounding box center [0, 0] width 0 height 0
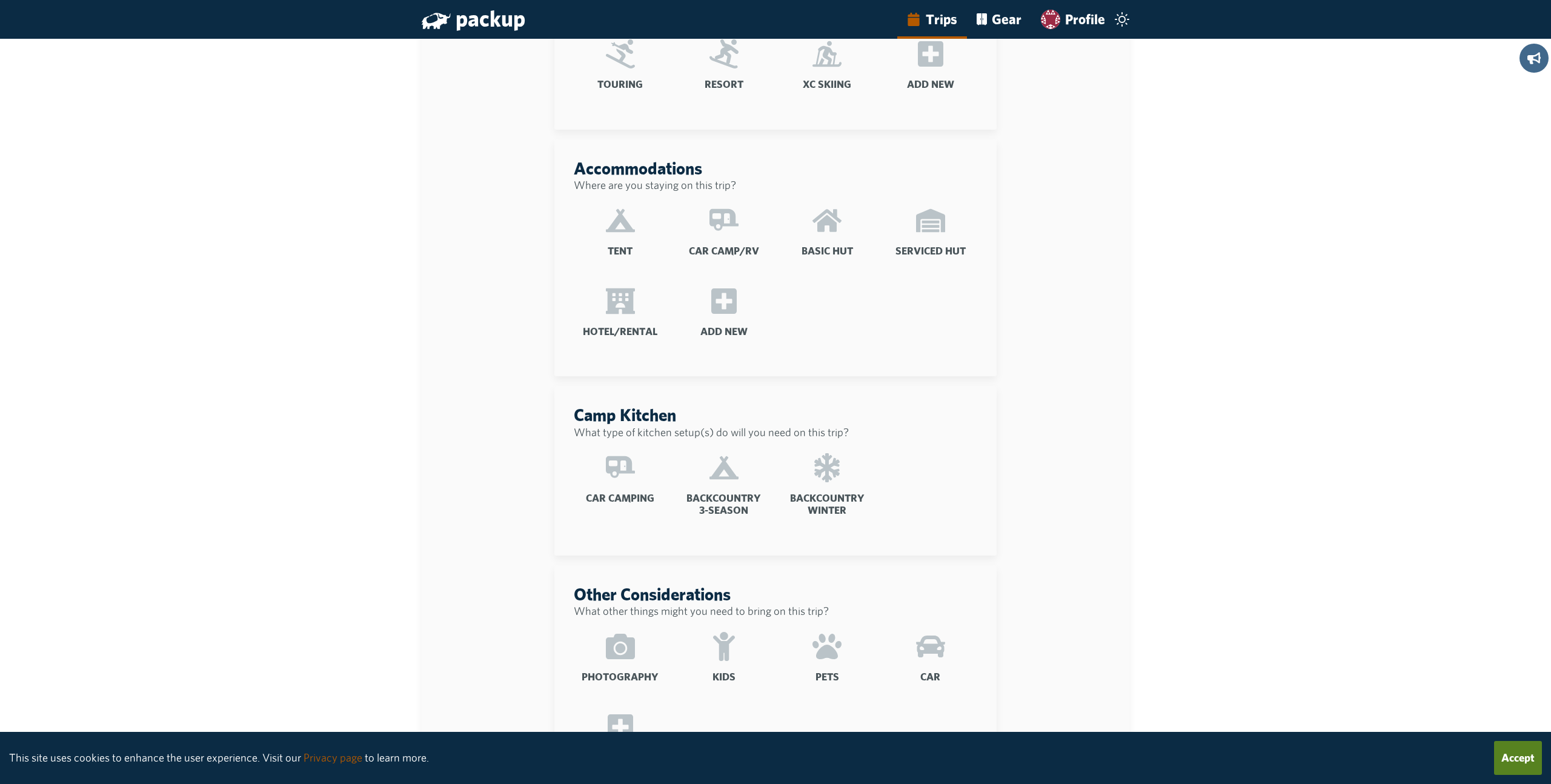
scroll to position [482, 0]
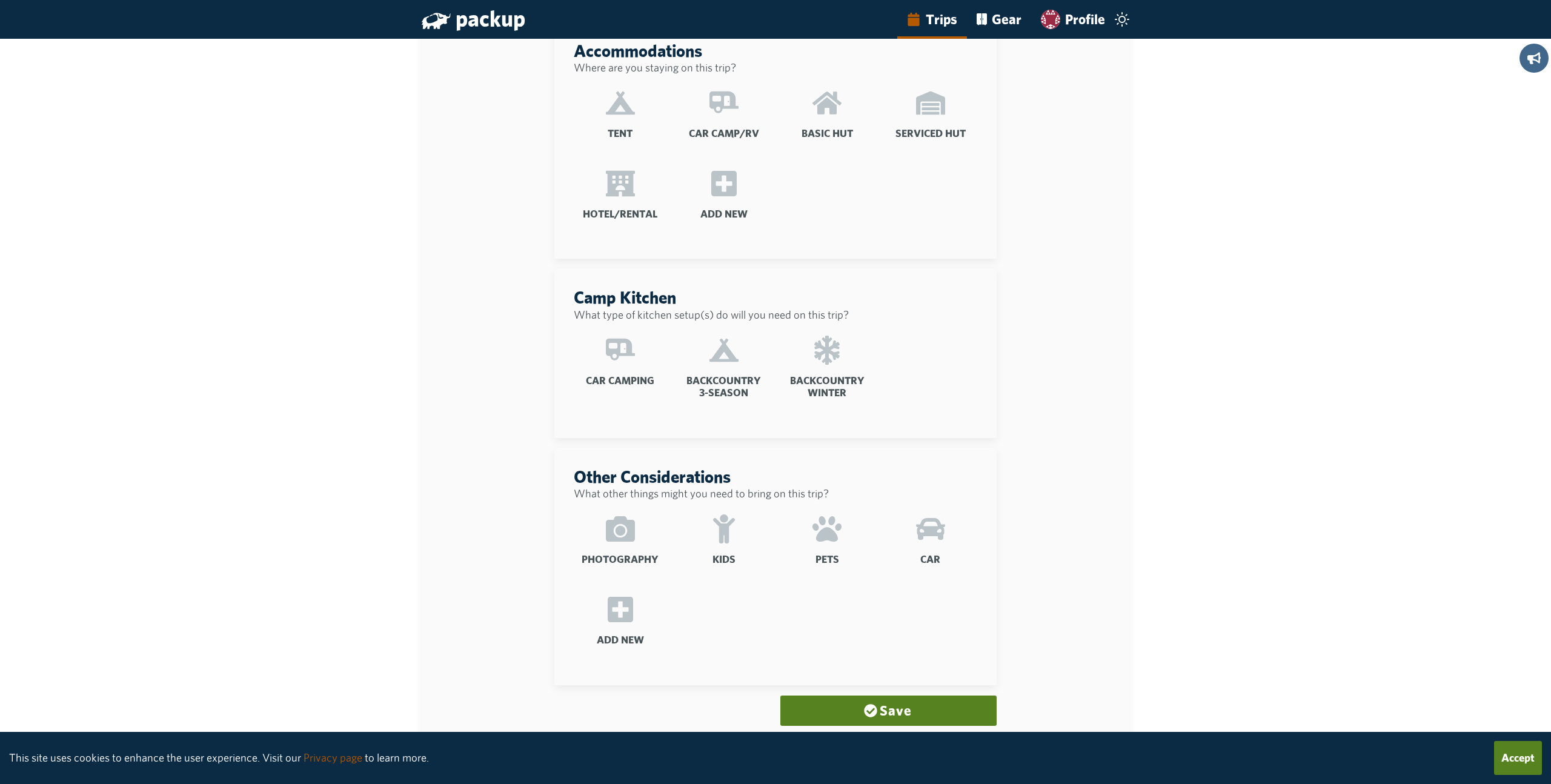
click at [626, 528] on icon at bounding box center [620, 529] width 29 height 29
click at [0, 0] on input "Photography" at bounding box center [0, 0] width 0 height 0
click at [722, 534] on icon at bounding box center [724, 529] width 22 height 29
click at [0, 0] on input "Kids" at bounding box center [0, 0] width 0 height 0
click at [840, 525] on icon at bounding box center [827, 528] width 29 height 26
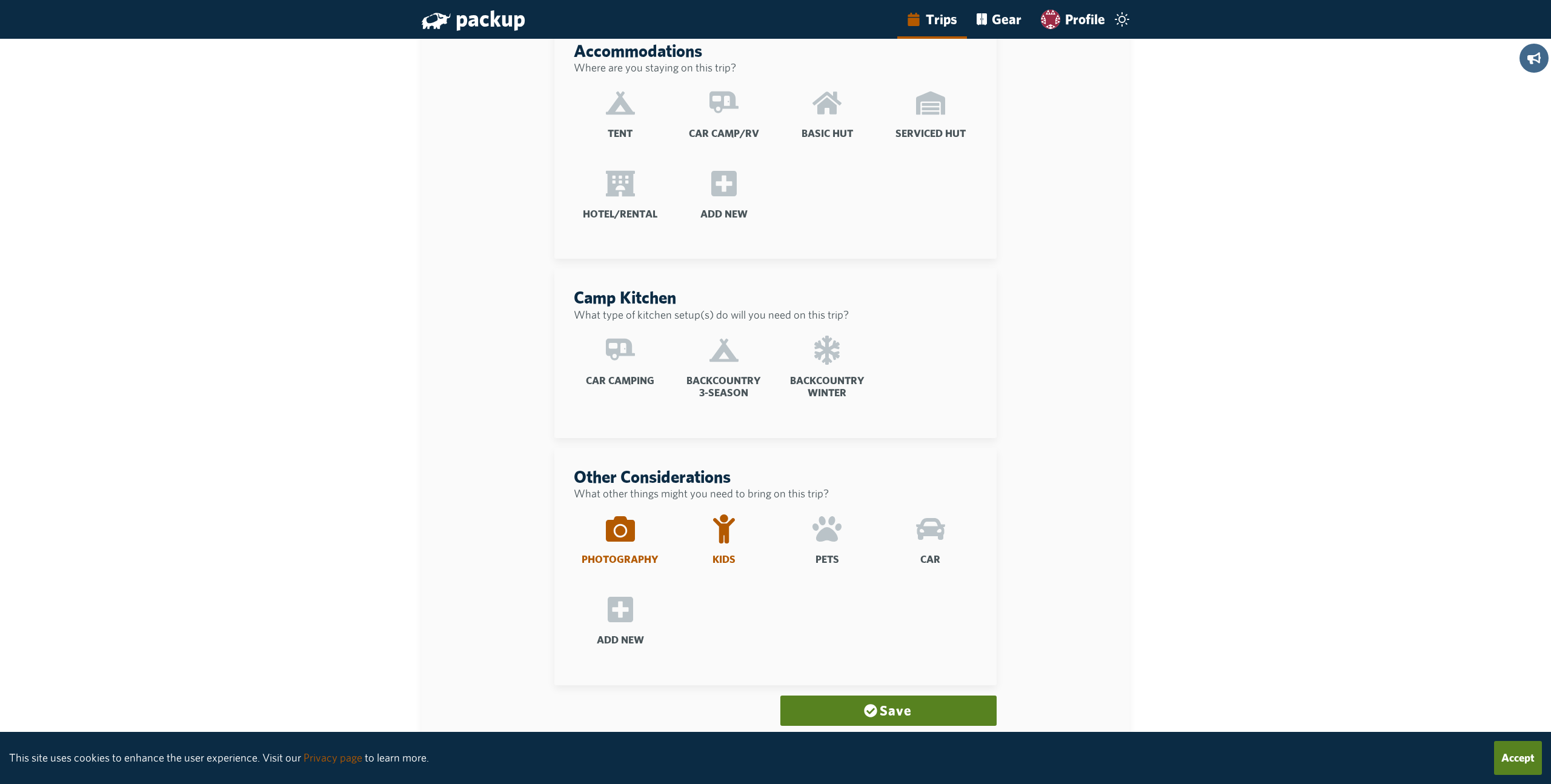
click at [0, 0] on input "Pets" at bounding box center [0, 0] width 0 height 0
click at [826, 526] on icon at bounding box center [827, 529] width 29 height 29
click at [0, 0] on input "Pets" at bounding box center [0, 0] width 0 height 0
click at [824, 530] on icon at bounding box center [827, 528] width 29 height 26
click at [0, 0] on input "Pets" at bounding box center [0, 0] width 0 height 0
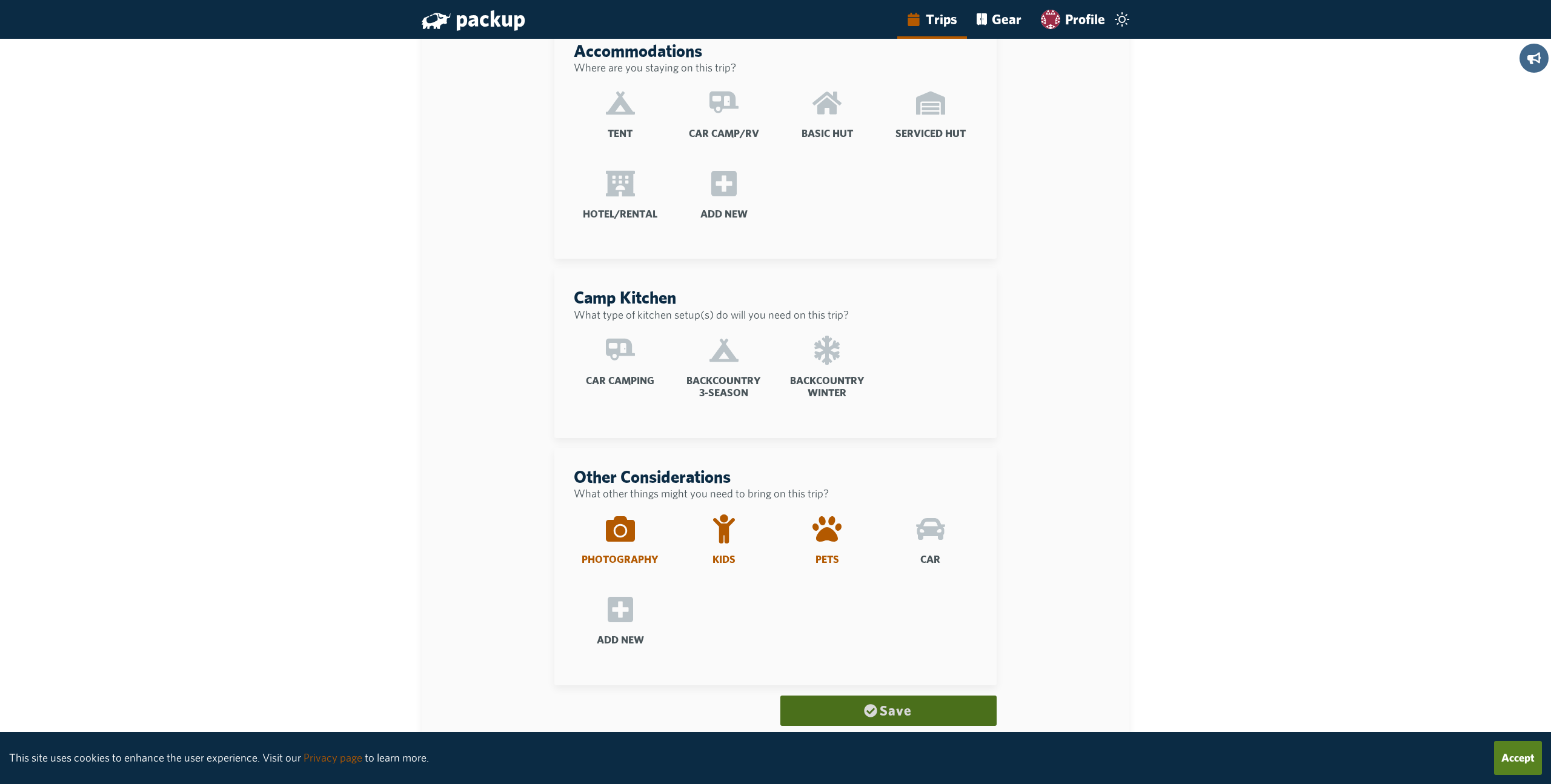
click at [875, 707] on icon "submit" at bounding box center [871, 711] width 13 height 13
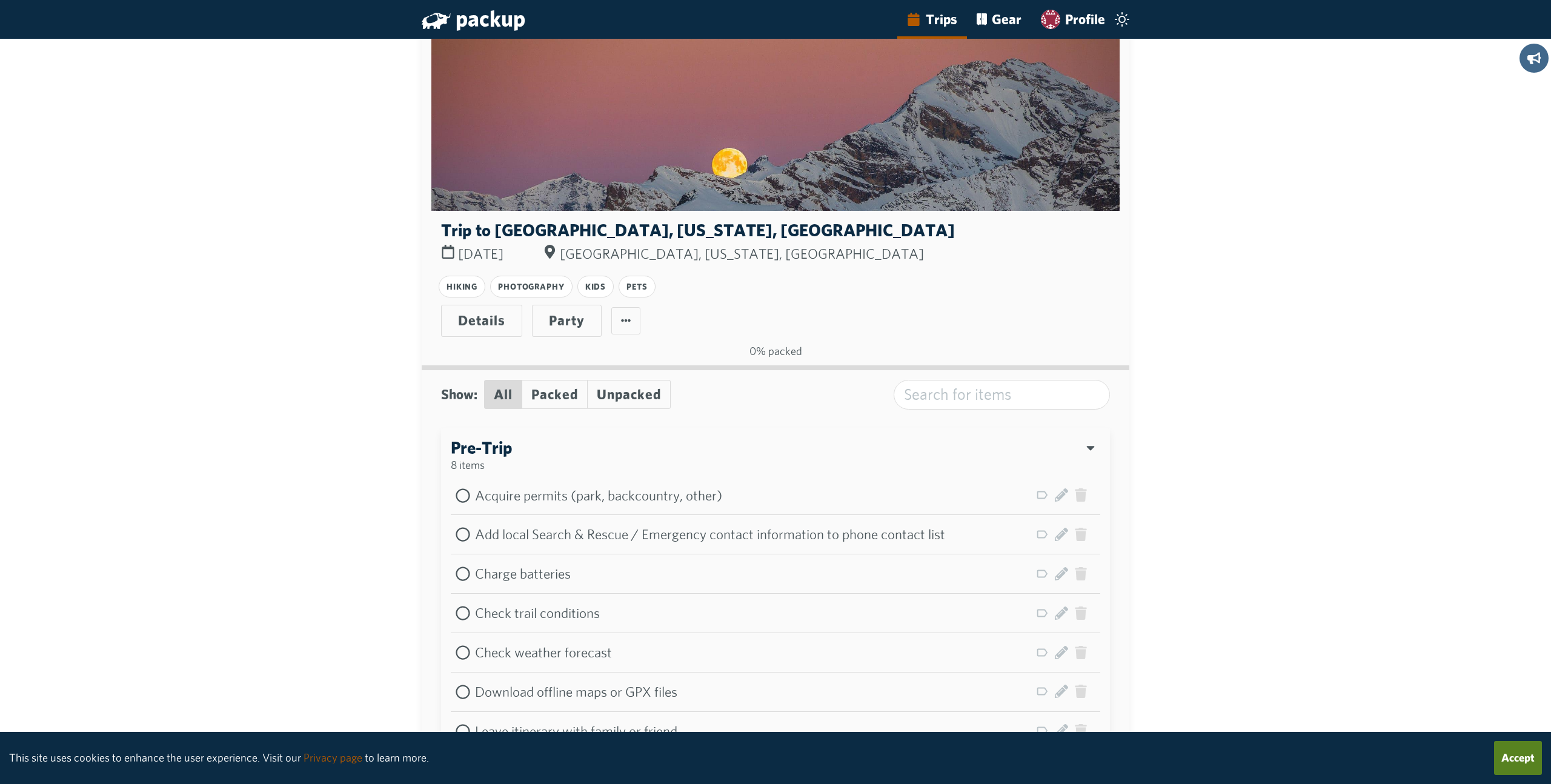
click at [939, 18] on link "Trips" at bounding box center [932, 19] width 69 height 39
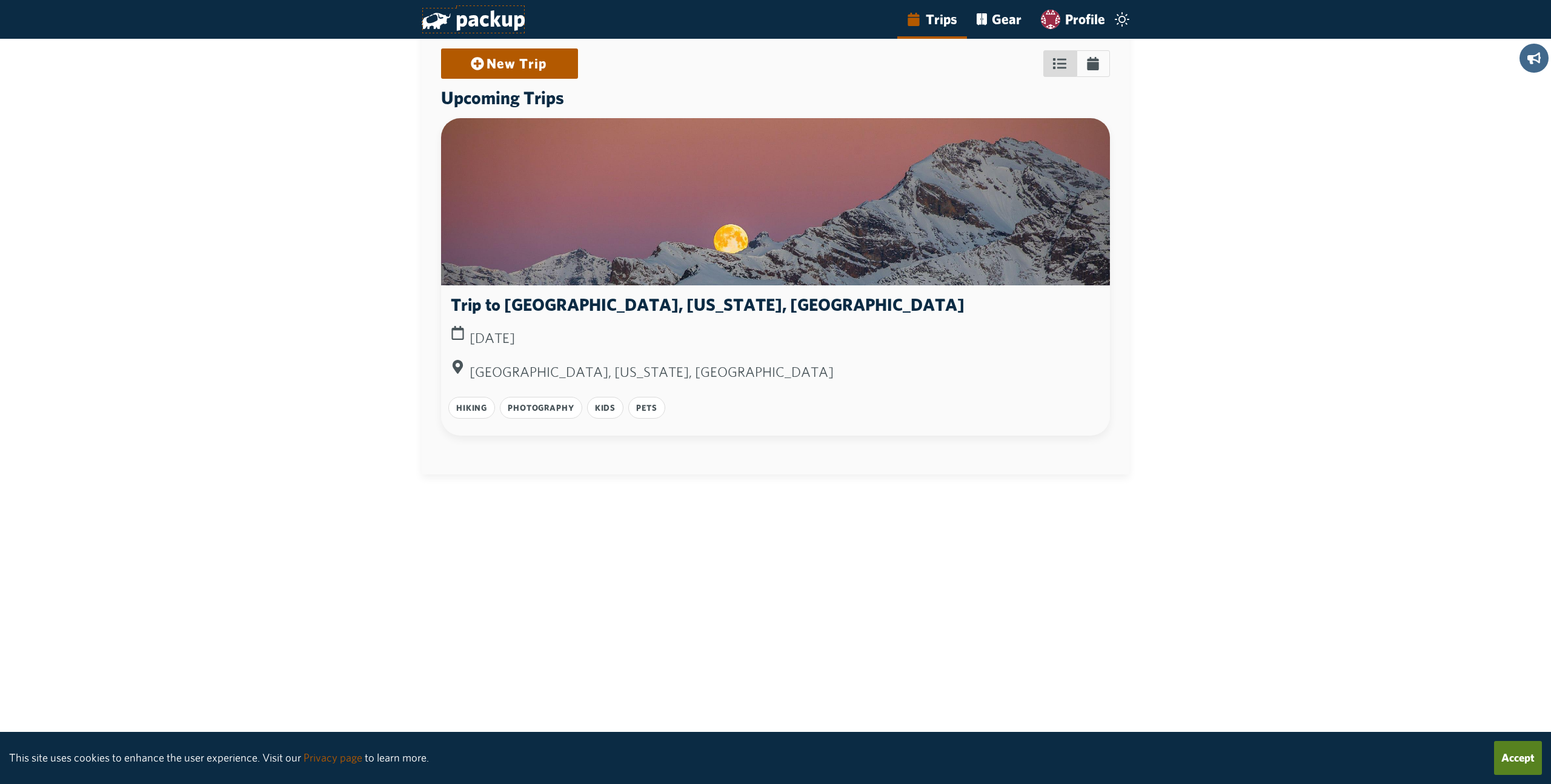
click at [482, 18] on span "packup" at bounding box center [490, 18] width 69 height 27
drag, startPoint x: 1282, startPoint y: 142, endPoint x: 1275, endPoint y: 140, distance: 7.3
click at [1275, 140] on div "New Trip Upcoming Trips Trip to Flat Top Peak, Alaska, USA Sep 20, 2025 Flat To…" at bounding box center [776, 421] width 1551 height 784
click at [1318, 256] on div "New Trip Upcoming Trips Trip to Flat Top Peak, Alaska, USA Sep 20, 2025 Flat To…" at bounding box center [776, 421] width 1551 height 784
